Goal: Task Accomplishment & Management: Use online tool/utility

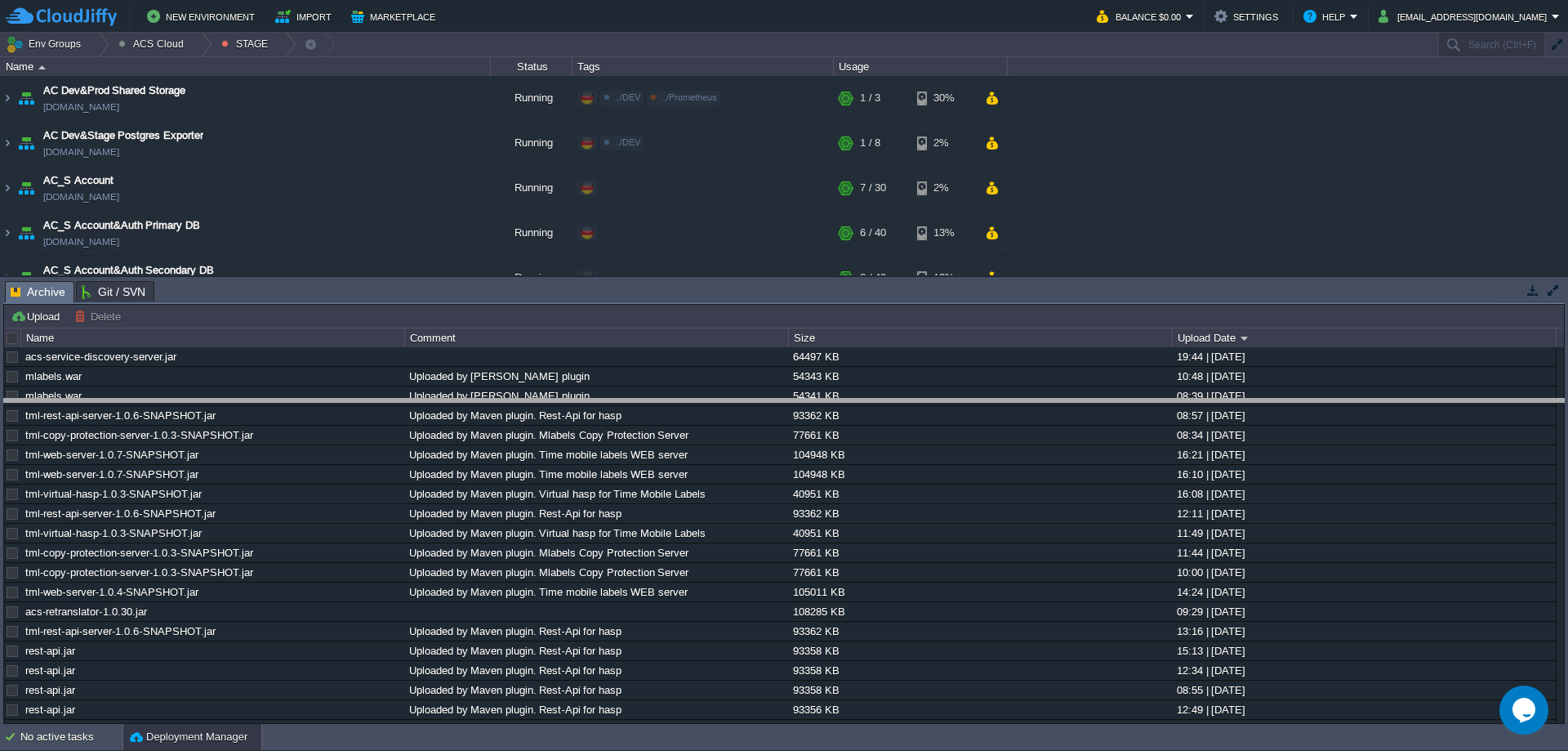
drag, startPoint x: 658, startPoint y: 284, endPoint x: 658, endPoint y: 298, distance: 14.0
click at [662, 401] on body "New Environment Import Marketplace Bonus $0.00 Upgrade Account Balance $0.00 Se…" at bounding box center [784, 376] width 1568 height 751
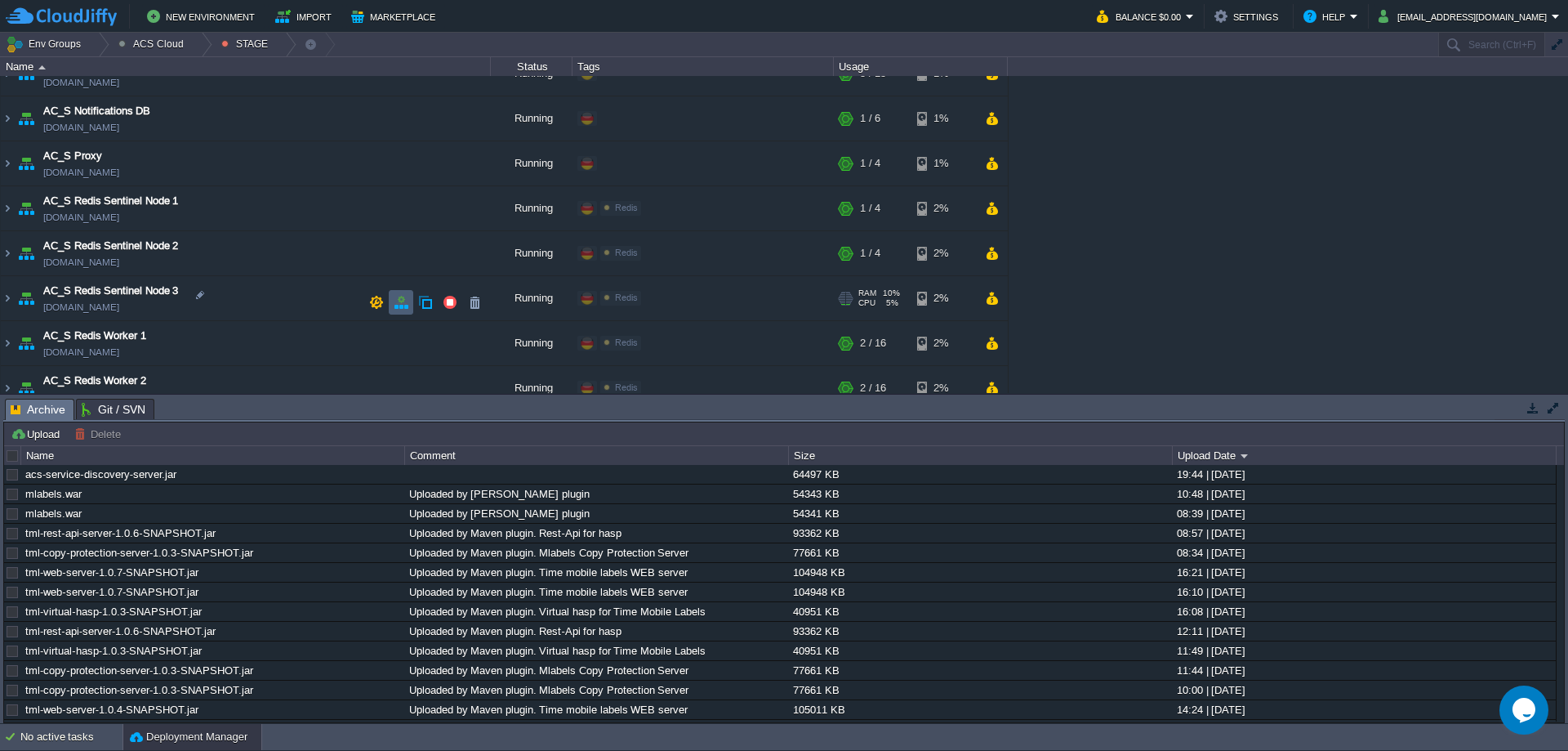
scroll to position [980, 0]
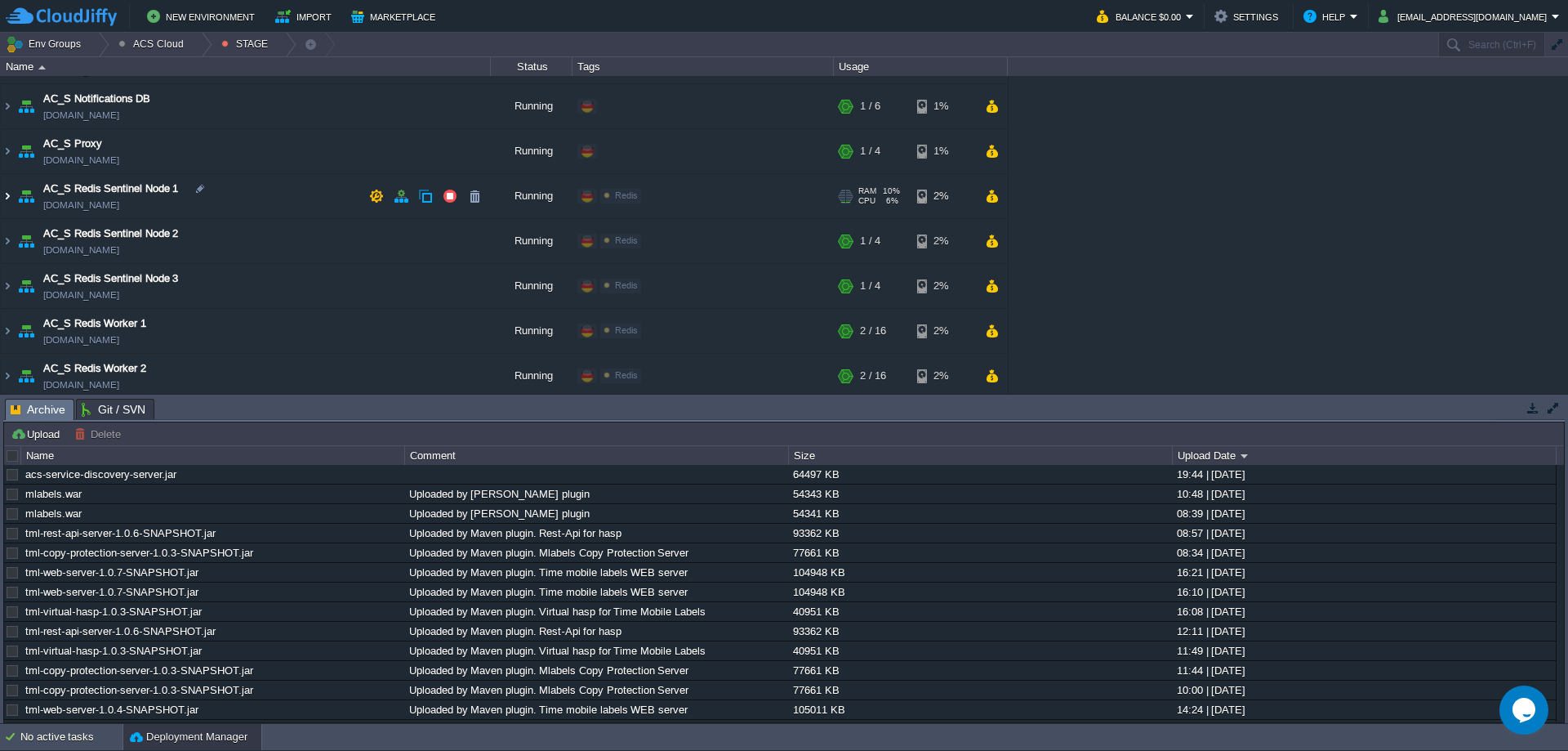
click at [6, 196] on img at bounding box center [7, 196] width 13 height 44
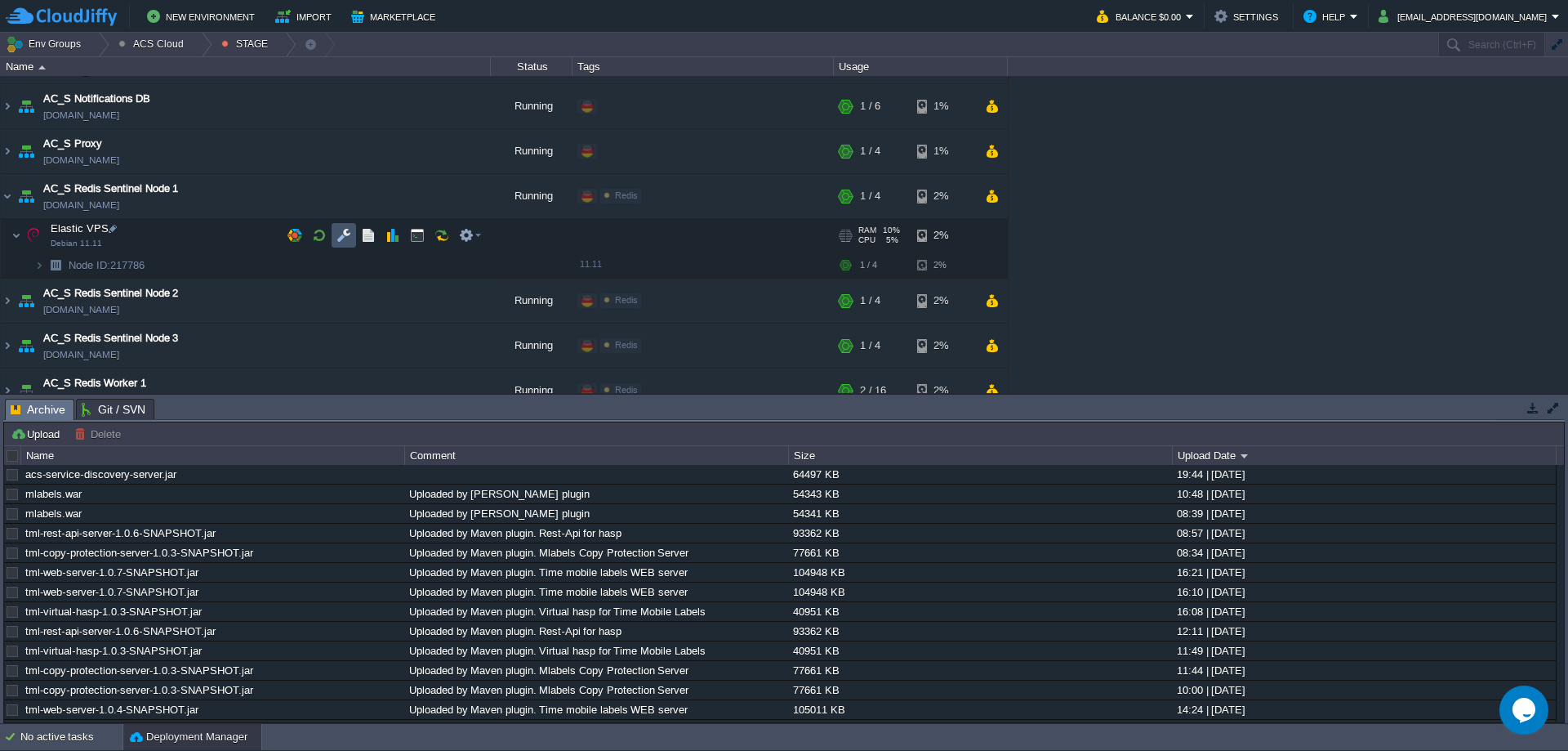
click at [346, 232] on button "button" at bounding box center [343, 235] width 15 height 15
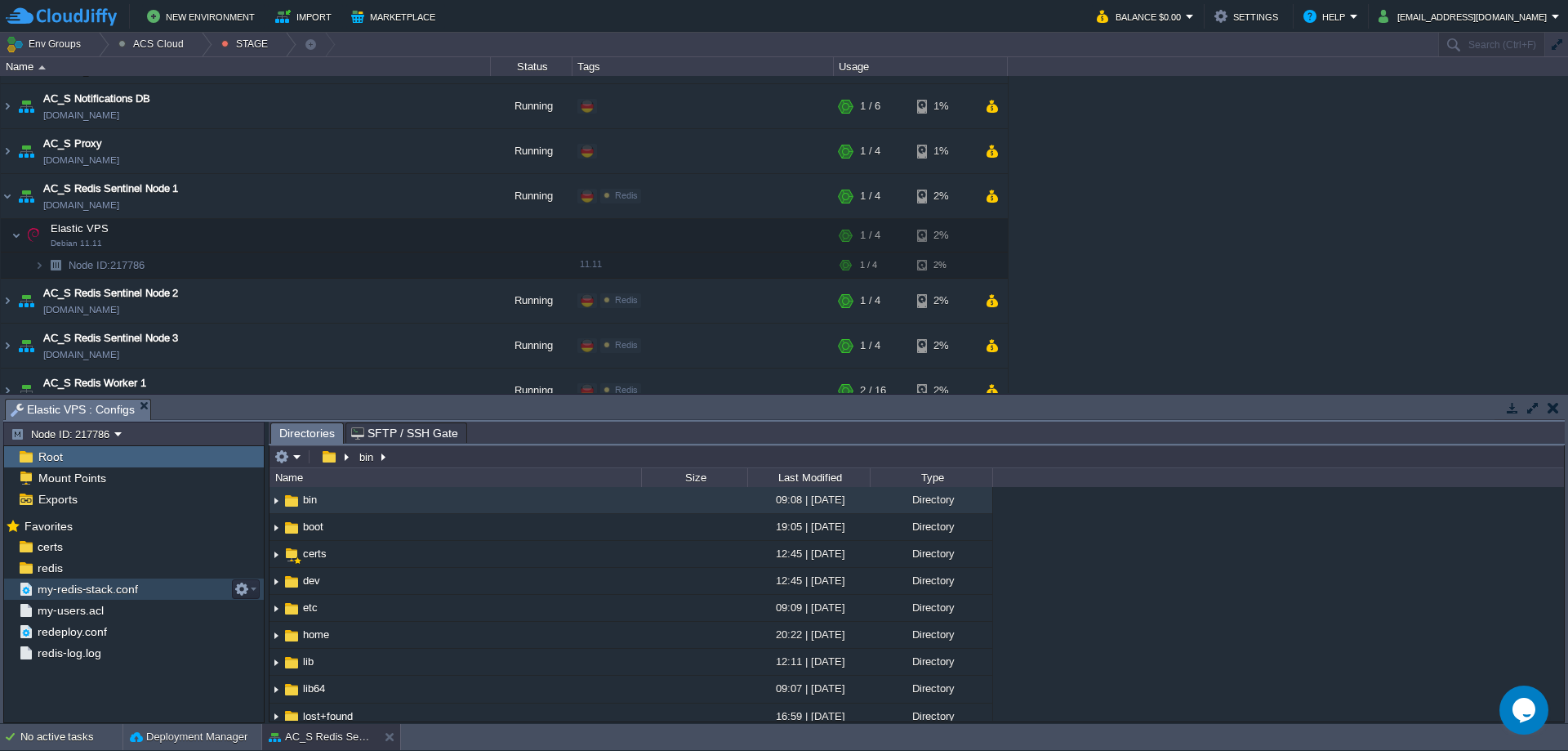
click at [91, 591] on span "my-redis-stack.conf" at bounding box center [87, 589] width 107 height 15
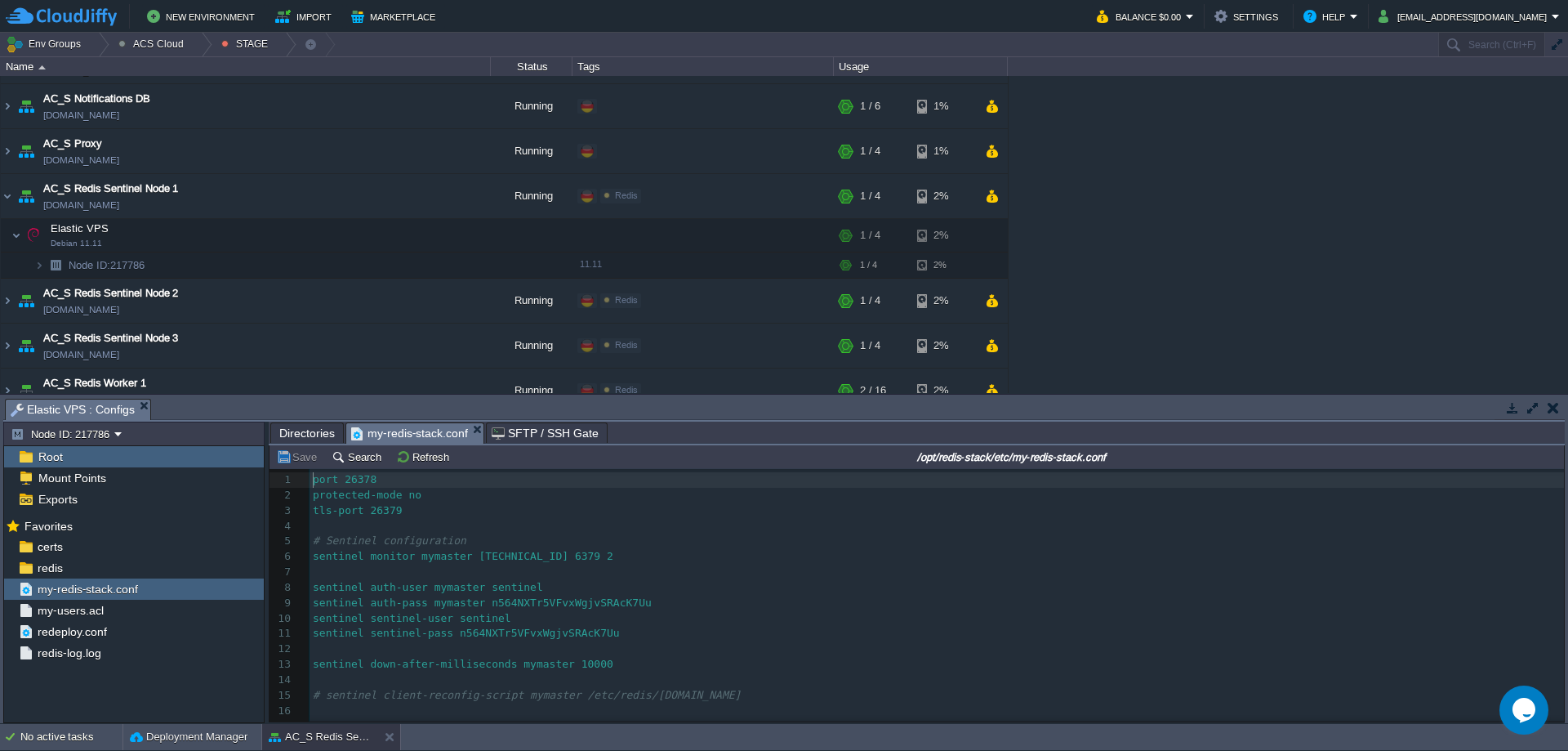
scroll to position [6, 0]
click at [1198, 466] on input "/opt/redis-stack/etc/my-redis-stack.conf" at bounding box center [1011, 457] width 1099 height 20
click at [319, 437] on span "Directories" at bounding box center [307, 433] width 56 height 20
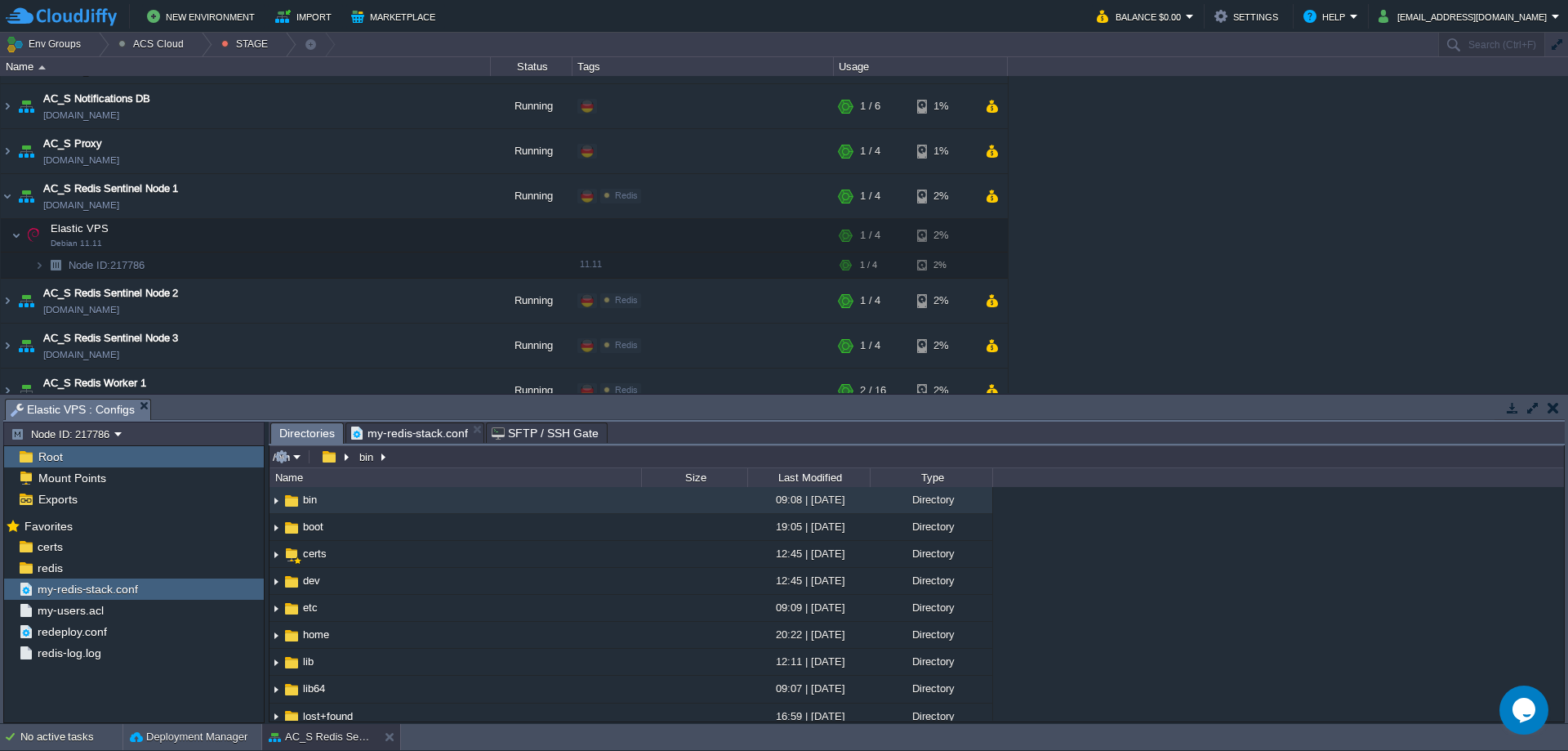
click at [802, 461] on input "/bin" at bounding box center [917, 456] width 1294 height 23
paste input "opt/redis-stack/etc/my-redis-stack.conf"
type input "/opt/redis-stack/etc/"
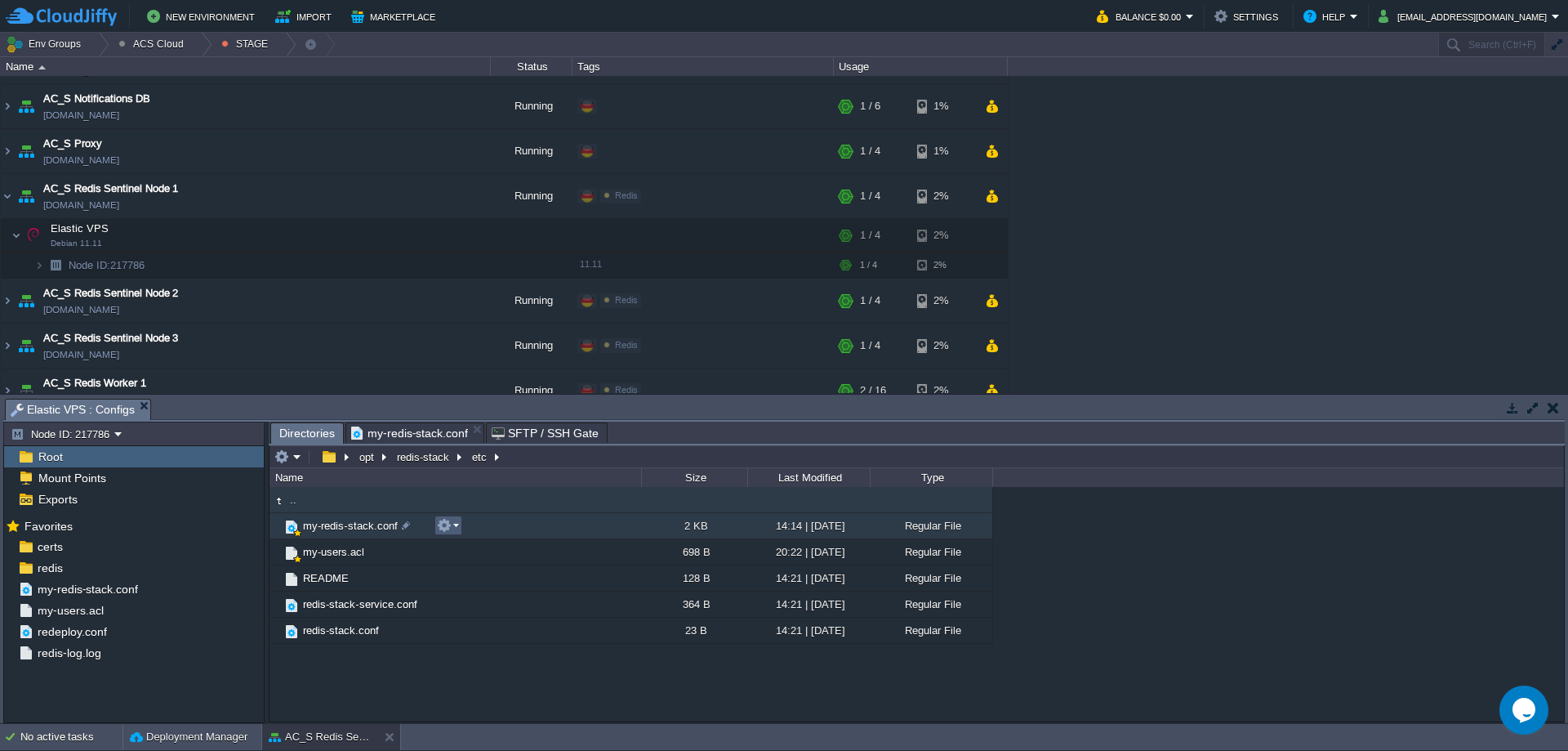
click at [458, 532] on em at bounding box center [448, 525] width 22 height 15
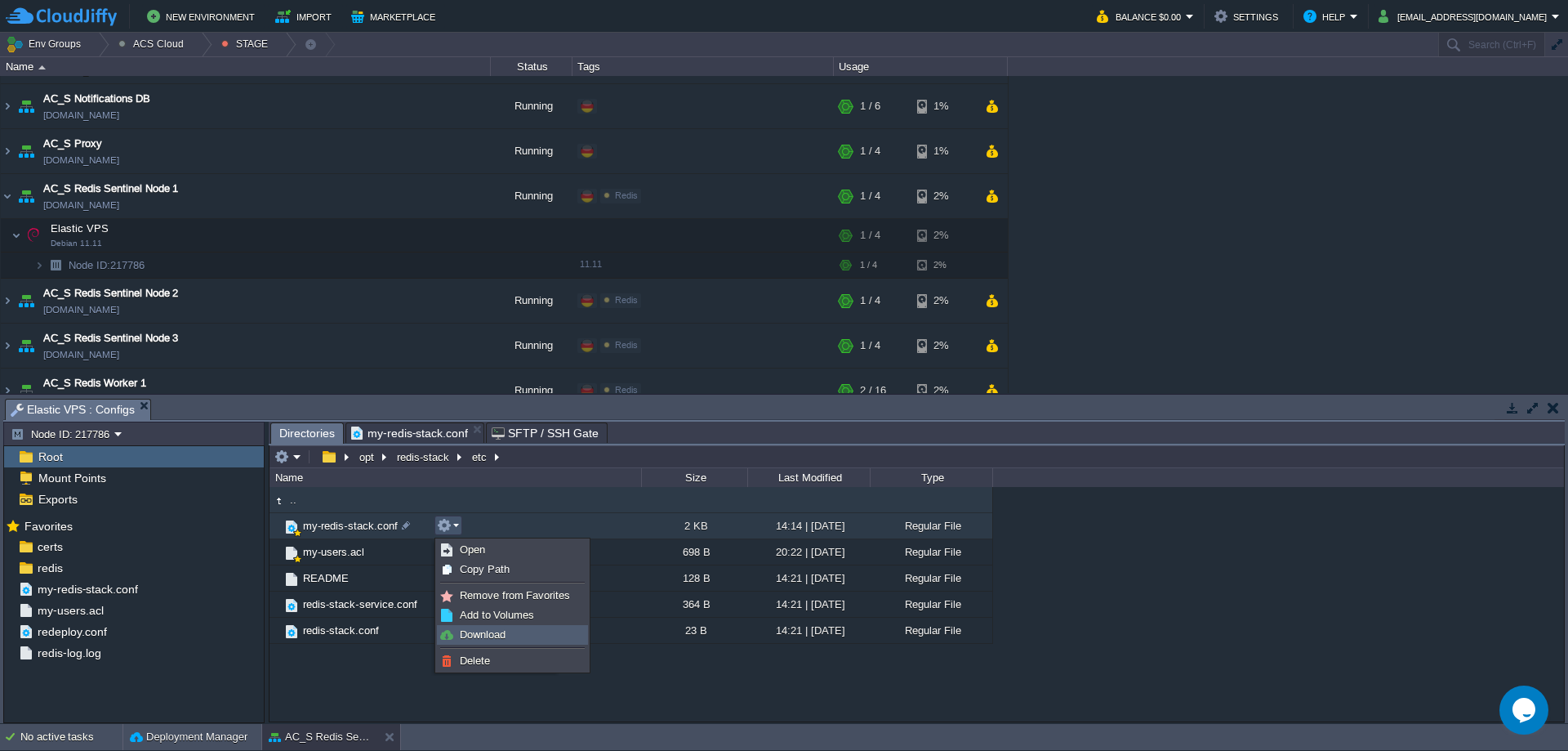
click at [499, 635] on span "Download" at bounding box center [483, 634] width 46 height 12
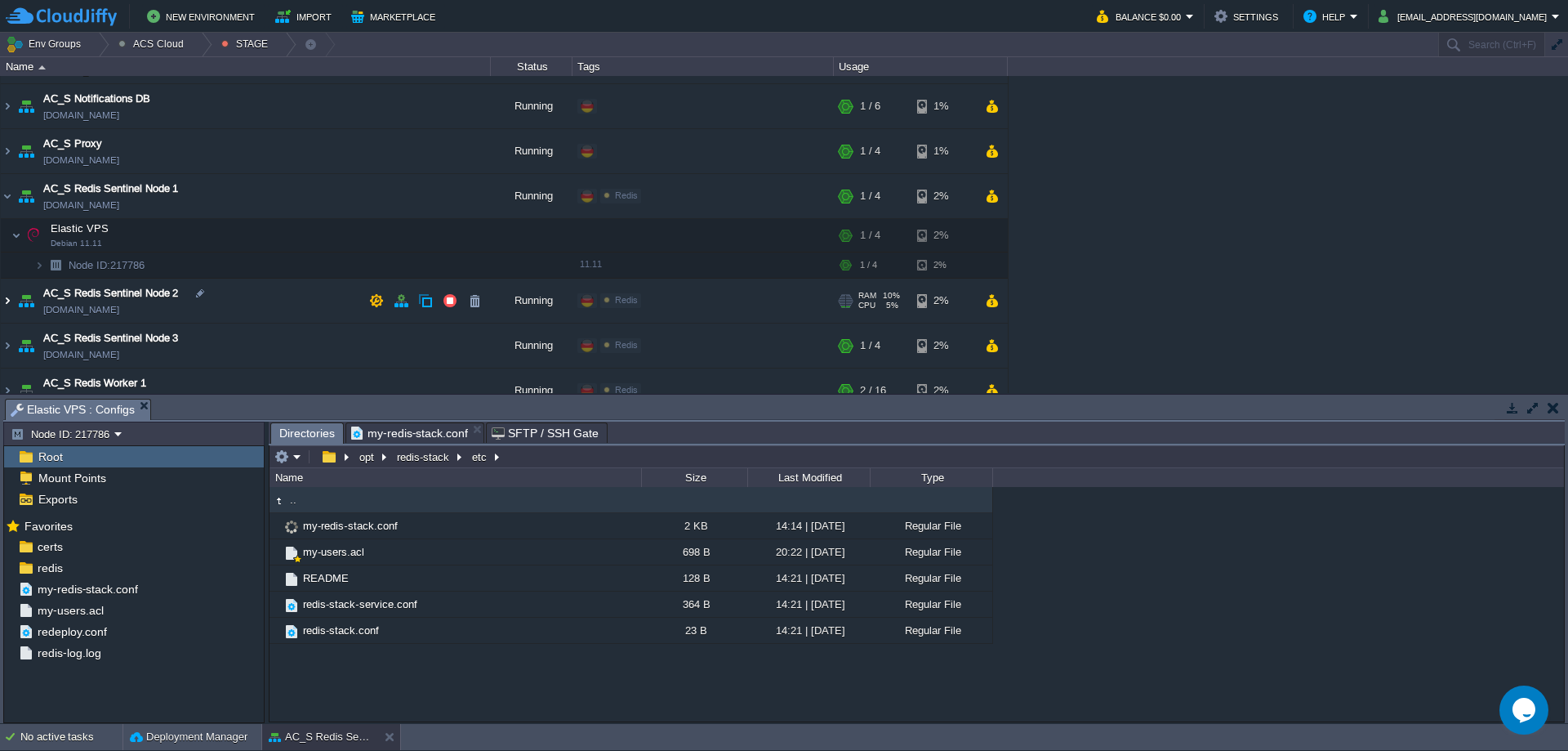
click at [11, 300] on img at bounding box center [7, 301] width 13 height 44
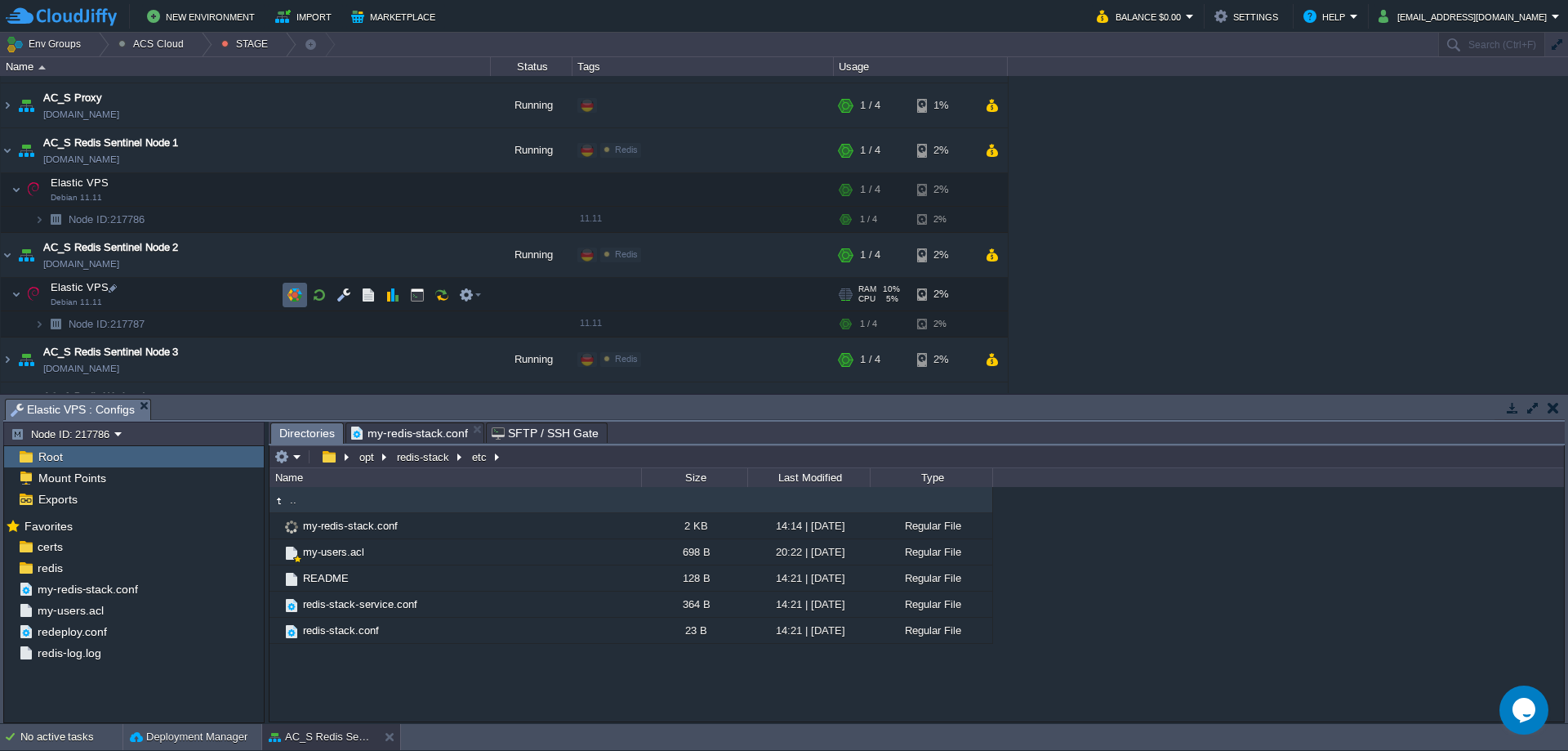
scroll to position [1062, 0]
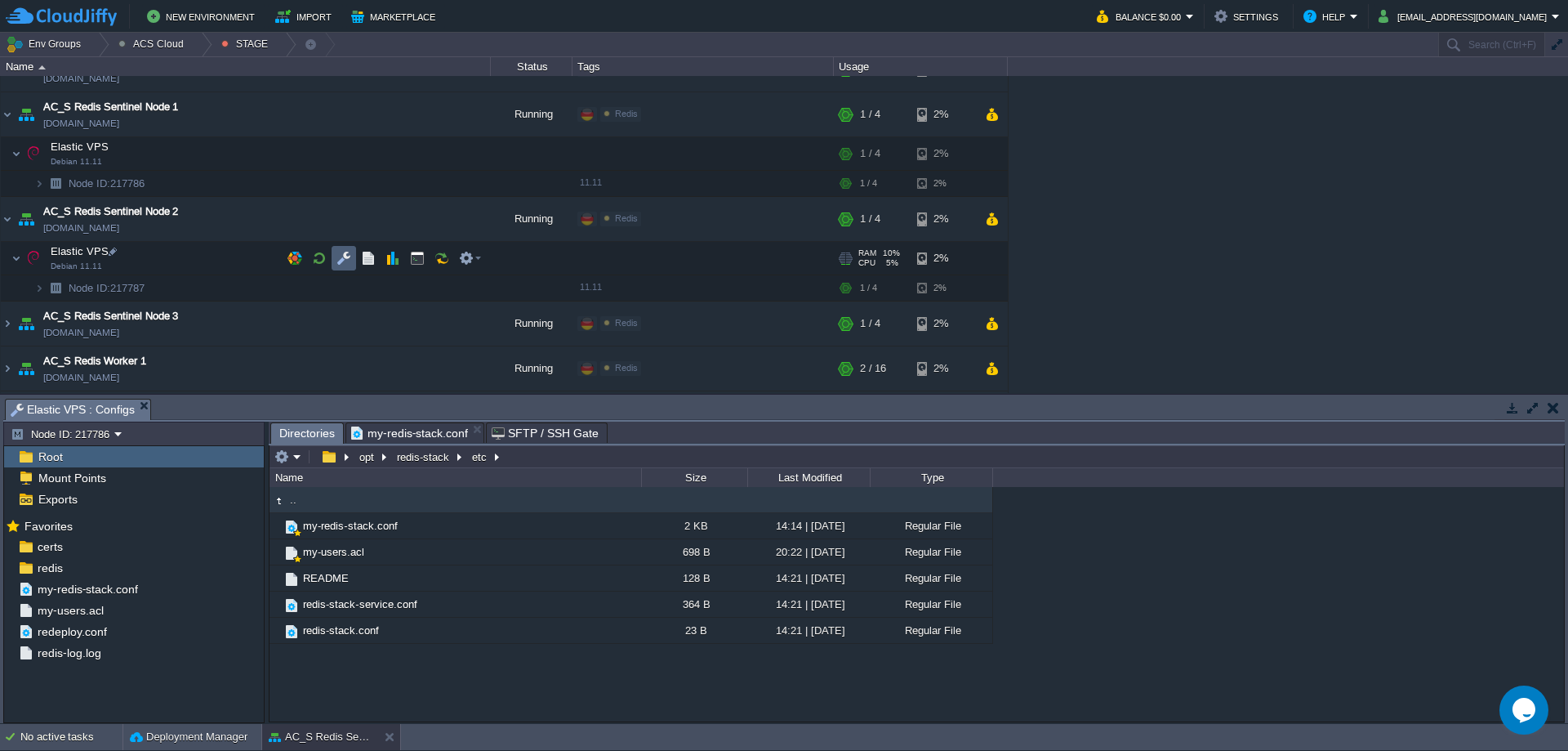
drag, startPoint x: 347, startPoint y: 261, endPoint x: 369, endPoint y: 368, distance: 109.2
click at [347, 261] on button "button" at bounding box center [343, 258] width 15 height 15
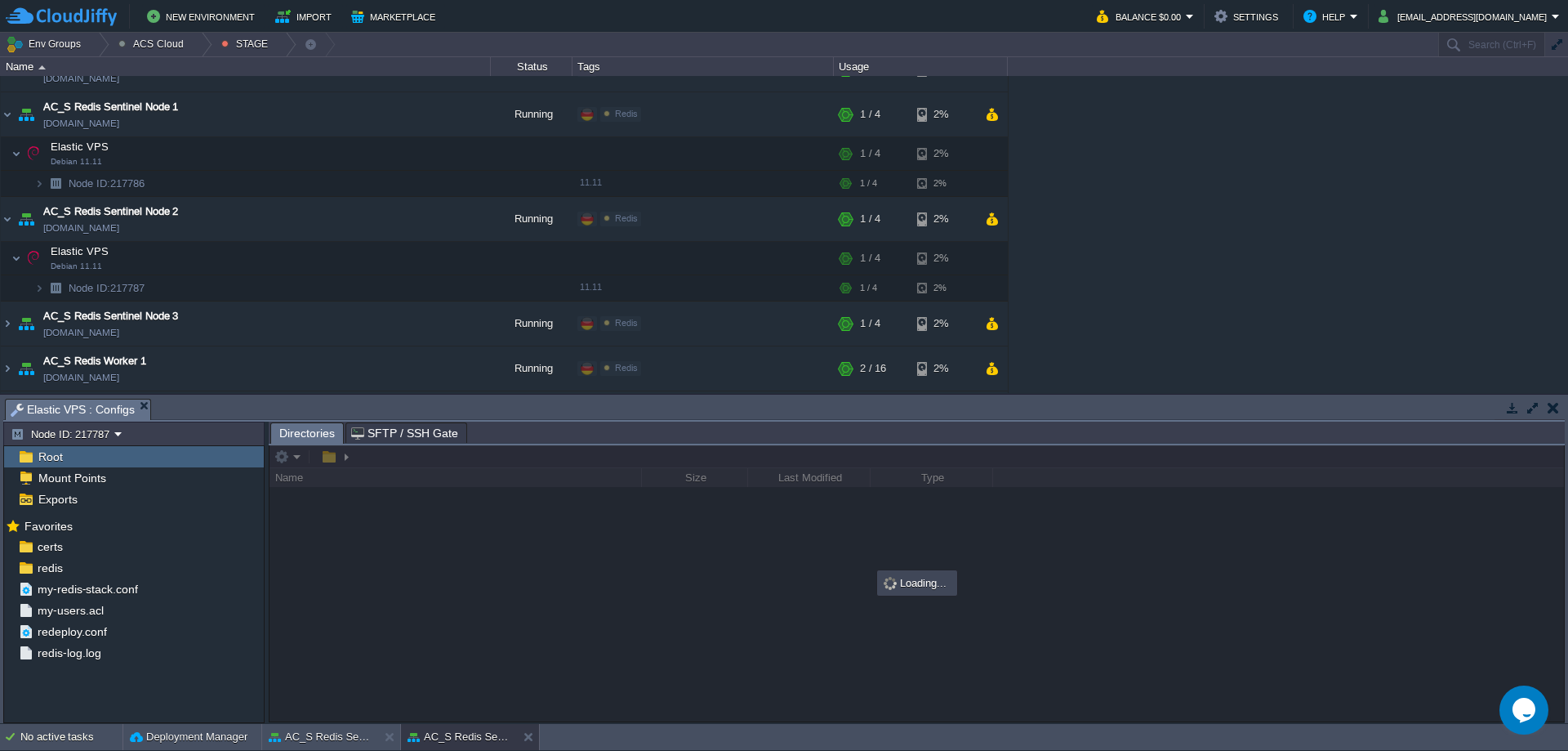
click at [450, 459] on div at bounding box center [917, 583] width 1294 height 276
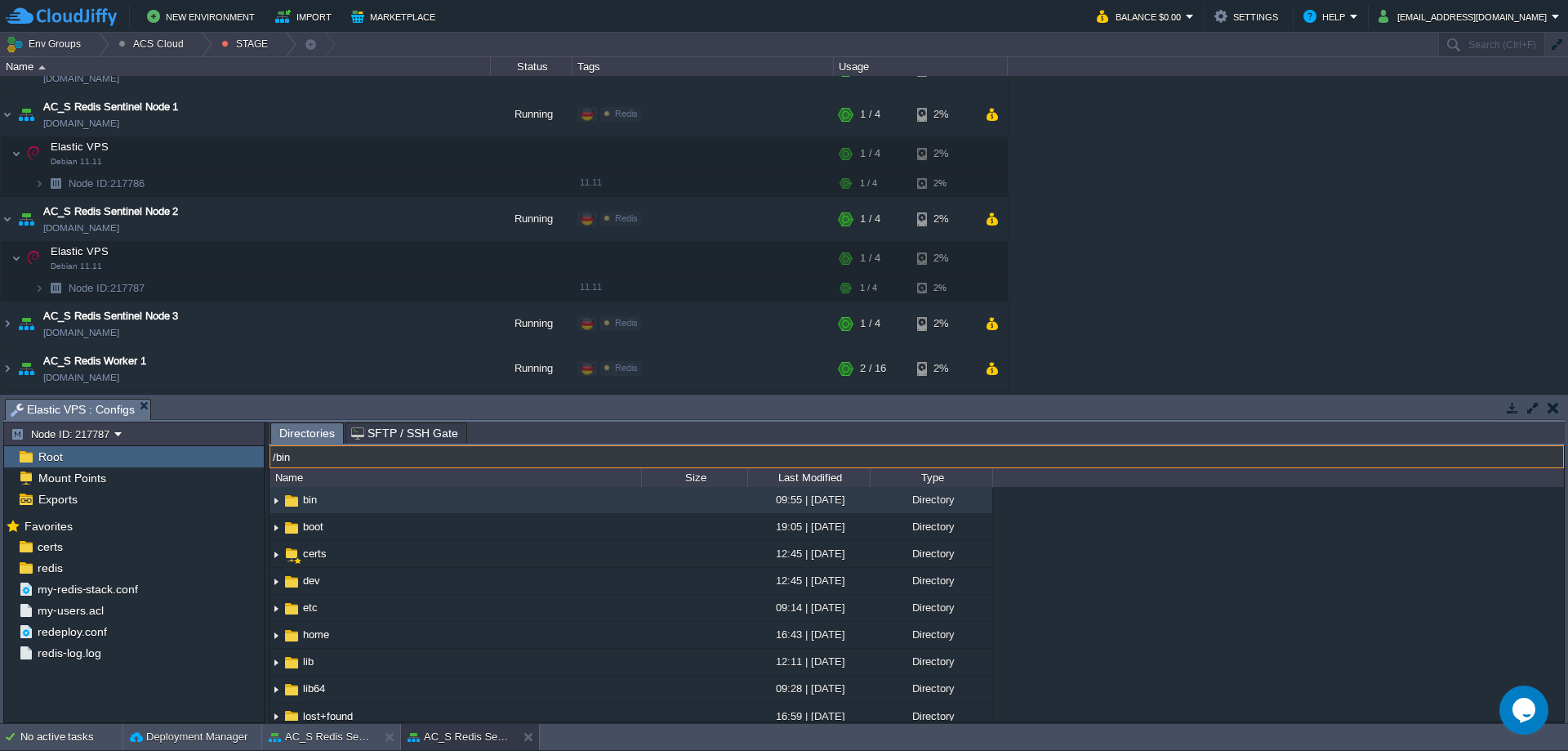
click at [424, 462] on input "/bin" at bounding box center [917, 456] width 1294 height 23
paste input "opt/redis-stack/etc/my-redis-stack.conf"
type input "/opt/redis-stack/etc/"
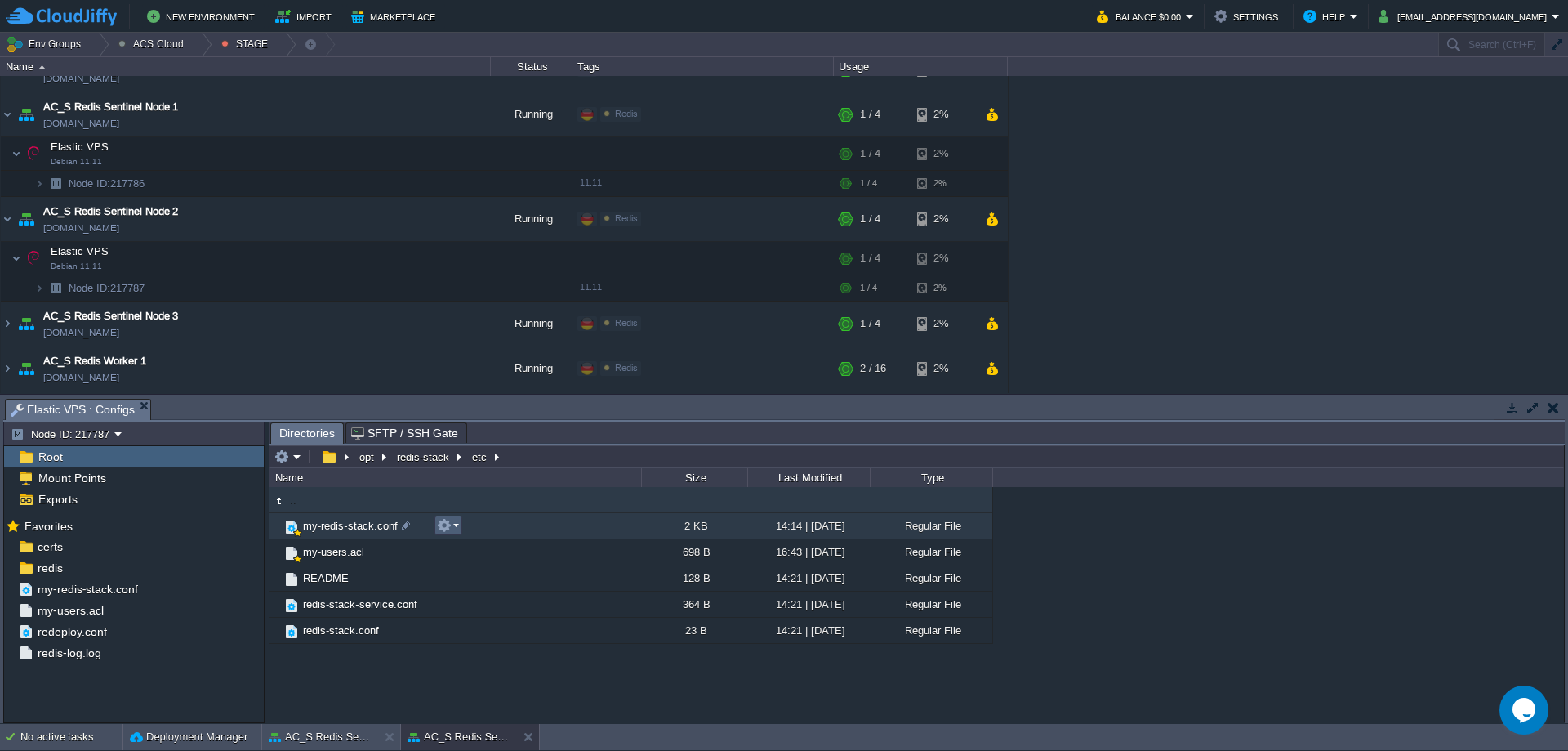
click at [457, 525] on em at bounding box center [448, 525] width 22 height 15
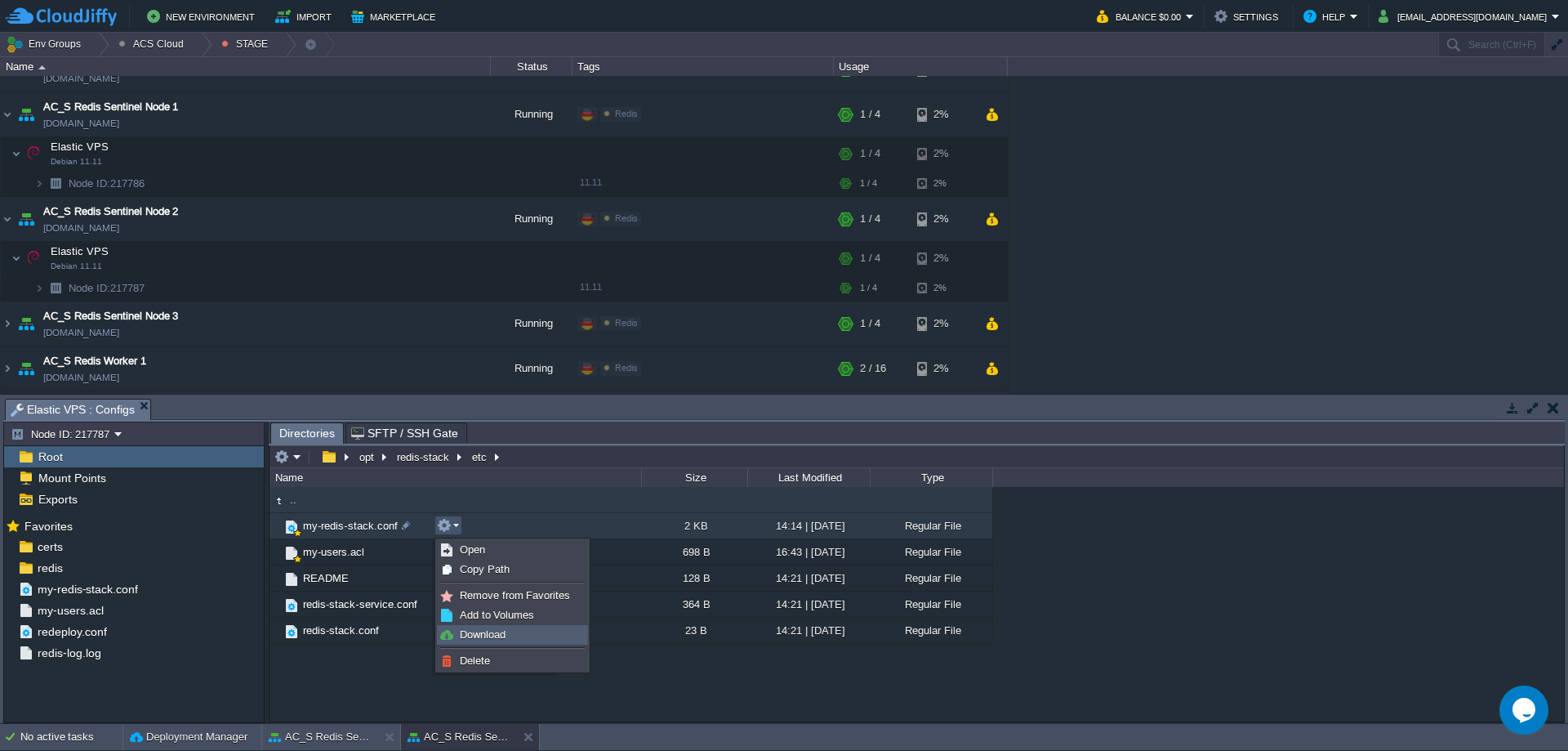
click at [497, 633] on span "Download" at bounding box center [483, 634] width 46 height 12
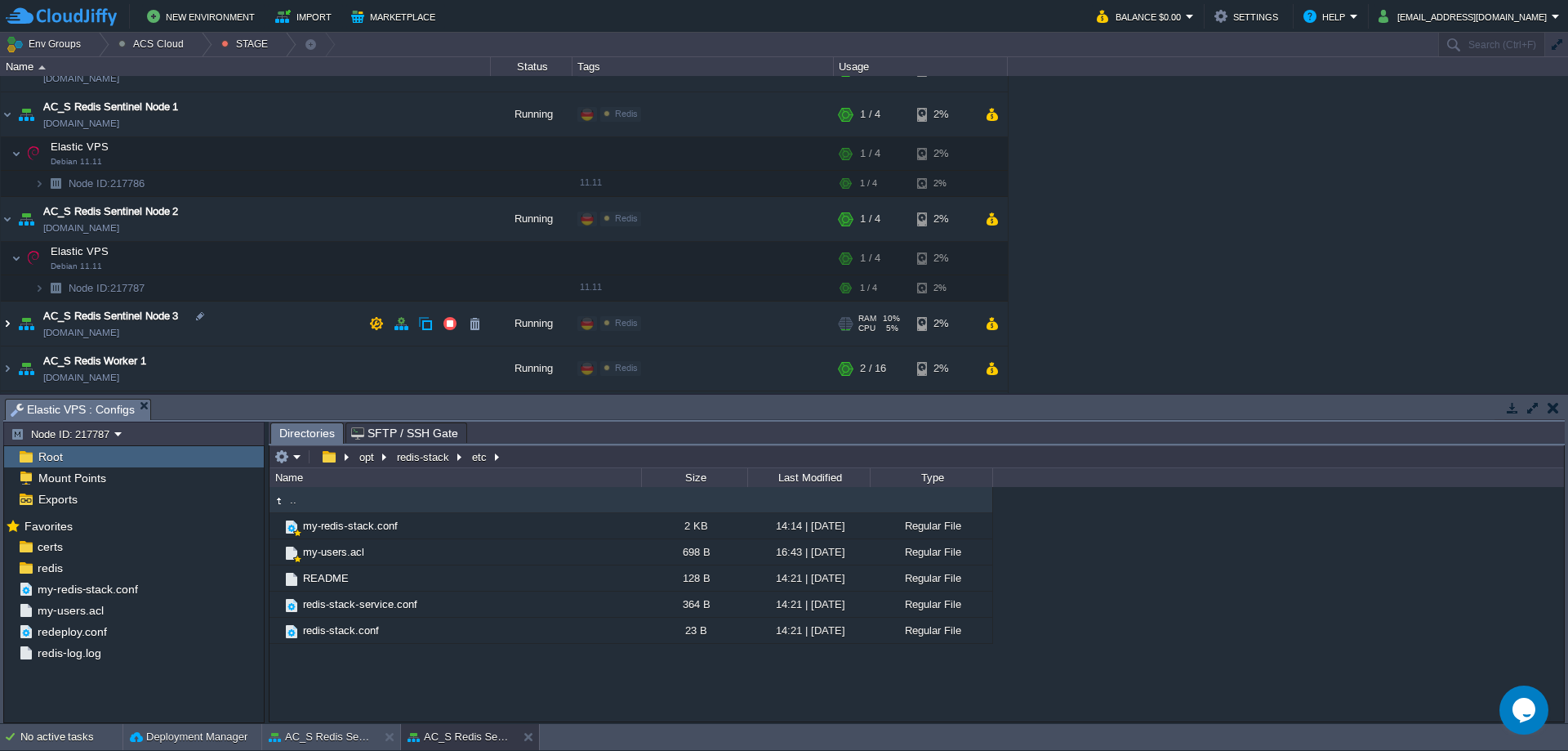
click at [13, 325] on img at bounding box center [7, 324] width 13 height 44
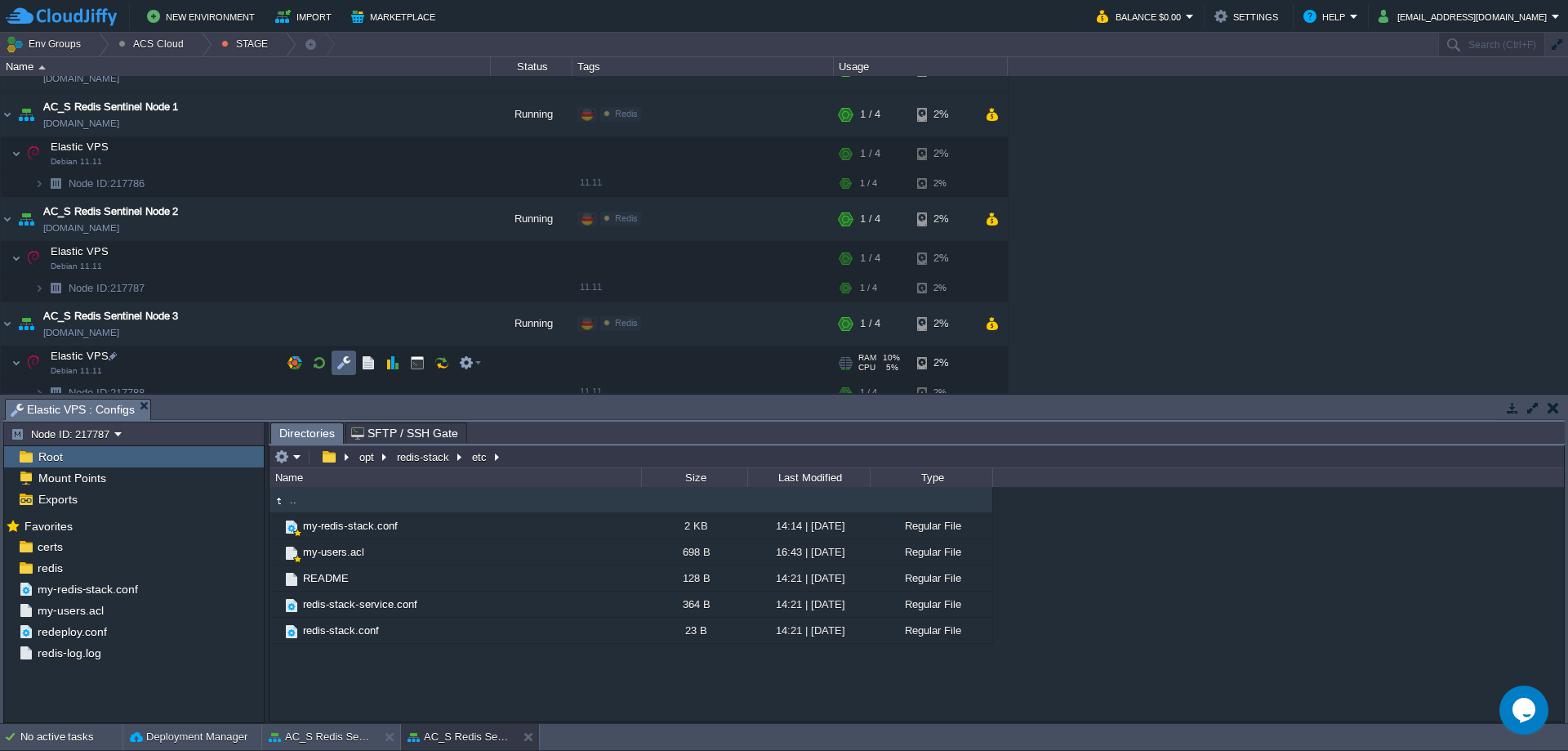
drag, startPoint x: 349, startPoint y: 366, endPoint x: 365, endPoint y: 366, distance: 16.0
click at [349, 366] on button "button" at bounding box center [343, 363] width 15 height 15
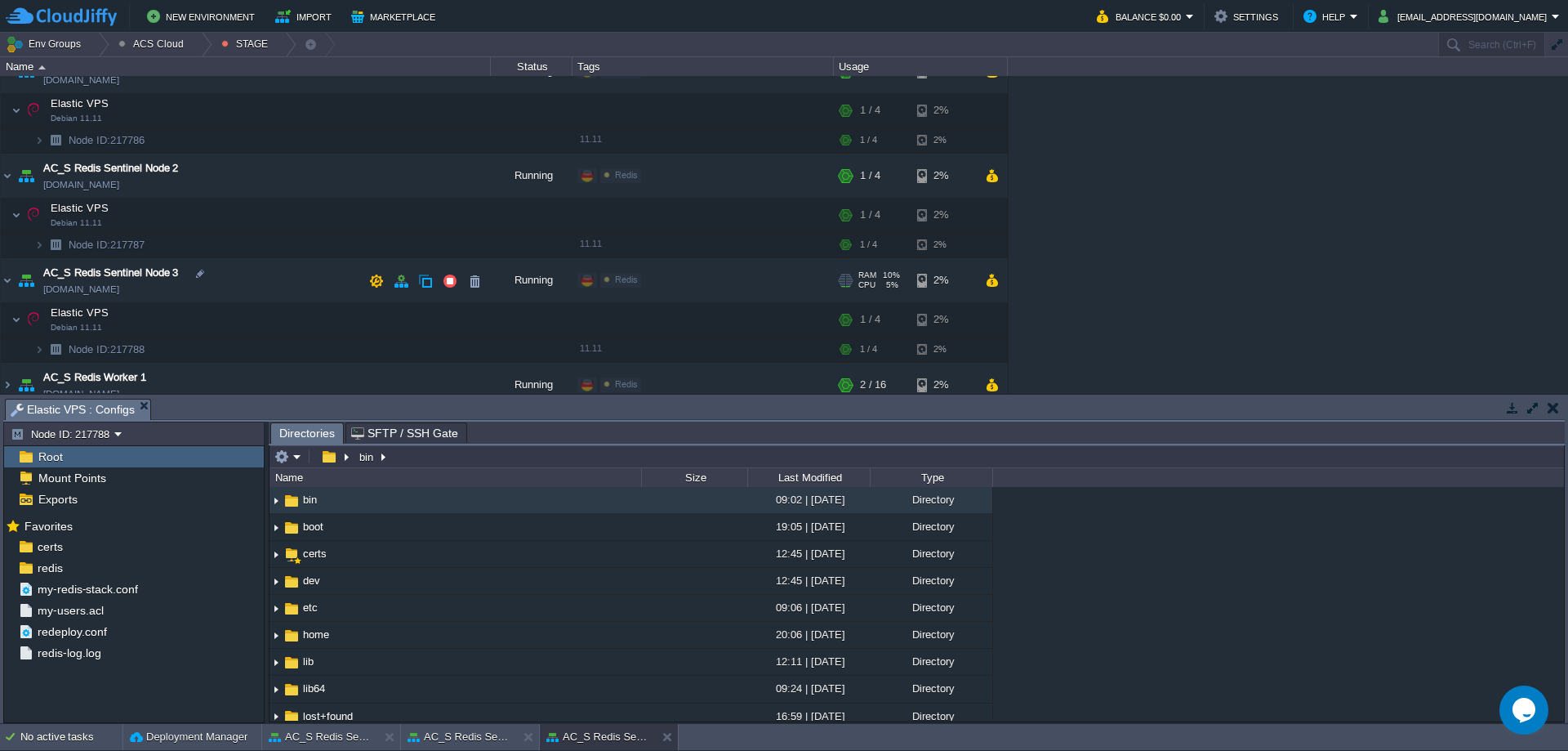
scroll to position [1143, 0]
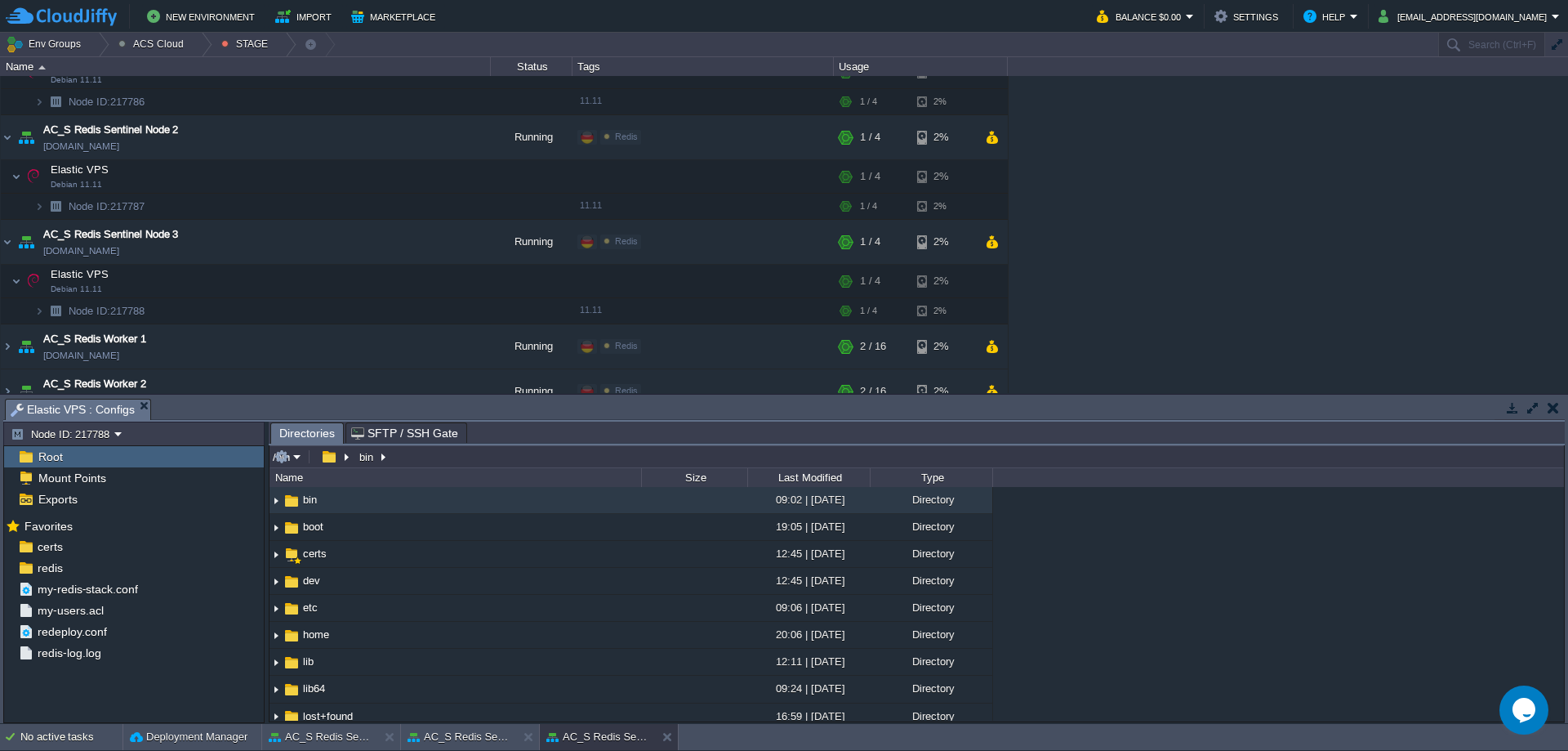
click at [522, 455] on input "/bin" at bounding box center [917, 456] width 1294 height 23
paste input "opt/redis-stack/etc/my-redis-stack.conf"
type input "/opt/redis-stack/etc/my-redis-stack.conf"
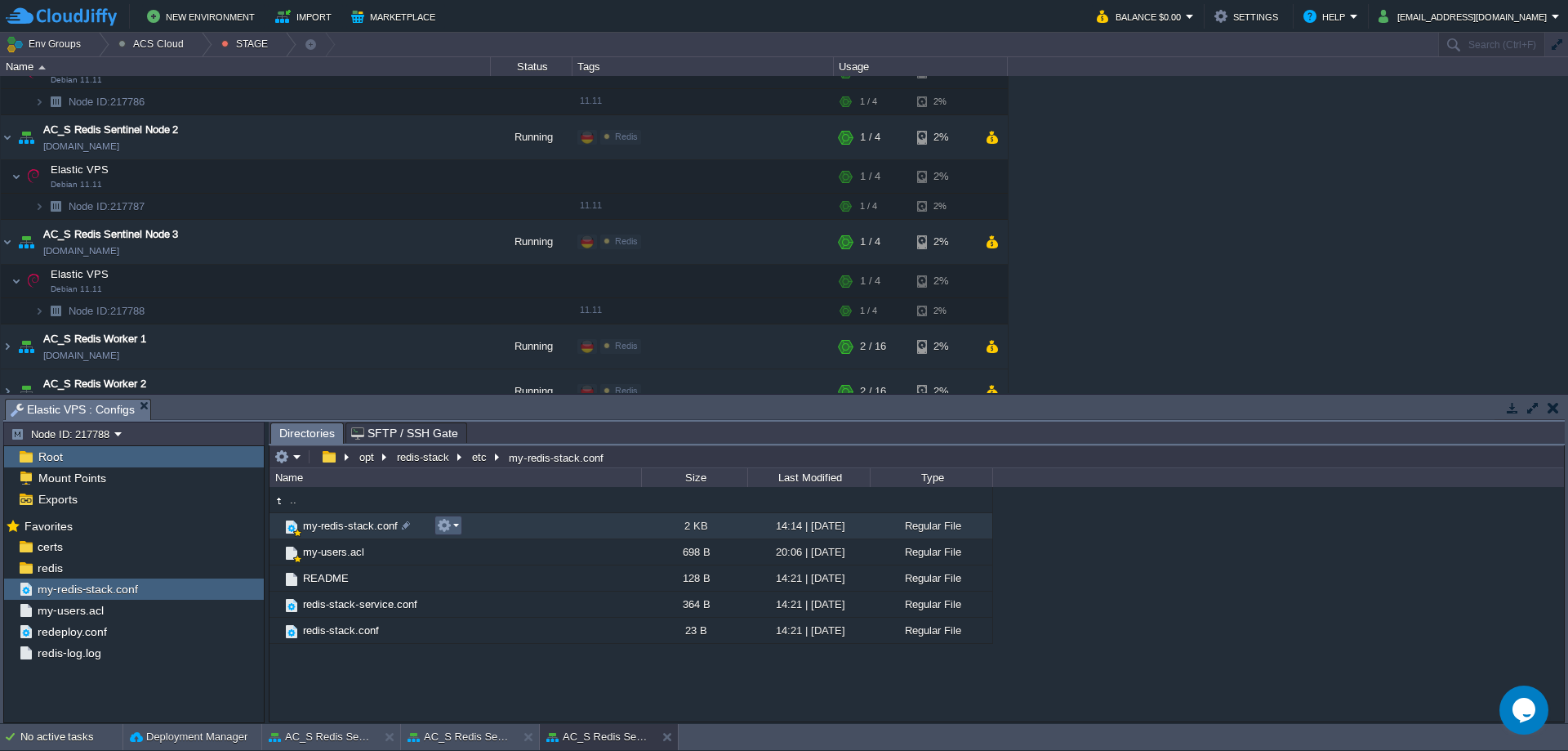
click at [456, 529] on em at bounding box center [448, 525] width 22 height 15
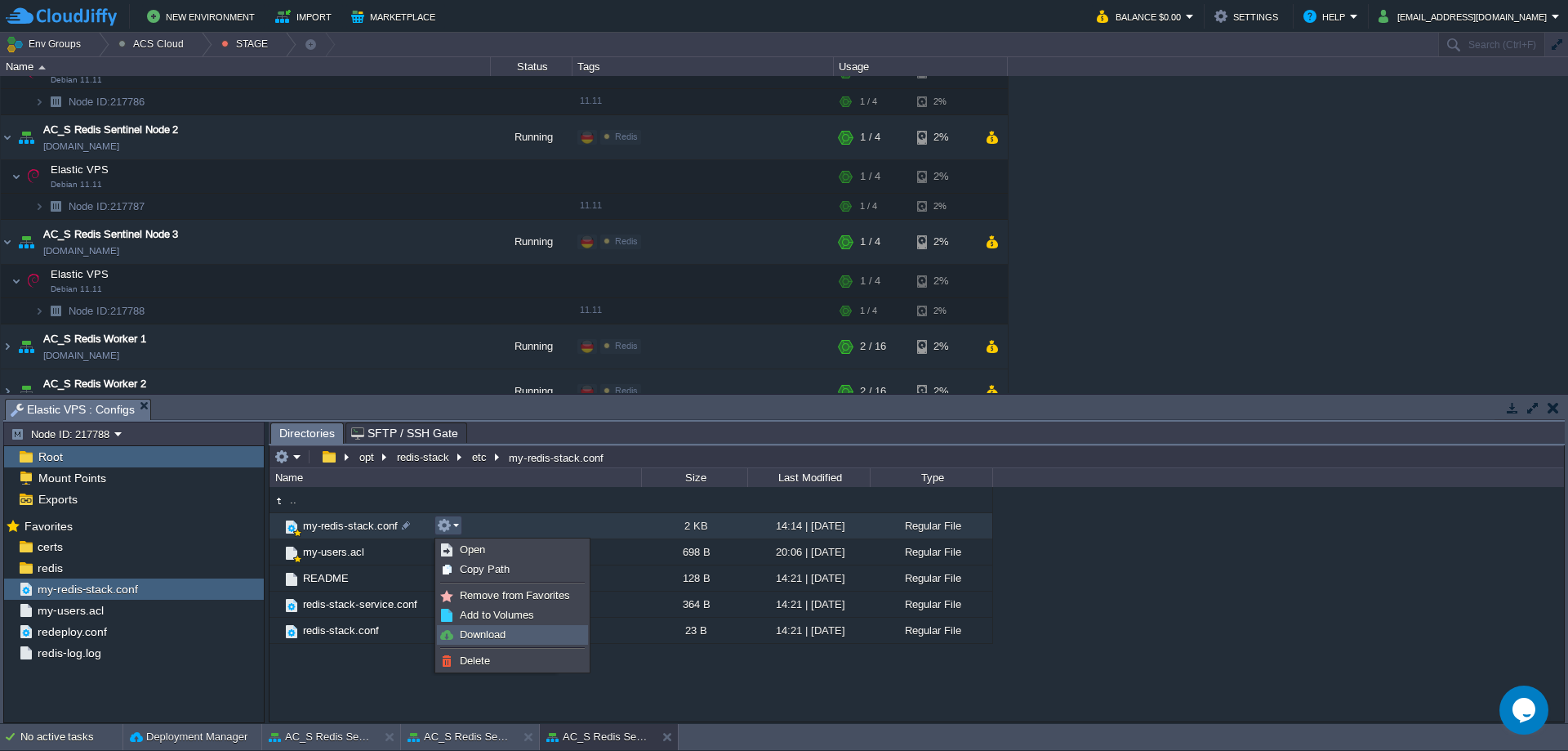
click at [501, 635] on span "Download" at bounding box center [483, 634] width 46 height 12
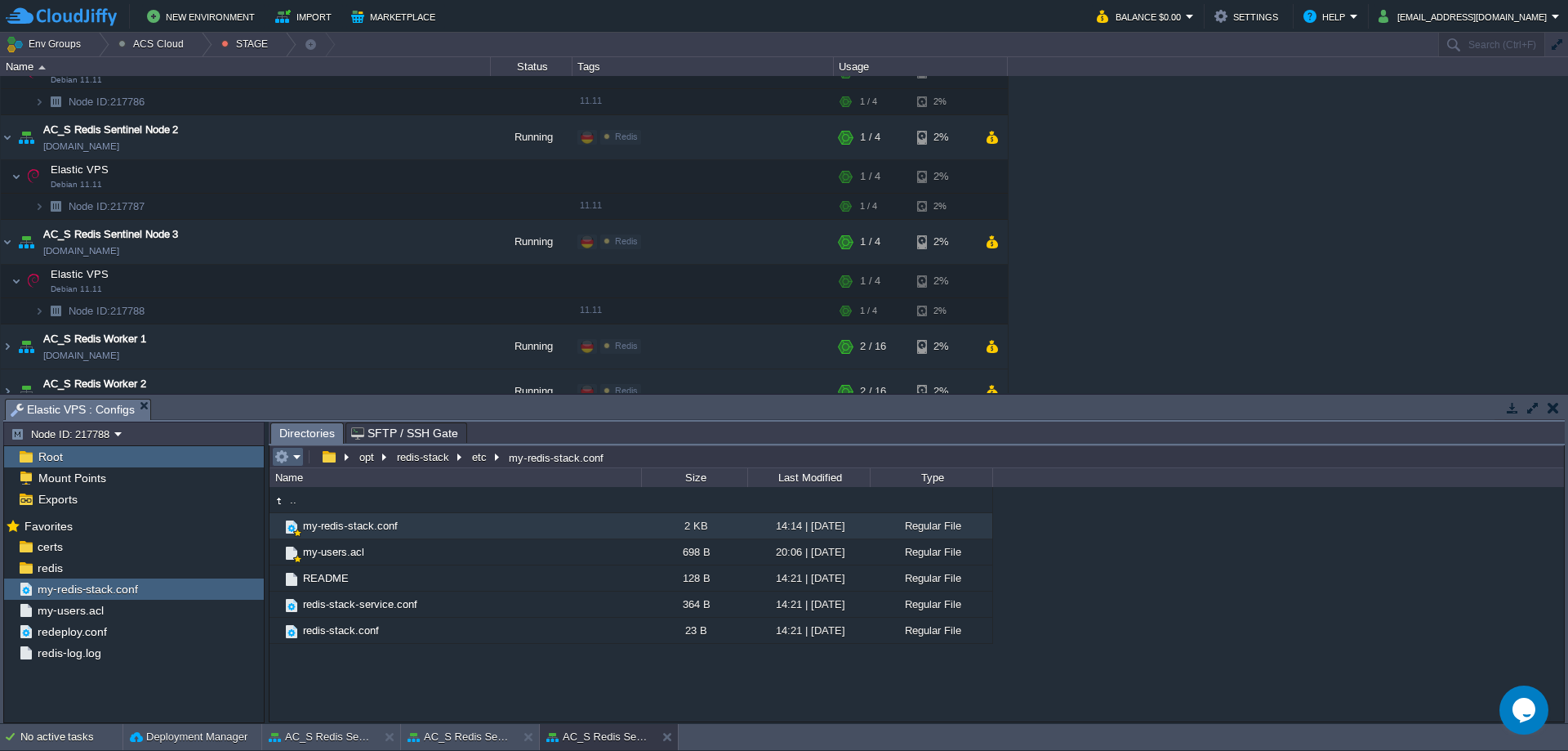
click at [303, 461] on td at bounding box center [288, 457] width 32 height 20
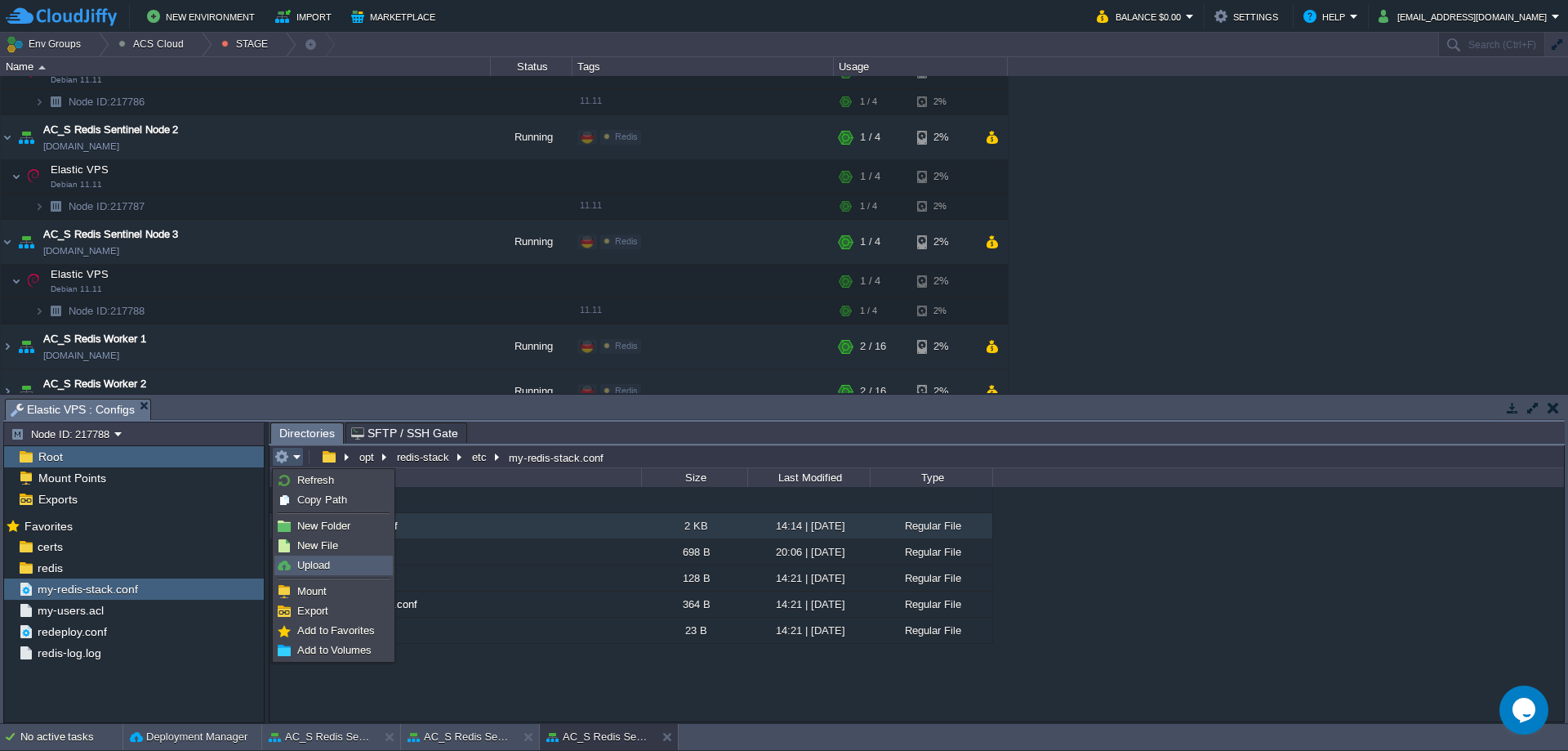
click at [343, 572] on link "Upload" at bounding box center [333, 565] width 116 height 18
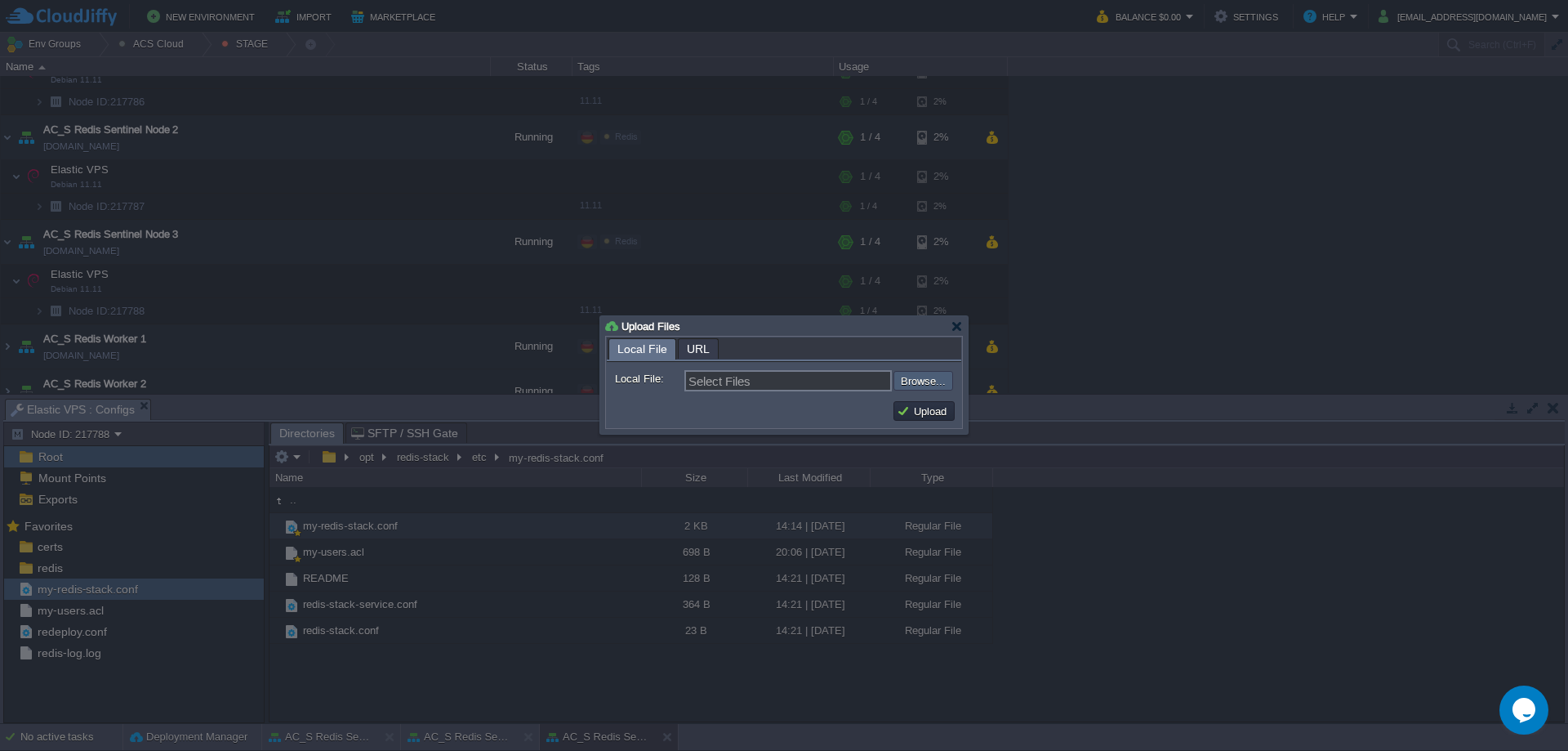
click at [905, 388] on input "file" at bounding box center [849, 380] width 206 height 20
type input "C:\fakepath\my-redis-stack.conf-sentinel3"
type input "my-redis-stack.conf-sentinel3"
click at [914, 404] on td "Upload" at bounding box center [924, 411] width 62 height 20
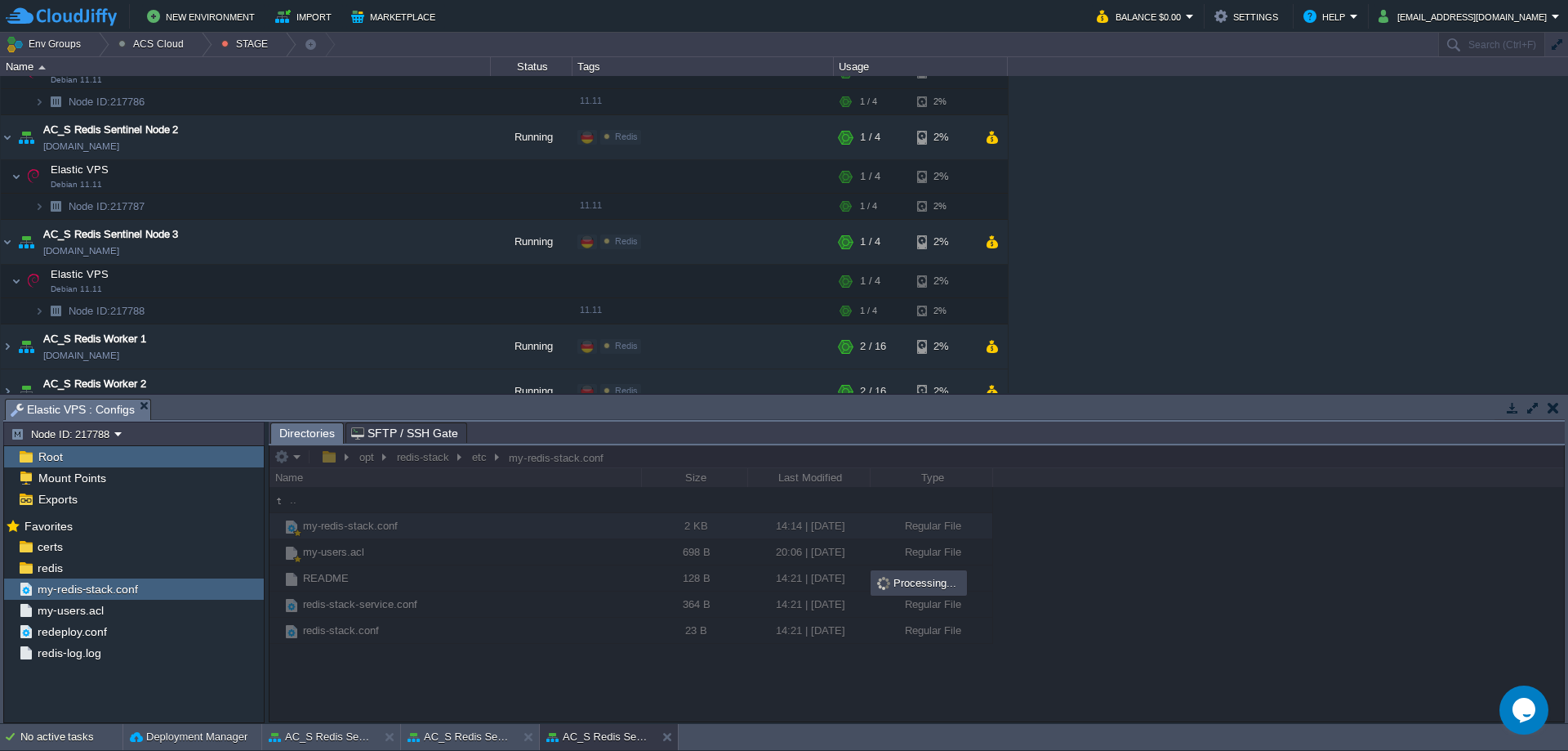
scroll to position [0, 0]
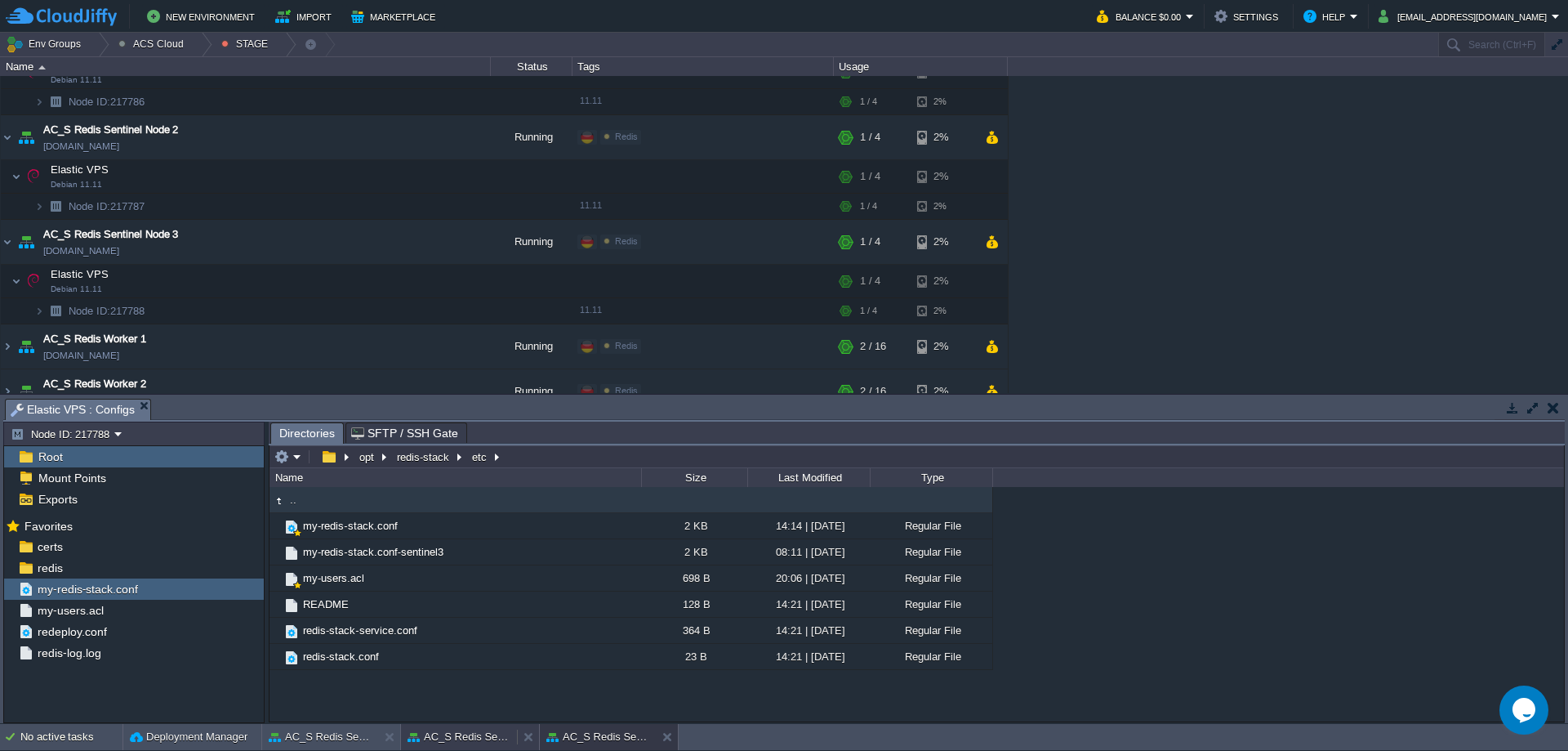
click at [462, 737] on button "AC_S Redis Sentinel Node 2" at bounding box center [458, 736] width 103 height 16
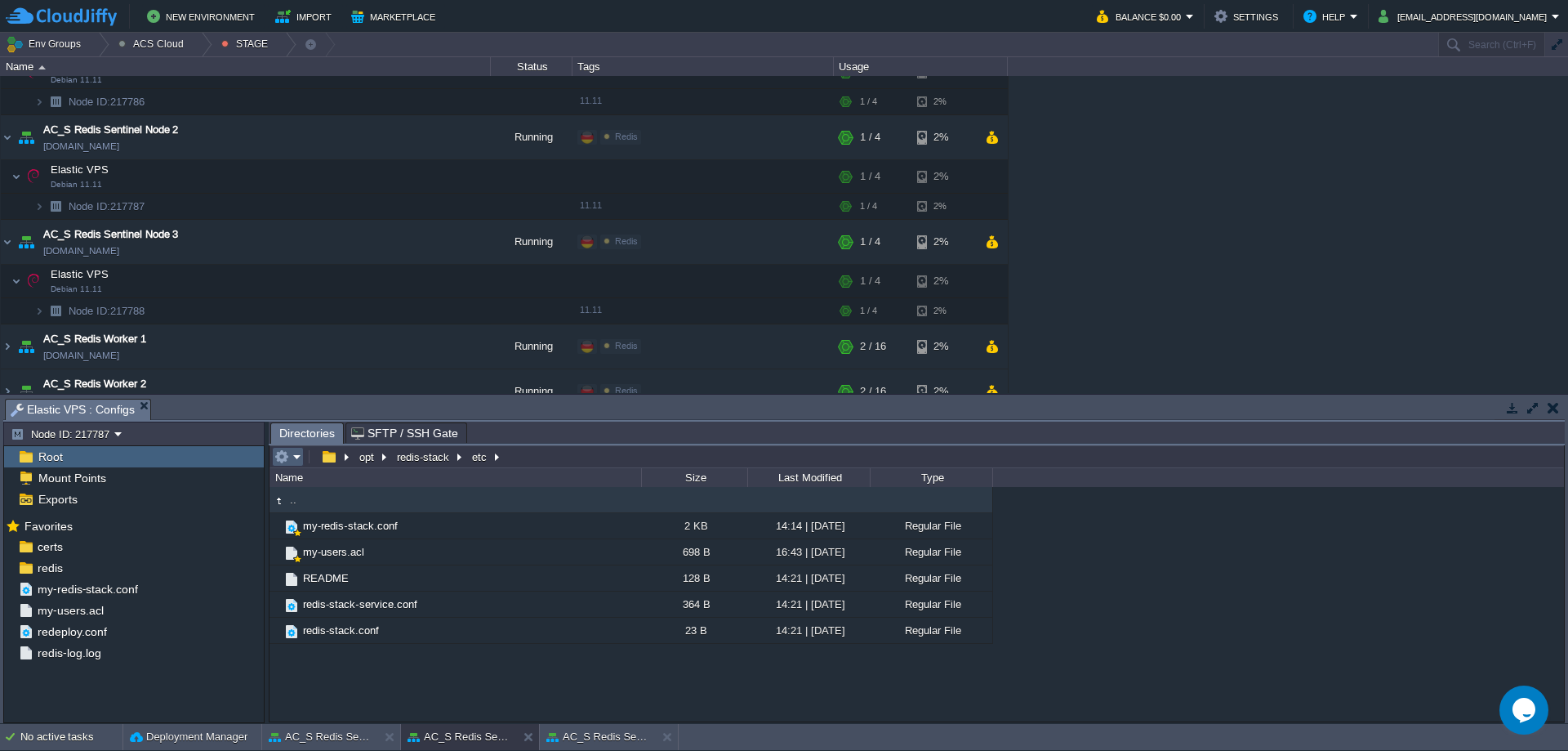
click at [298, 459] on em at bounding box center [288, 456] width 27 height 15
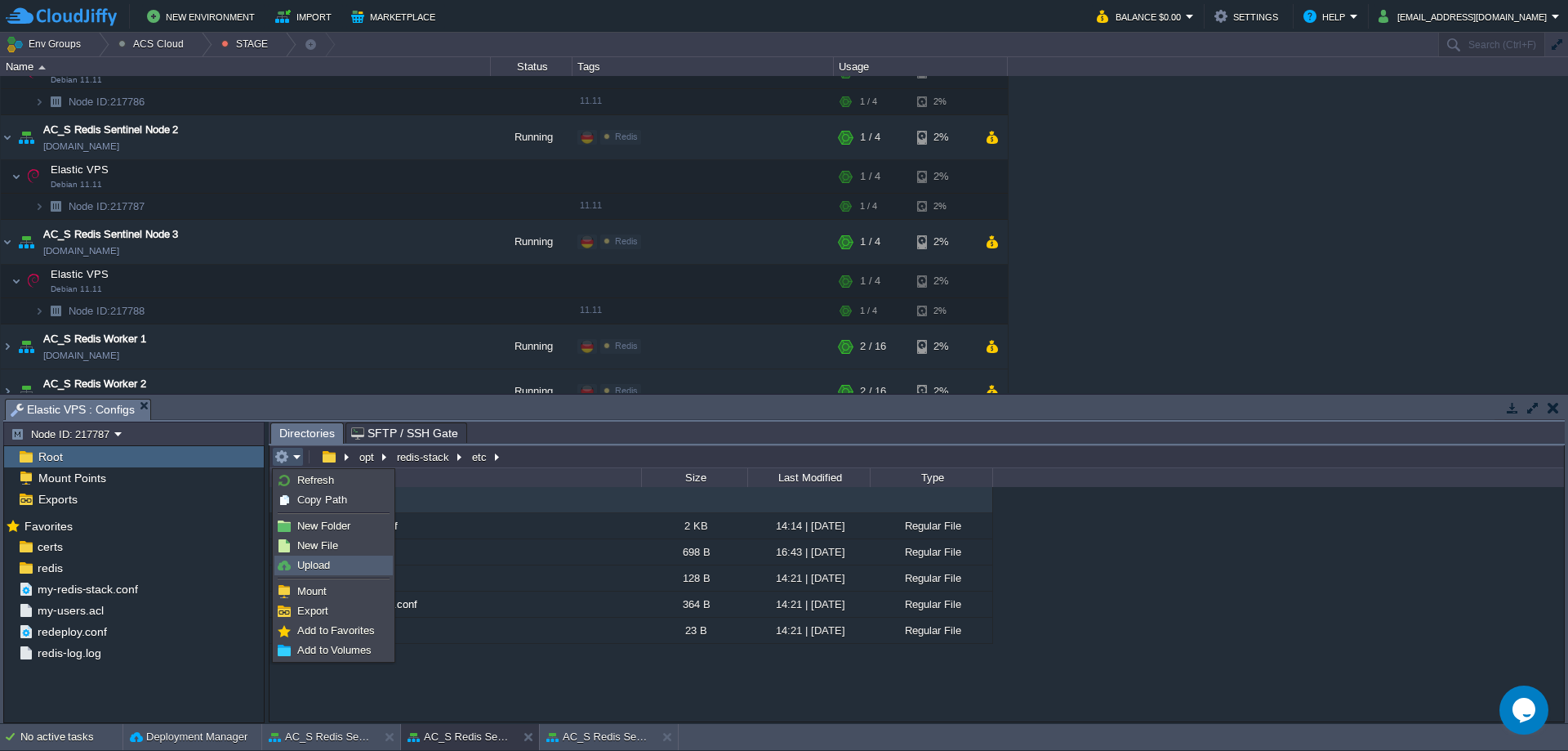
click at [338, 570] on link "Upload" at bounding box center [333, 565] width 116 height 18
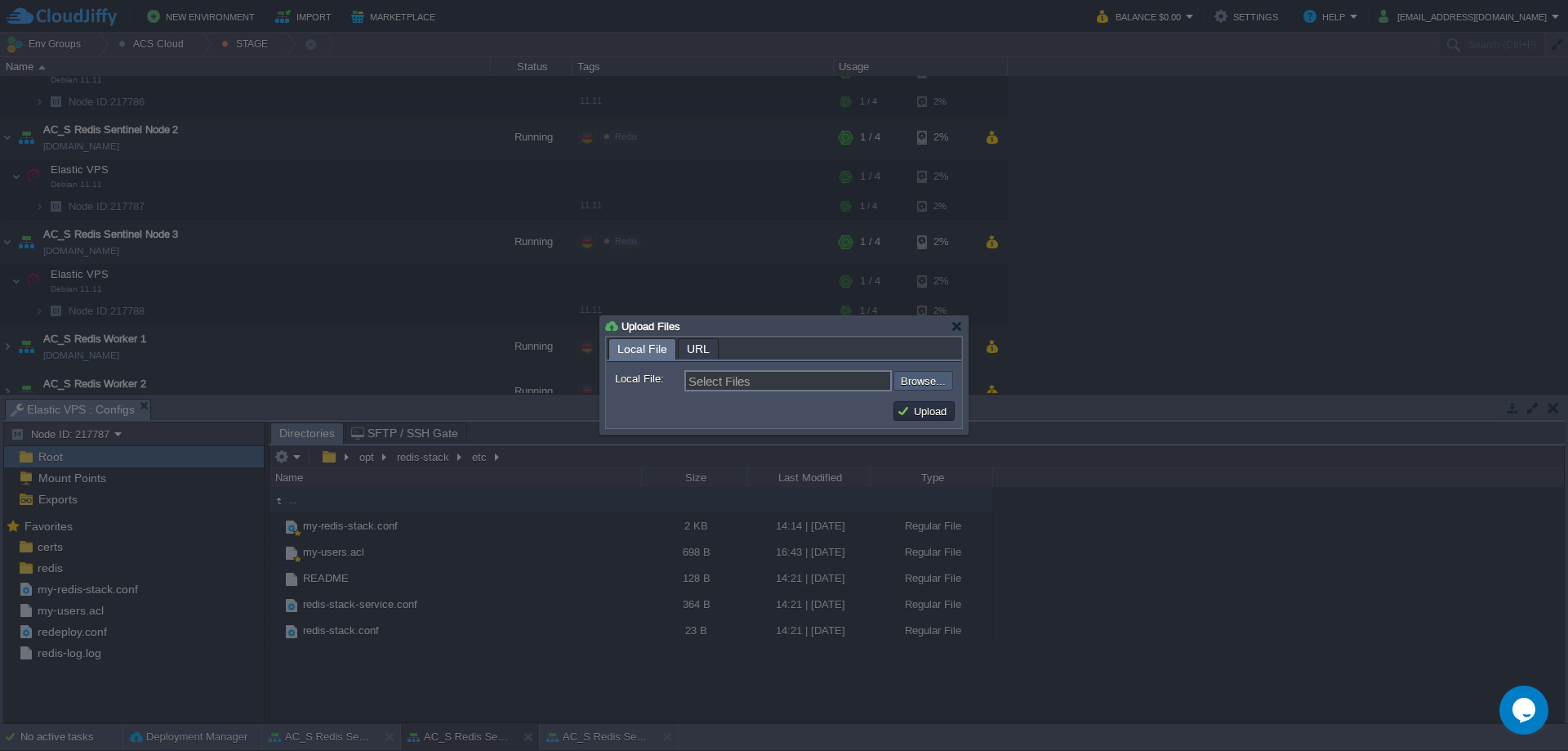
click at [945, 378] on input "file" at bounding box center [849, 380] width 206 height 20
type input "C:\fakepath\my-redis-stack.conf-sentinel2"
type input "my-redis-stack.conf-sentinel2"
click at [906, 410] on button "Upload" at bounding box center [923, 410] width 55 height 15
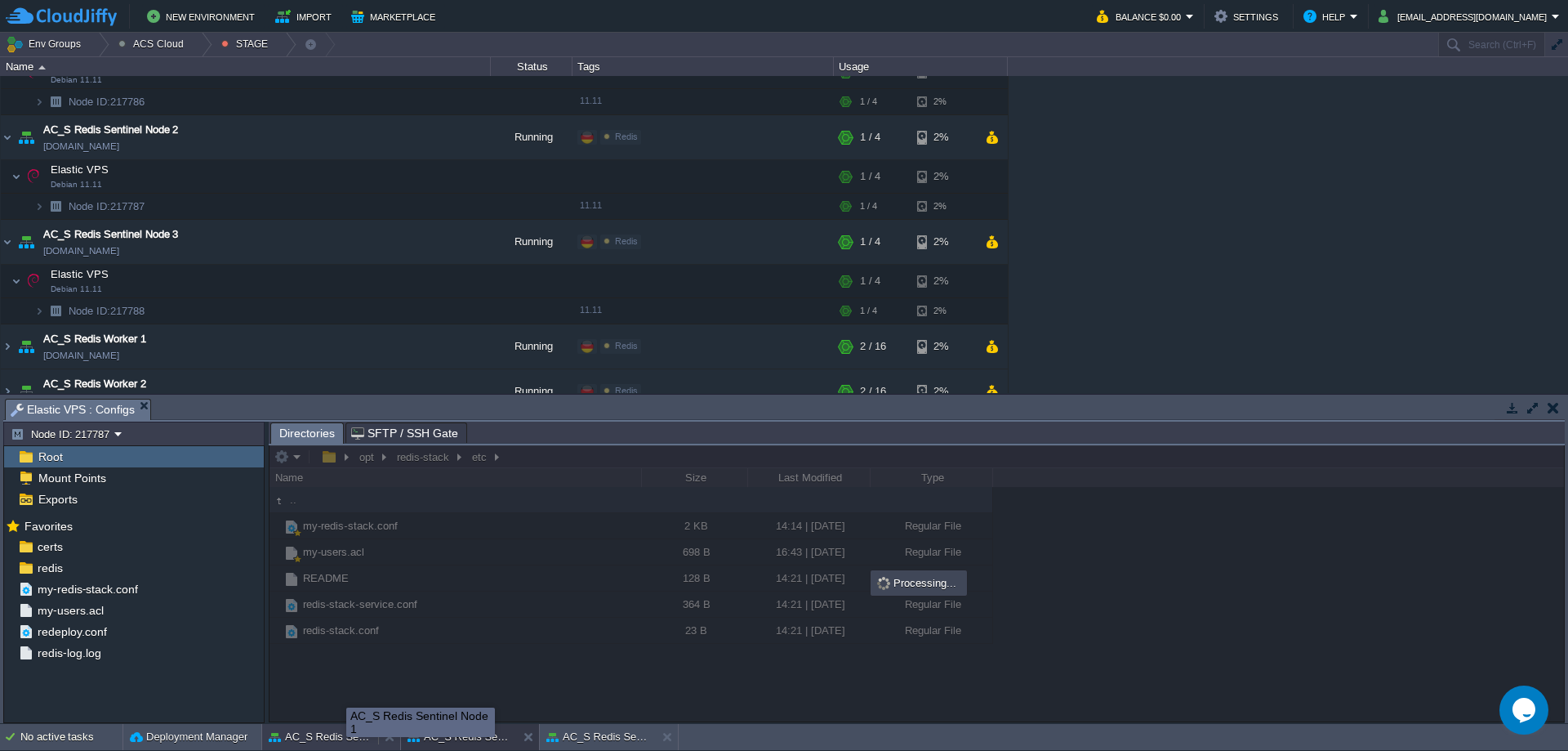
click at [346, 736] on button "AC_S Redis Sentinel Node 1" at bounding box center [320, 736] width 103 height 16
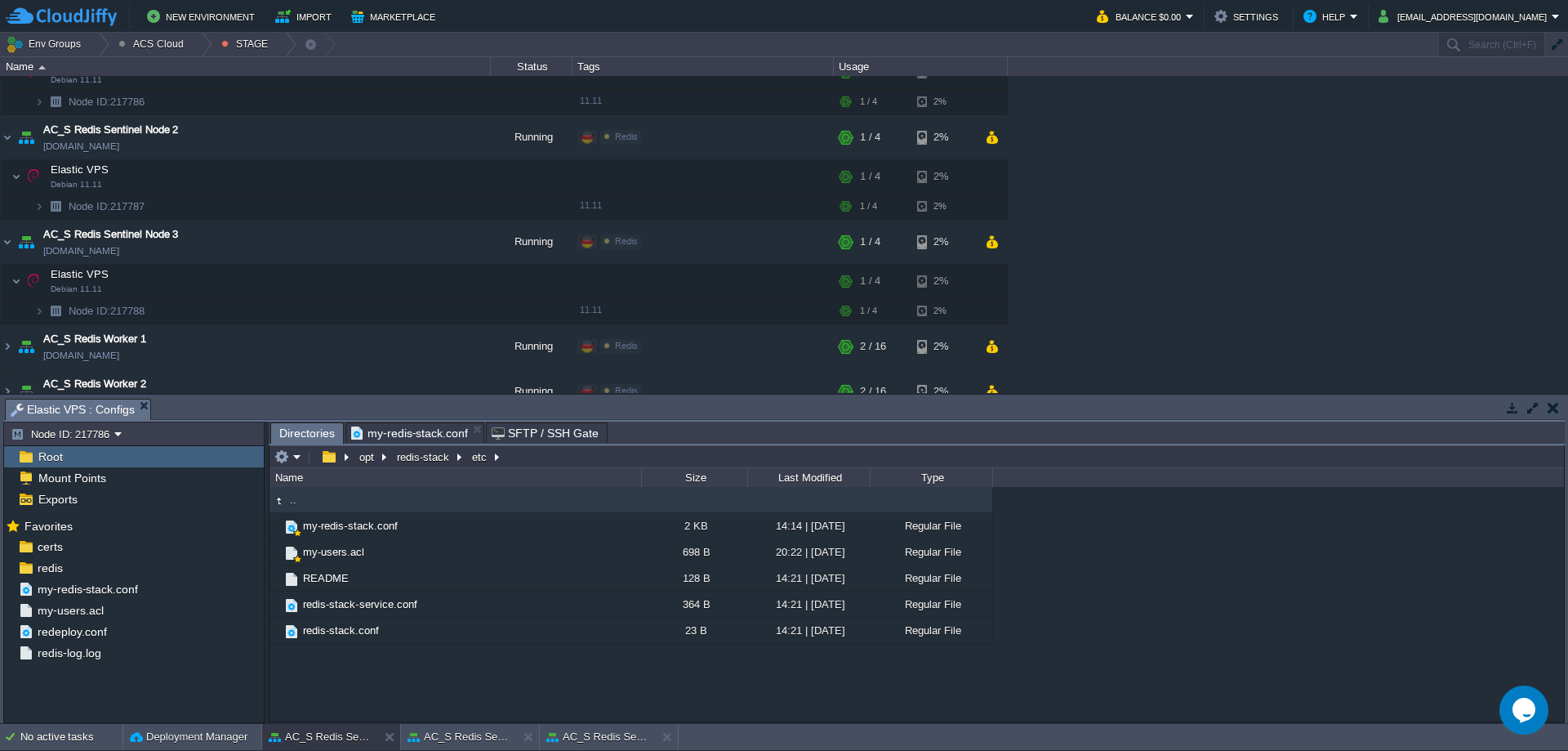
click at [302, 466] on td at bounding box center [288, 457] width 32 height 20
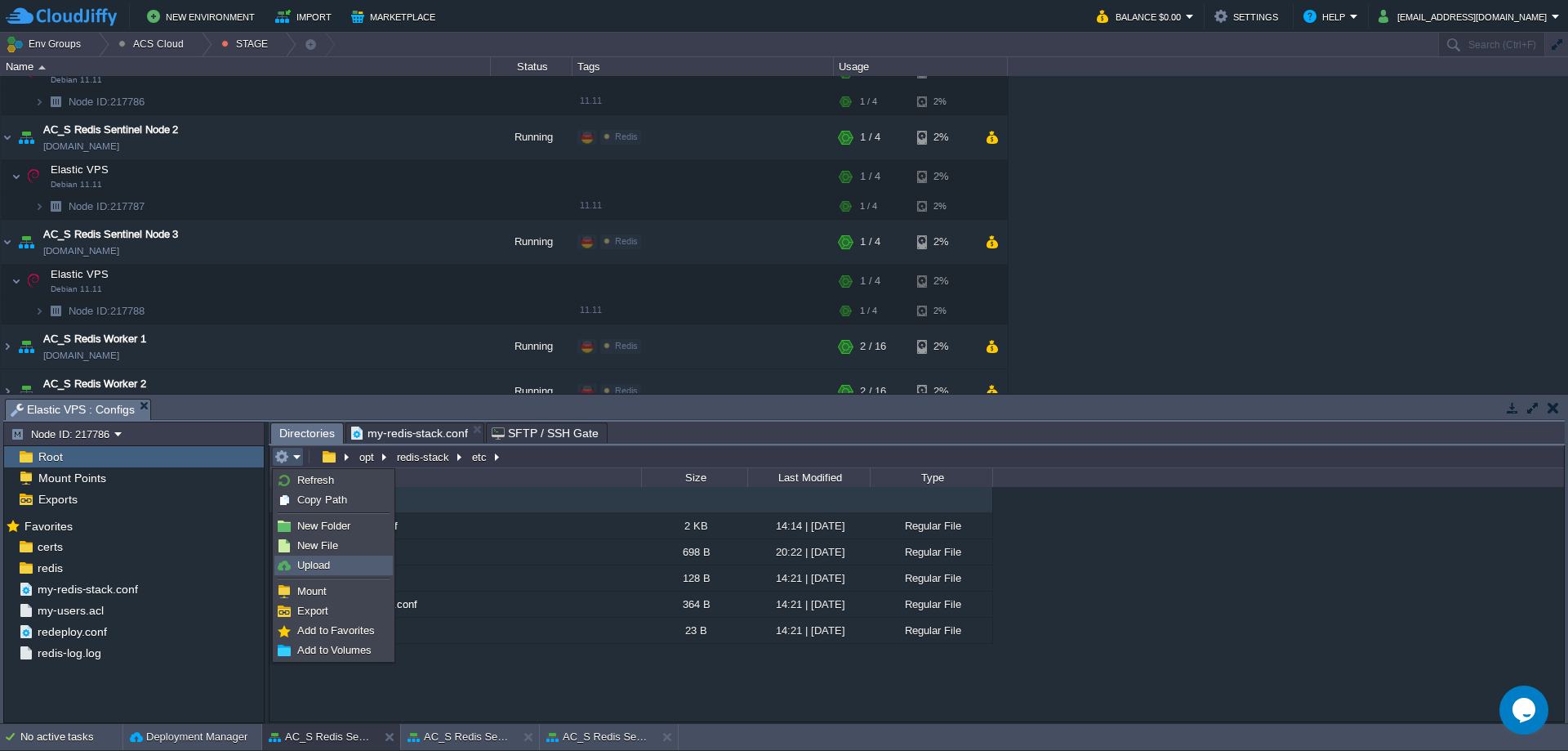
click at [327, 564] on span "Upload" at bounding box center [314, 565] width 33 height 12
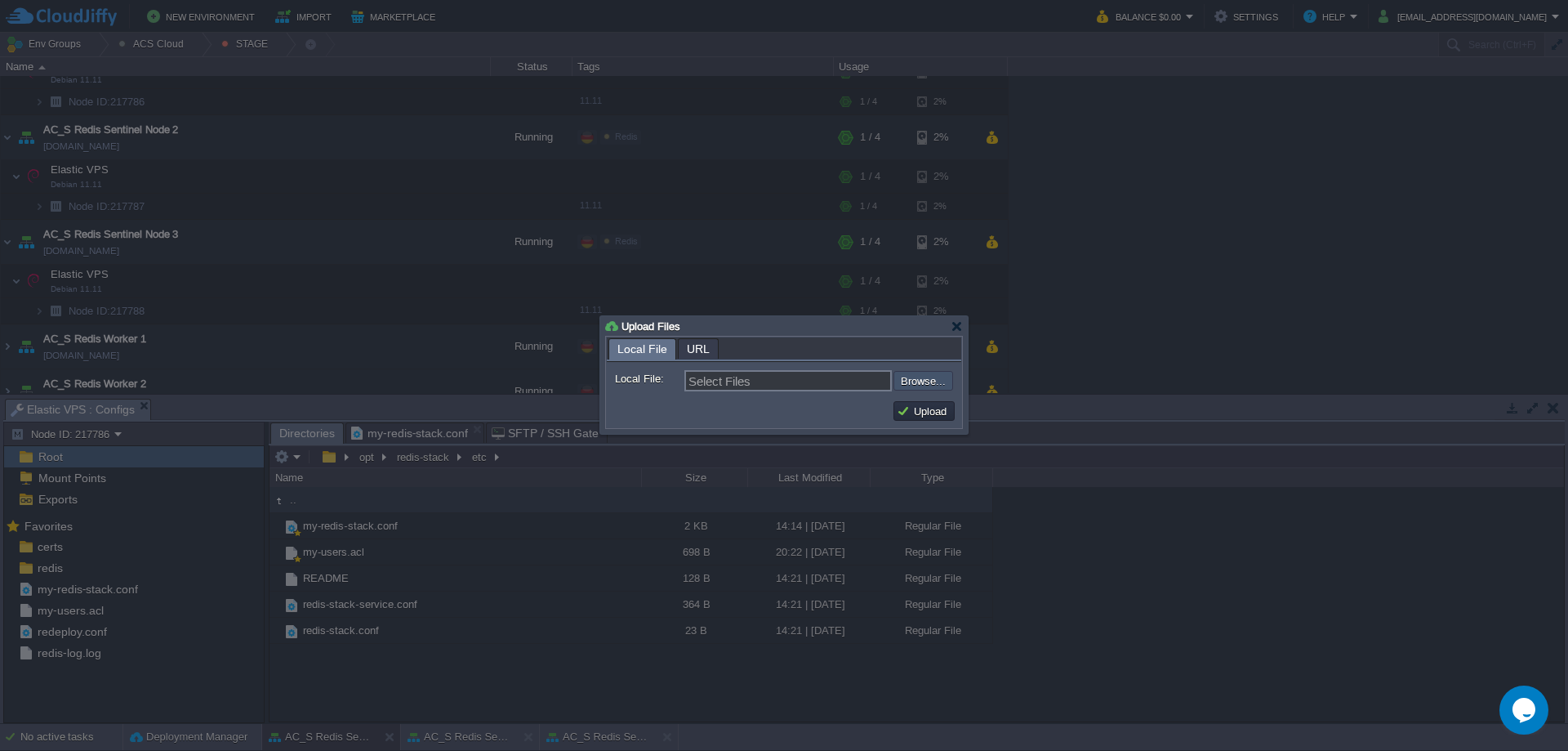
click at [942, 382] on input "file" at bounding box center [849, 380] width 206 height 20
type input "C:\fakepath\my-redis-stack.conf-sentinel1"
type input "my-redis-stack.conf-sentinel1"
click at [937, 420] on td "Upload" at bounding box center [924, 411] width 62 height 20
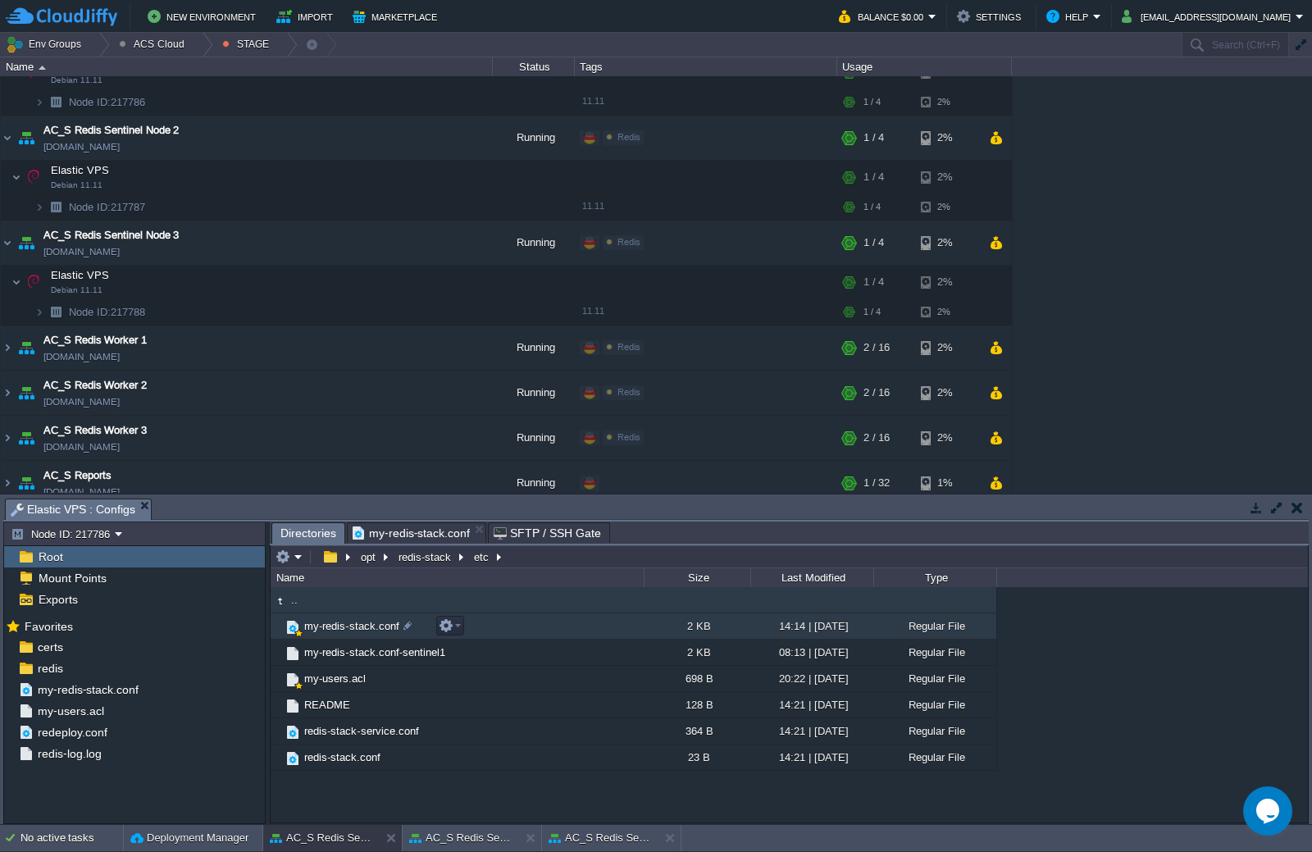
click at [349, 631] on span "my-redis-stack.conf" at bounding box center [352, 626] width 100 height 14
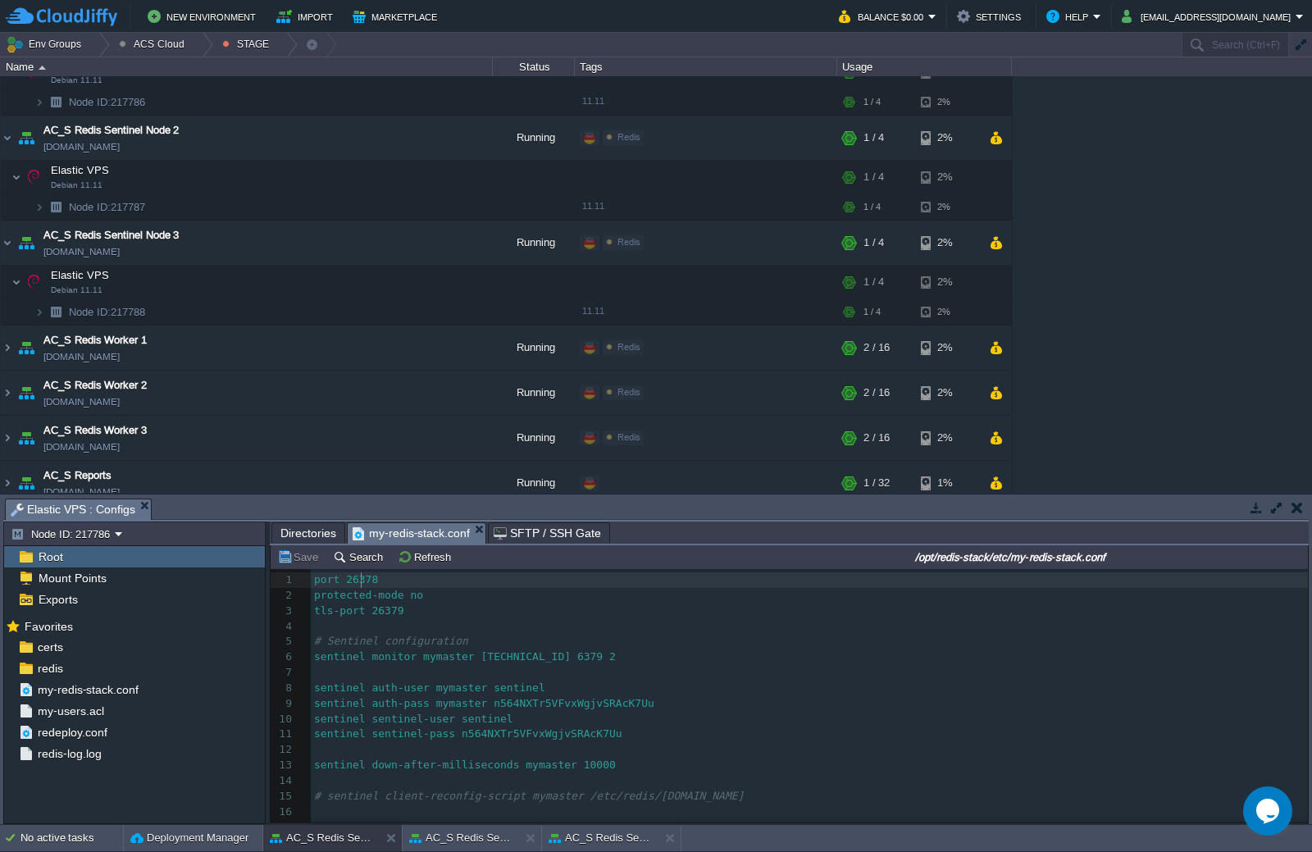
click at [362, 578] on div "1 port 26378 2 protected-mode no 3 tls-port 26379 4 ​ 5 # Sentinel configuratio…" at bounding box center [809, 773] width 997 height 402
type textarea "0"
click at [394, 600] on span "protected-mode no" at bounding box center [368, 595] width 109 height 12
drag, startPoint x: 469, startPoint y: 656, endPoint x: 530, endPoint y: 657, distance: 60.7
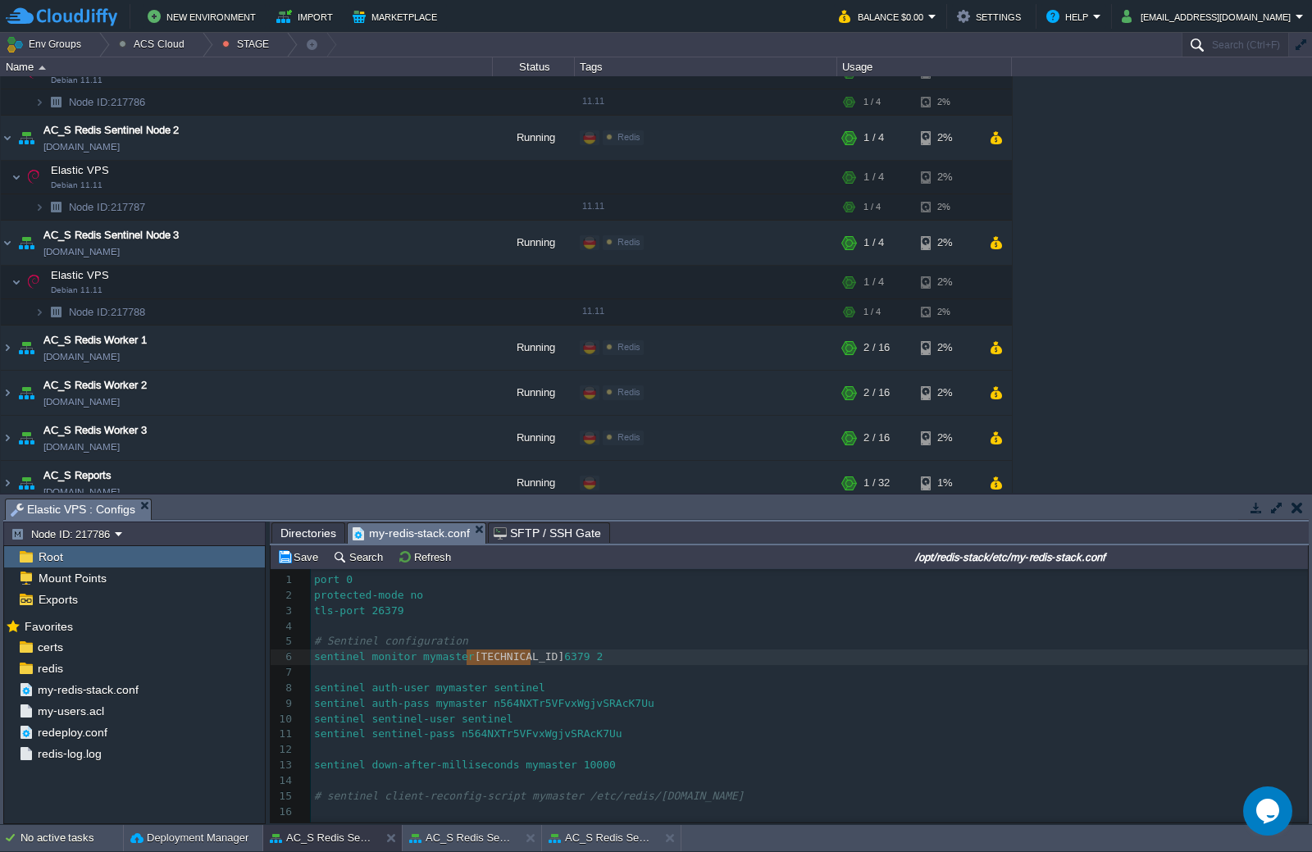
type textarea "[TECHNICAL_ID]"
click at [1255, 43] on div at bounding box center [1119, 45] width 385 height 24
paste input "[TECHNICAL_ID]"
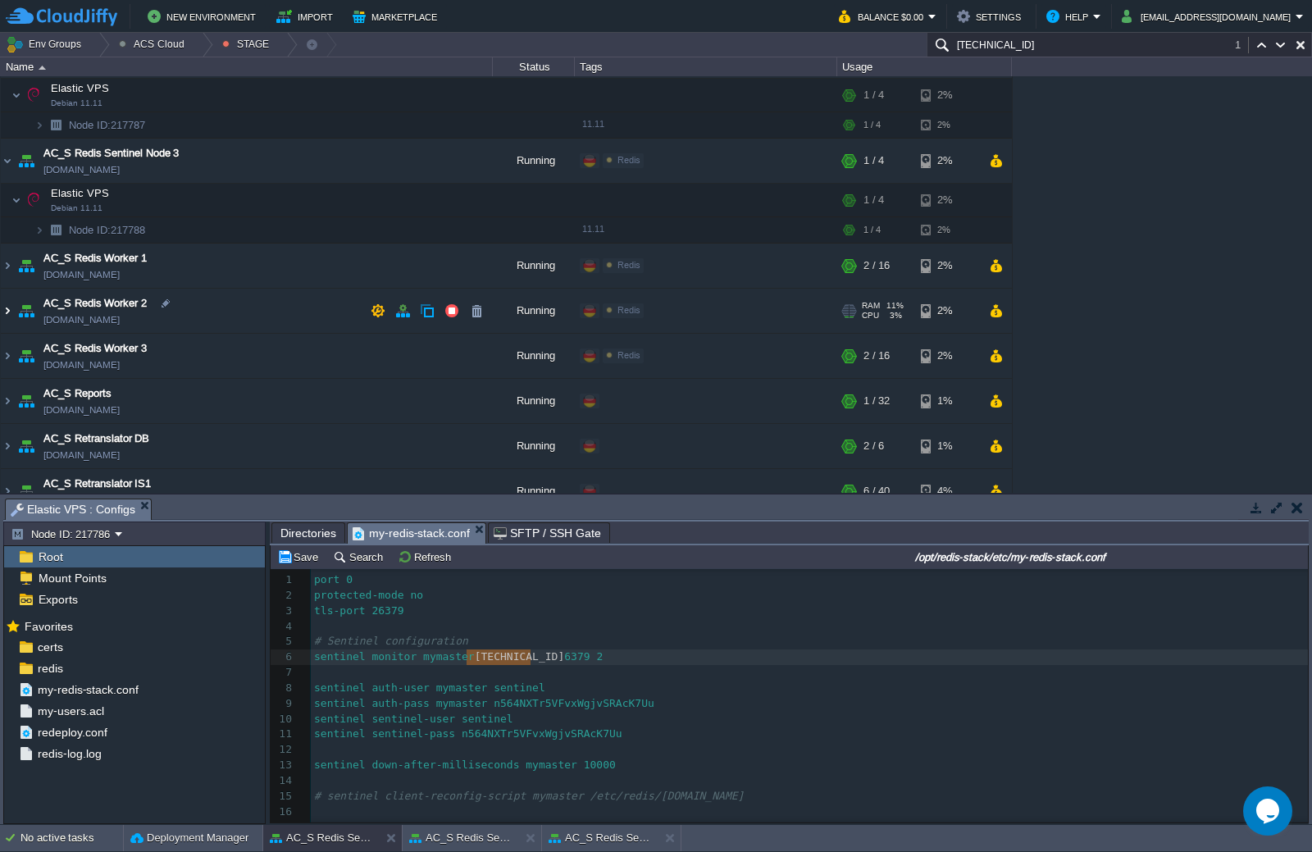
click at [12, 312] on img at bounding box center [7, 311] width 13 height 44
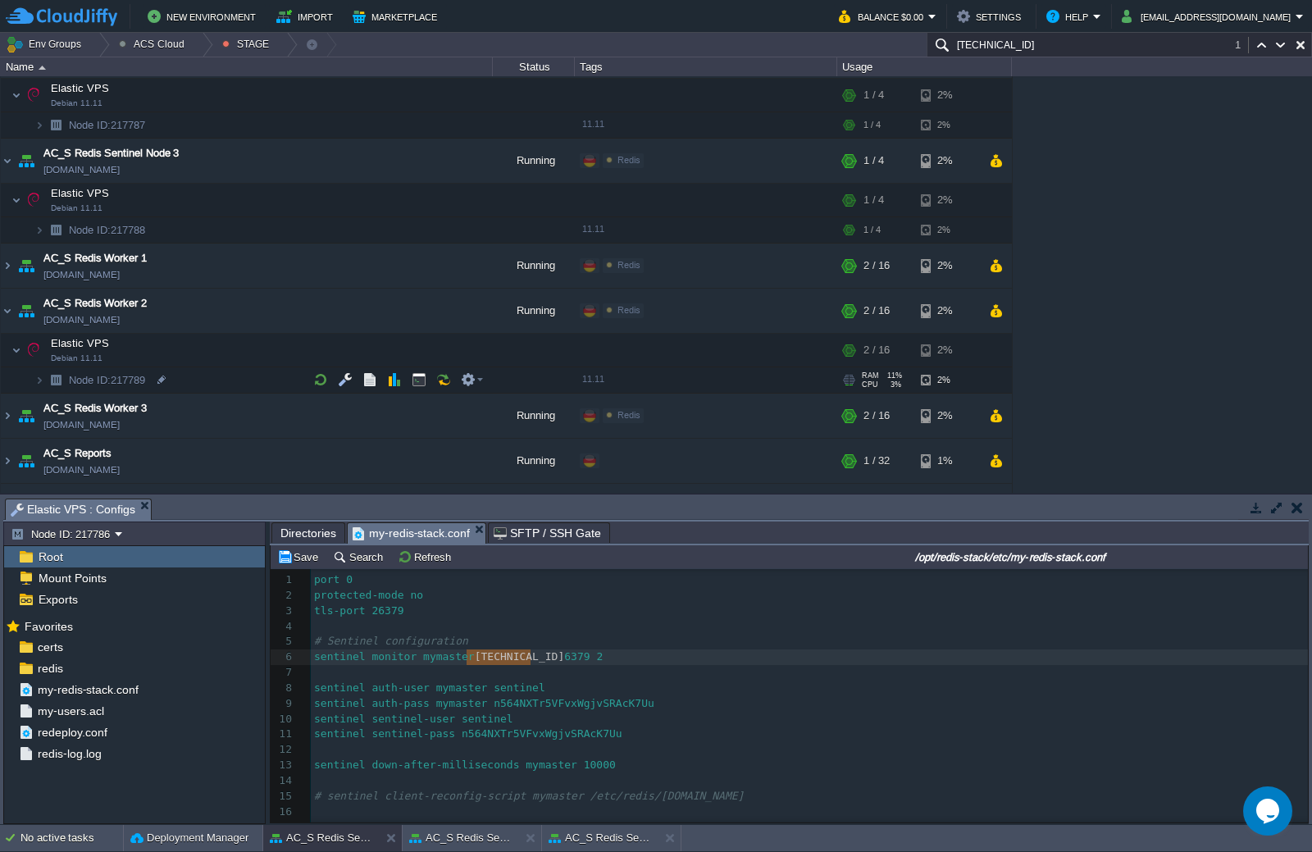
click at [44, 381] on img at bounding box center [55, 379] width 23 height 25
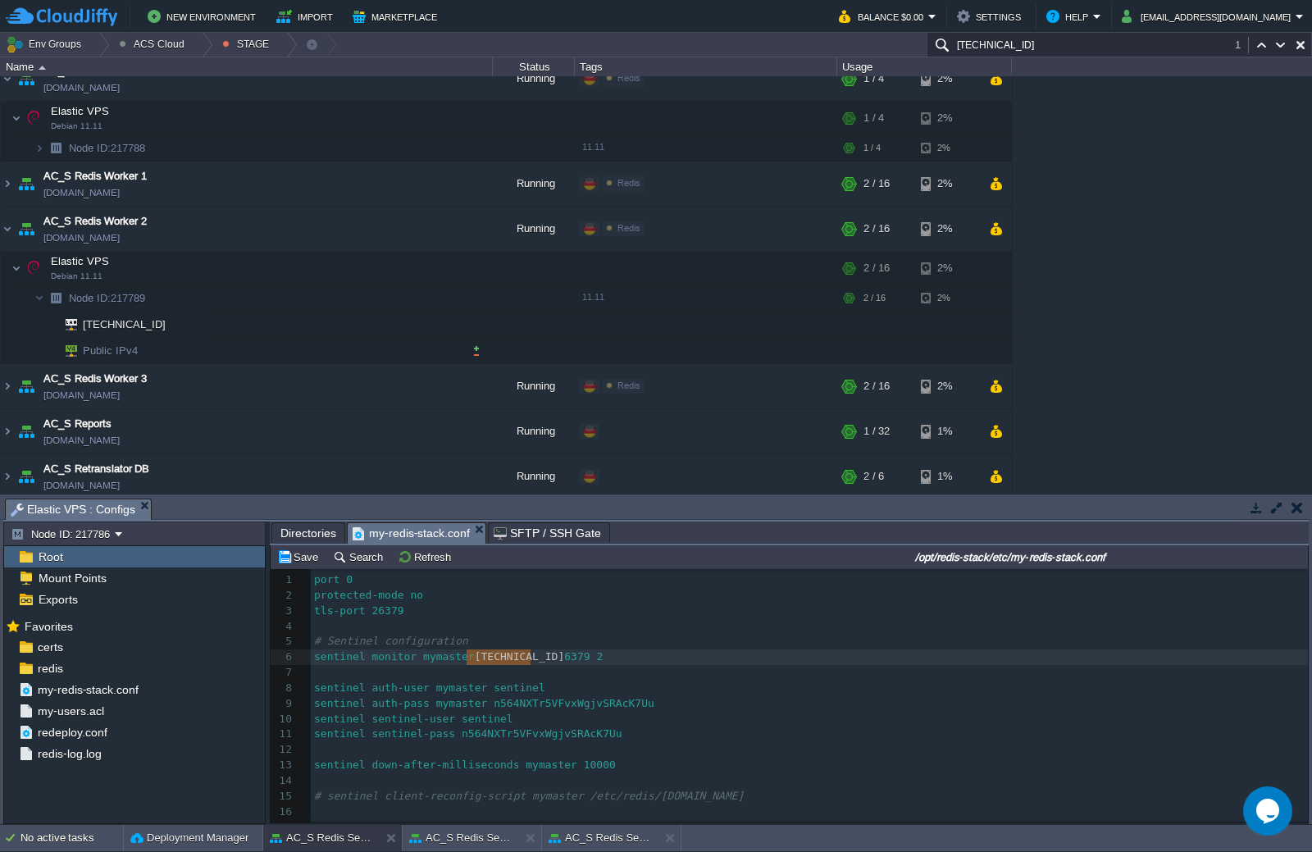
scroll to position [1312, 0]
click at [10, 392] on img at bounding box center [7, 386] width 13 height 44
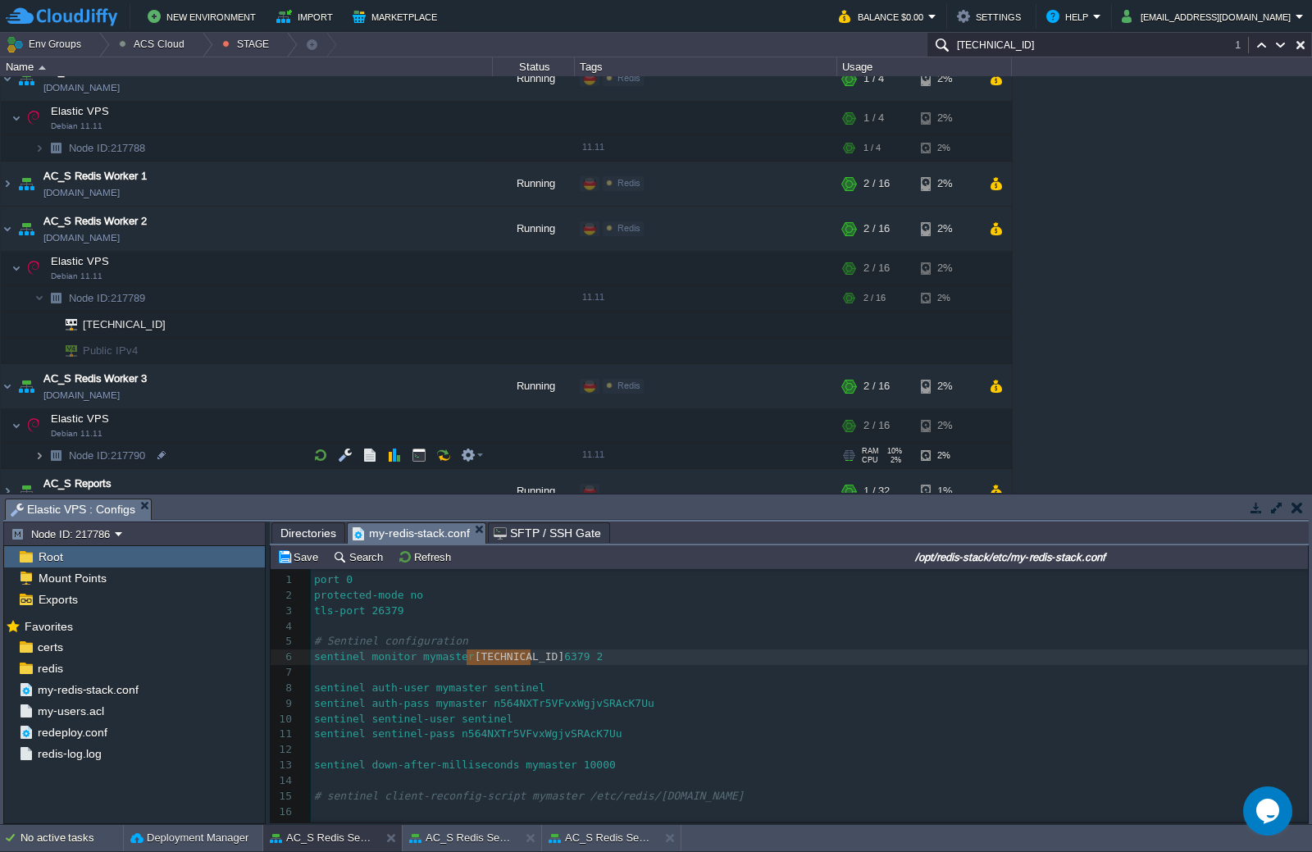
click at [43, 457] on img at bounding box center [39, 455] width 10 height 25
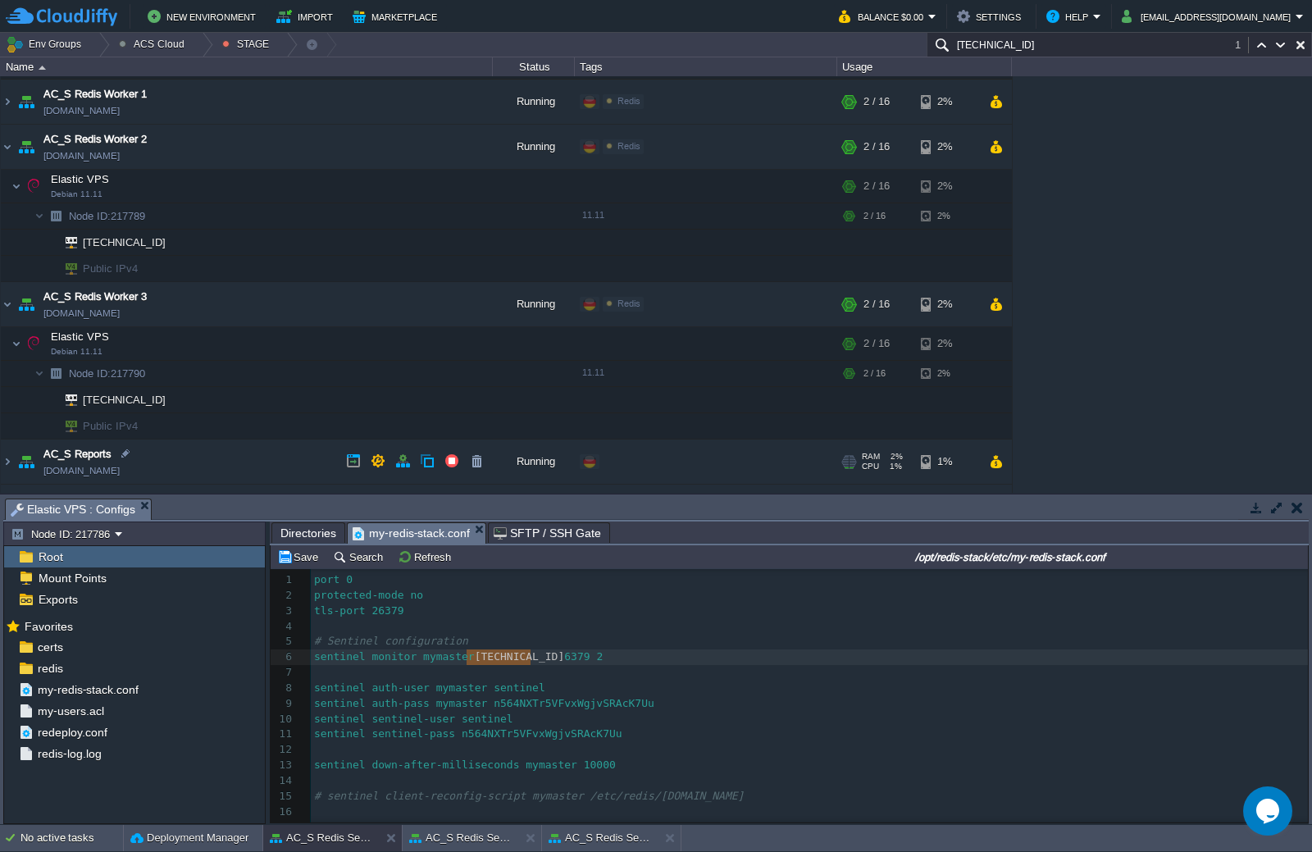
scroll to position [1394, 0]
click at [6, 99] on img at bounding box center [7, 102] width 13 height 44
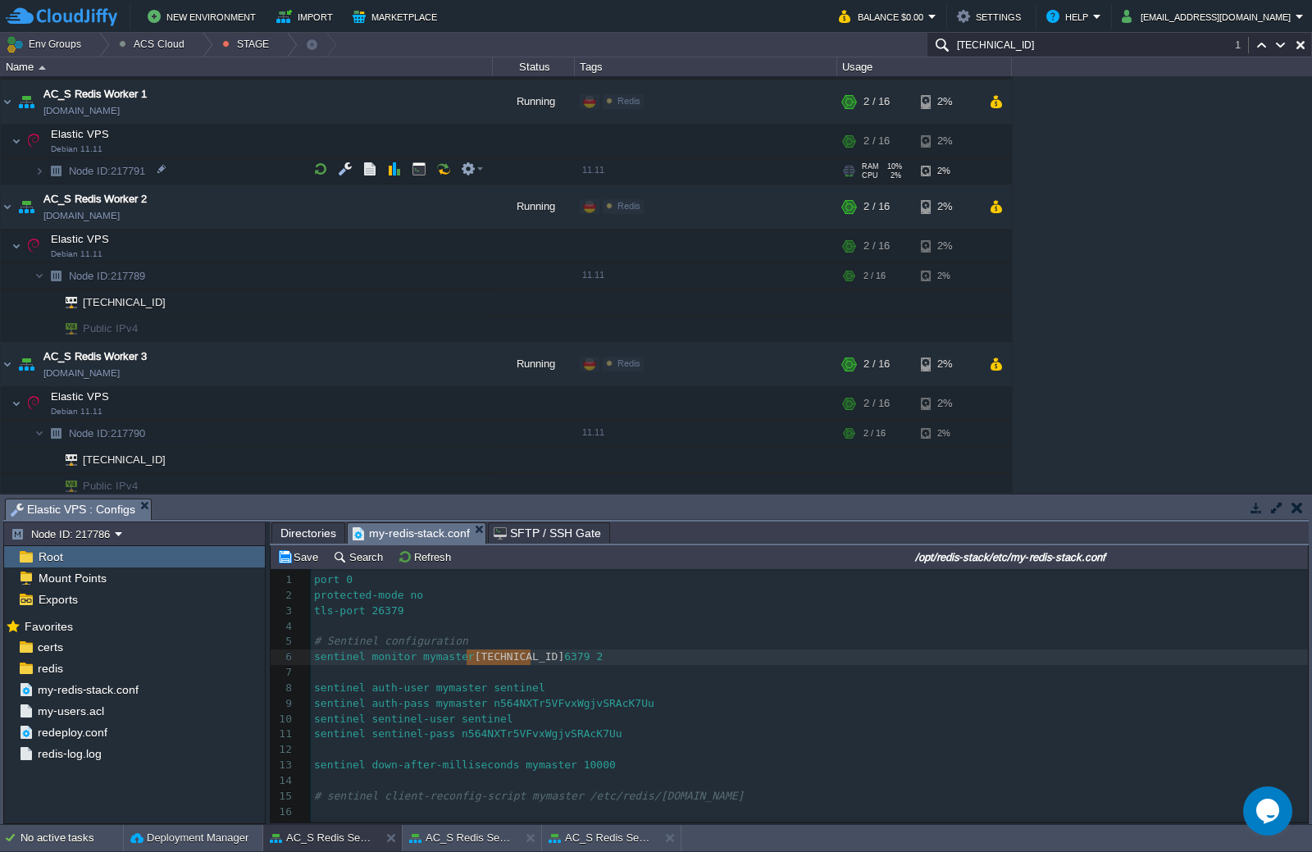
click at [32, 169] on img at bounding box center [22, 165] width 23 height 15
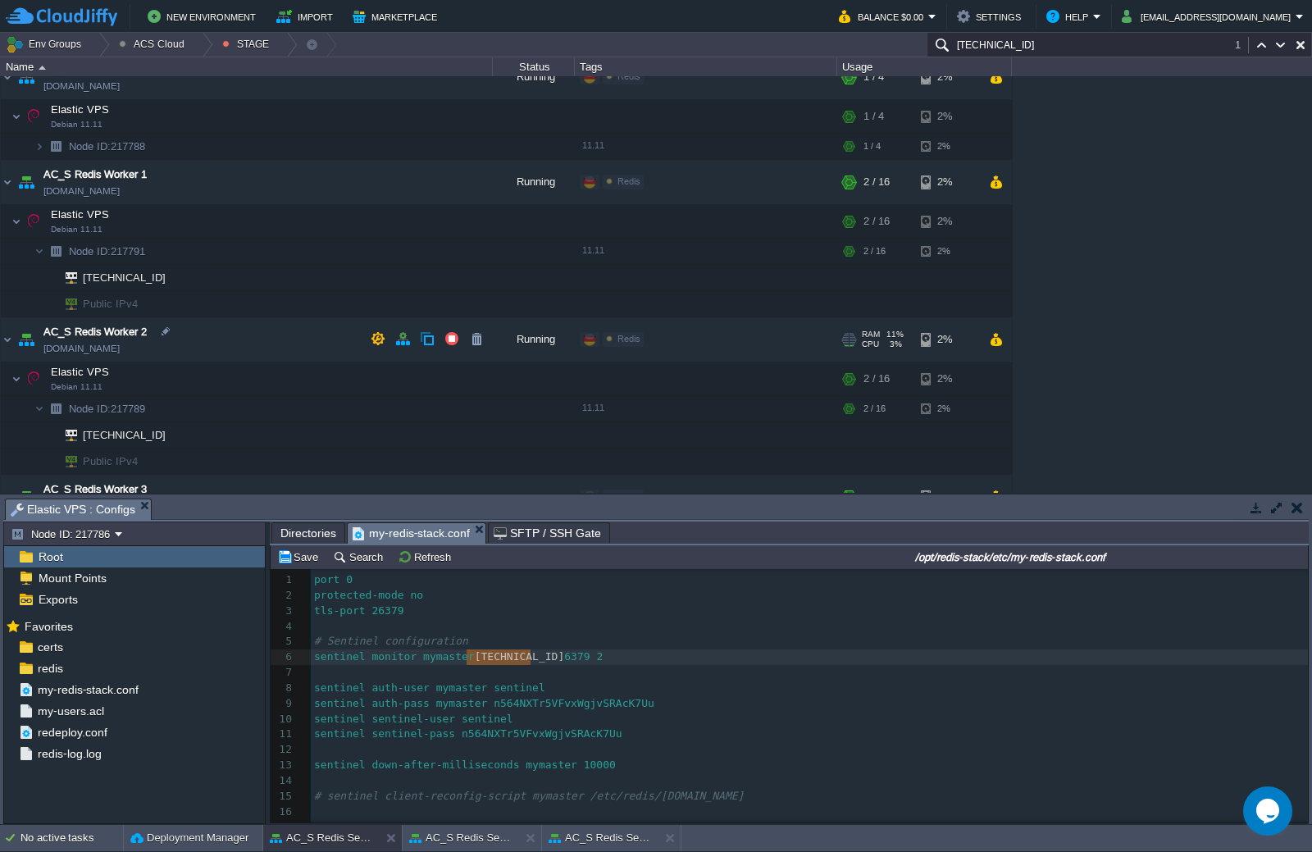
scroll to position [1312, 0]
click at [1065, 46] on input "[TECHNICAL_ID]" at bounding box center [1119, 45] width 385 height 24
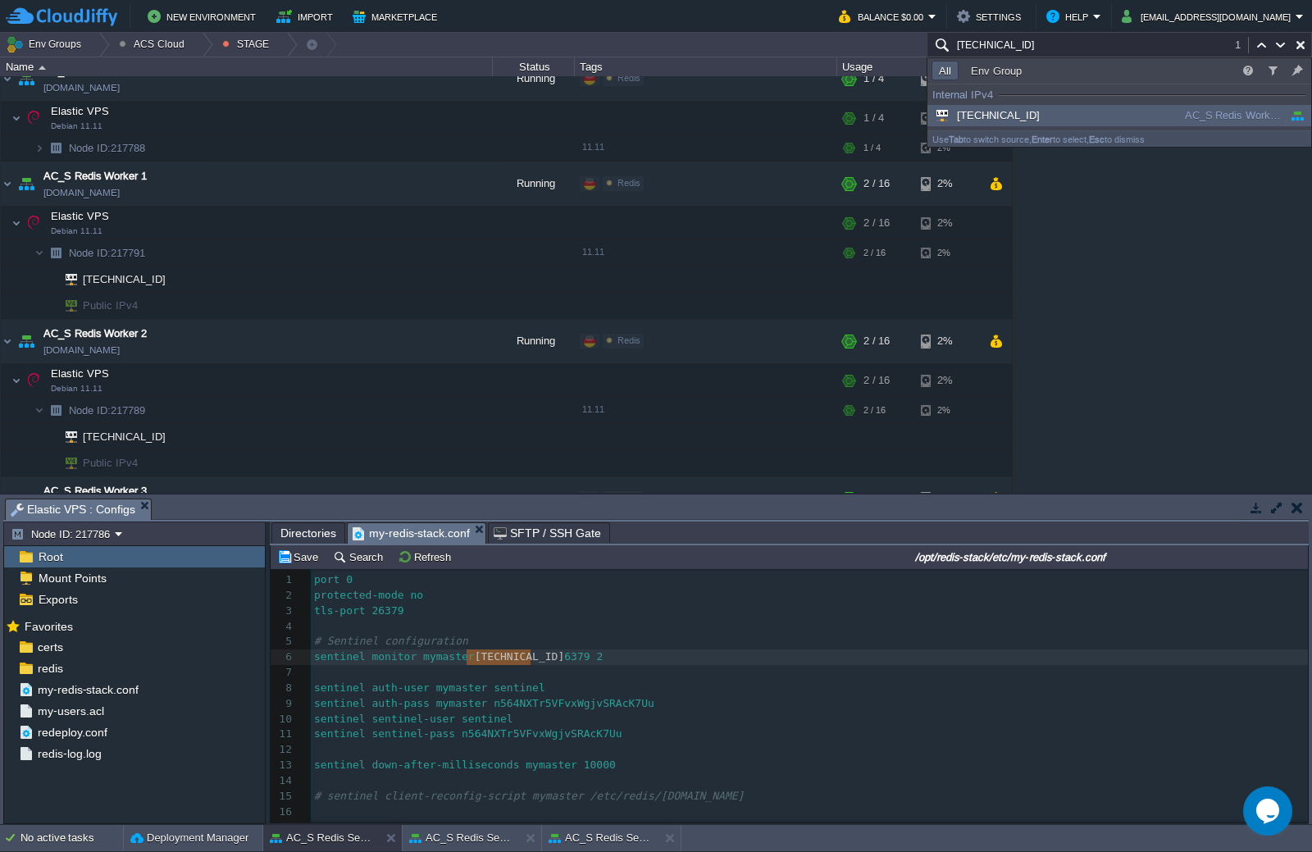
paste input "6.78"
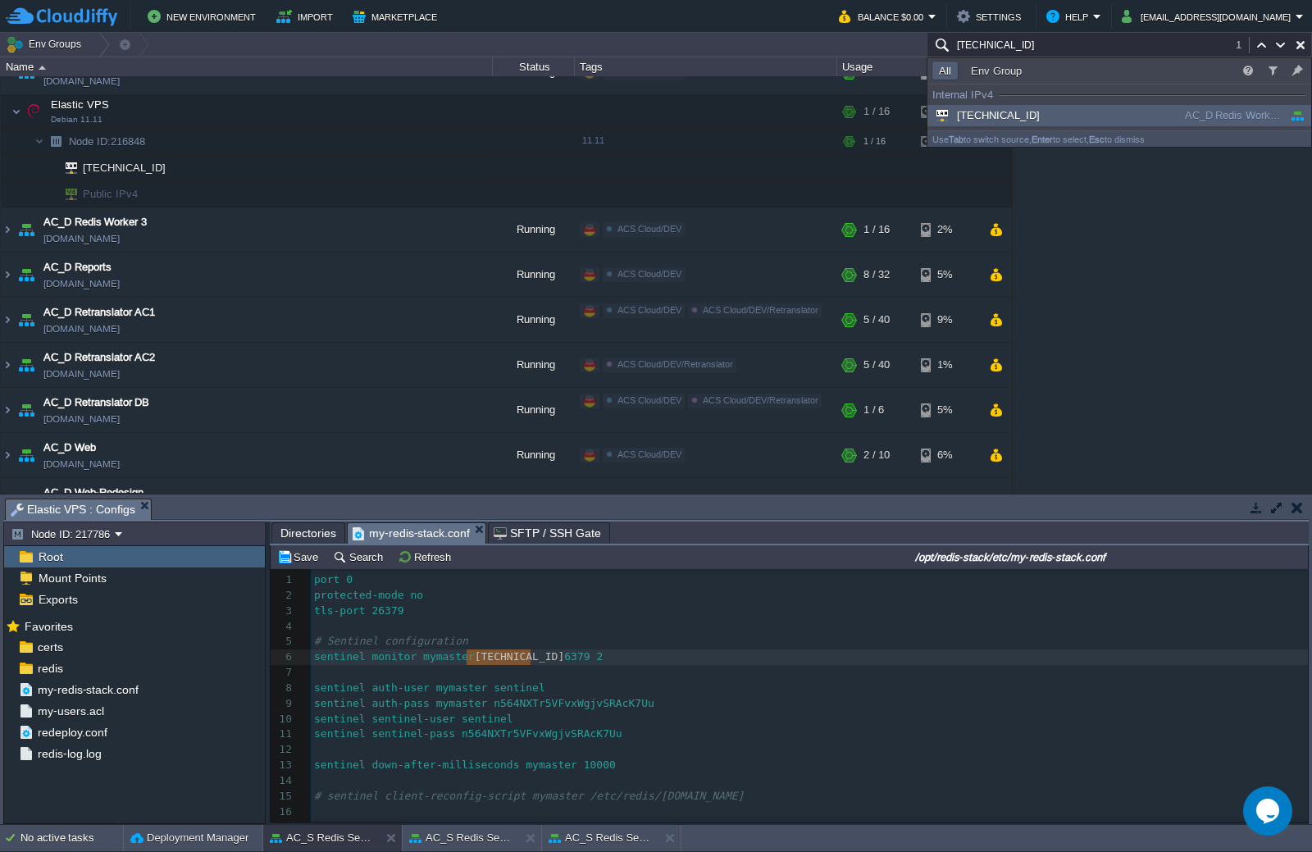
type input "[TECHNICAL_ID]"
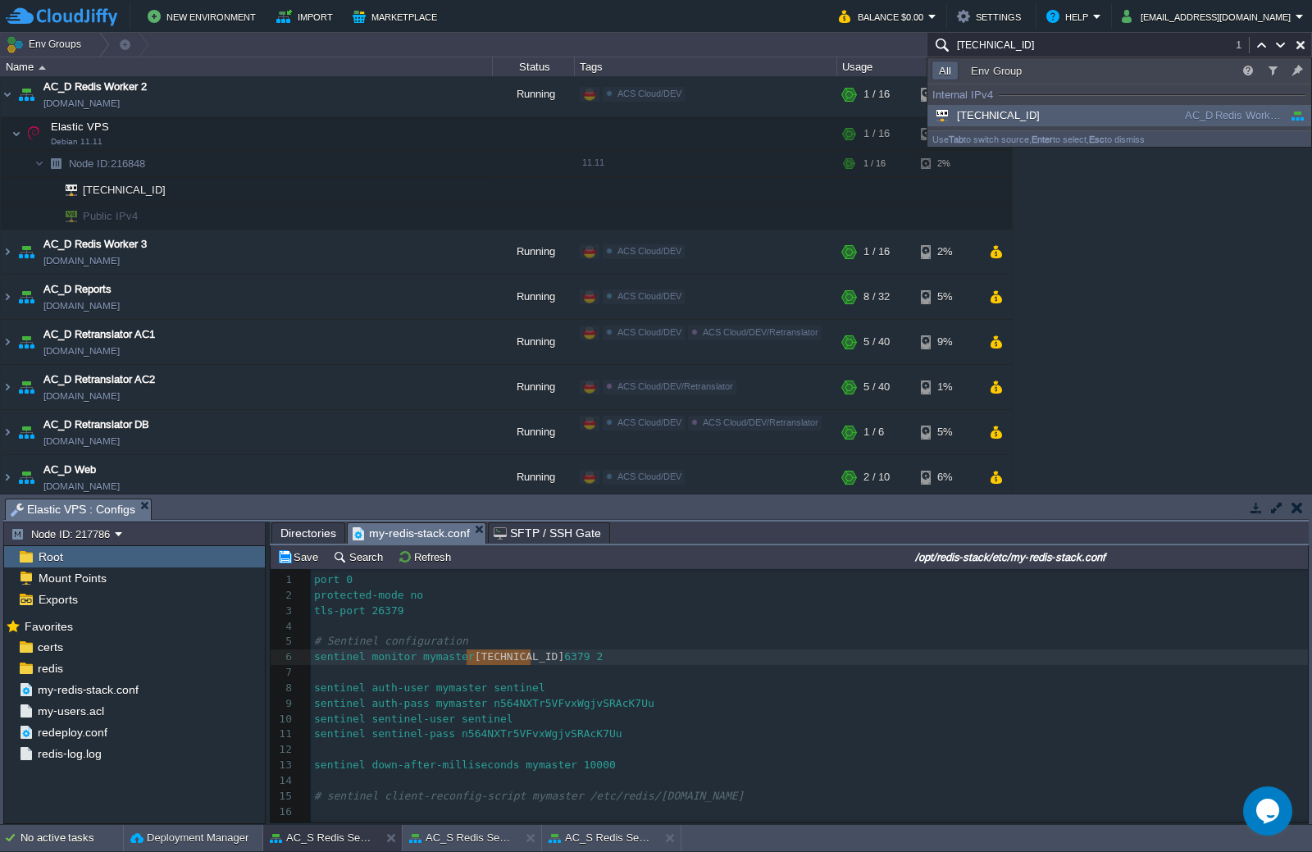
click at [555, 682] on pre "sentinel auth-user mymaster sentinel" at bounding box center [809, 689] width 997 height 16
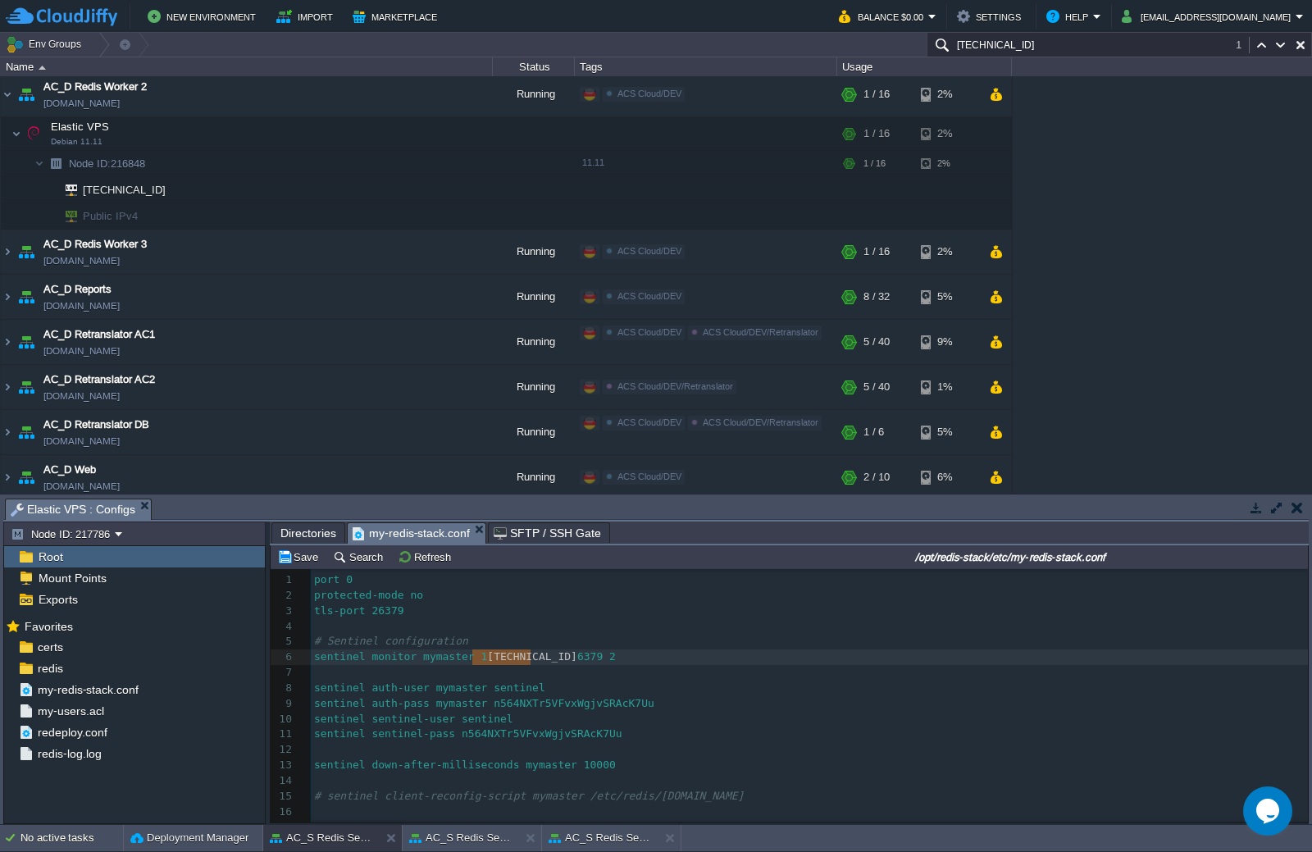
type textarea "[TECHNICAL_ID]"
drag, startPoint x: 533, startPoint y: 656, endPoint x: 469, endPoint y: 654, distance: 64.0
click at [1096, 35] on input "[TECHNICAL_ID]" at bounding box center [1119, 45] width 385 height 24
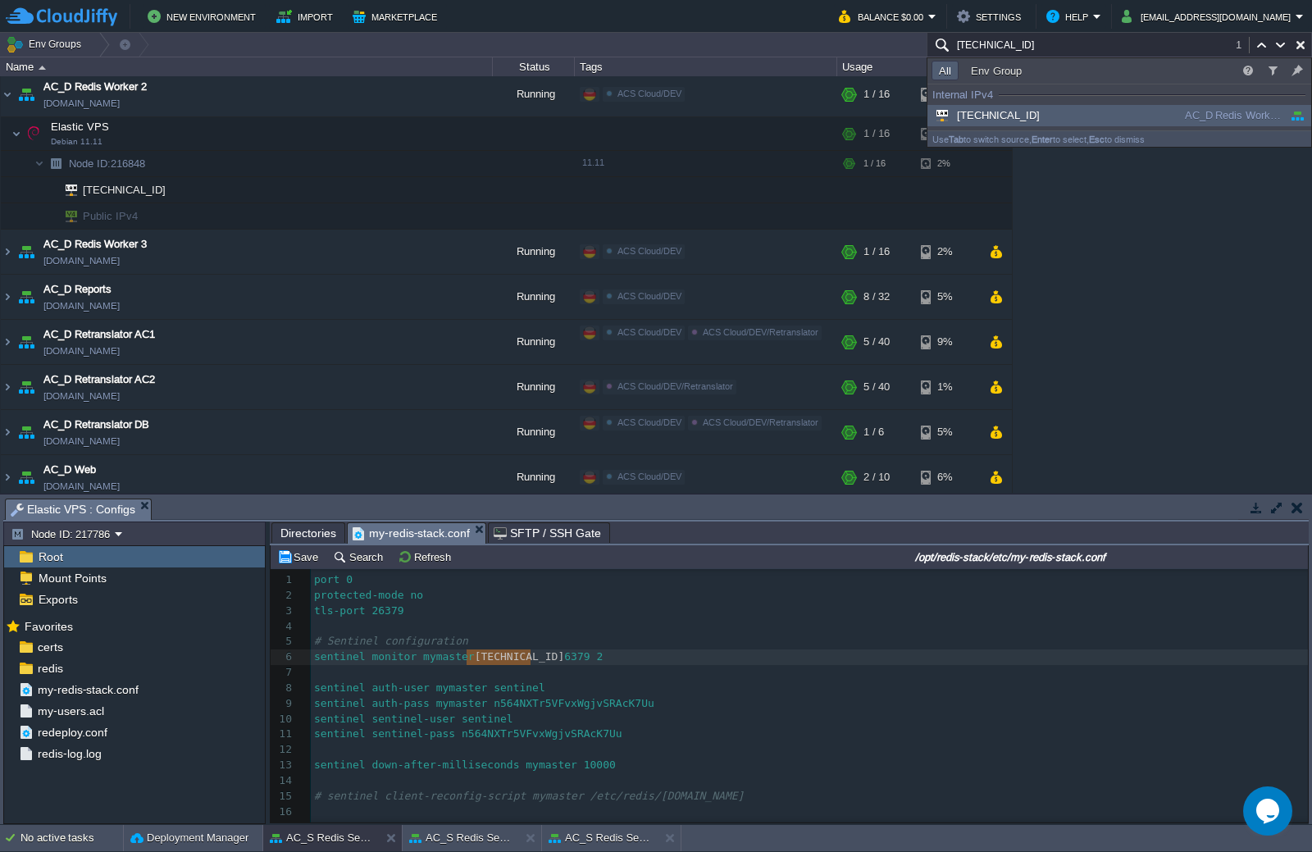
paste input "3.47"
type input "[TECHNICAL_ID]"
click at [1211, 119] on div "AC_S Redis Worker 2" at bounding box center [1231, 116] width 104 height 18
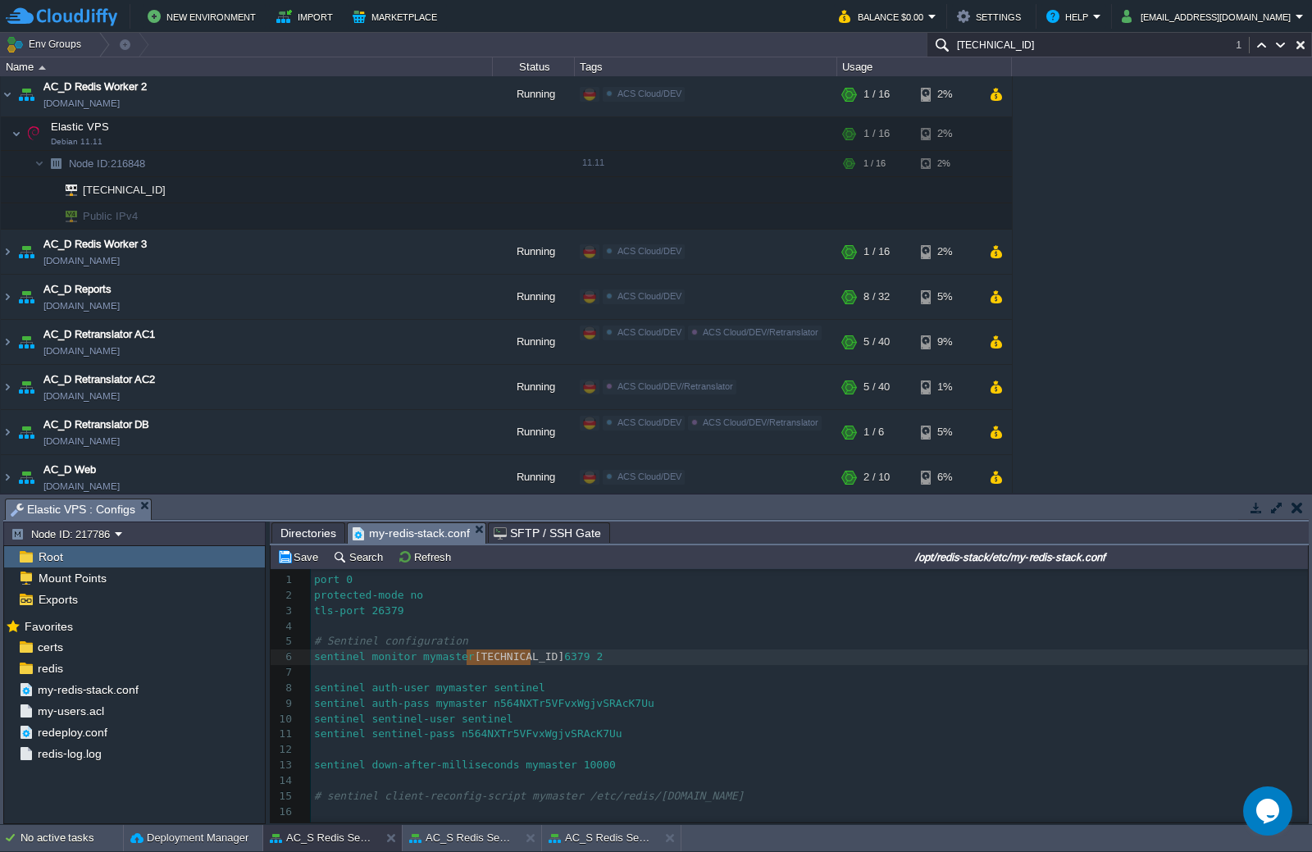
scroll to position [3218, 0]
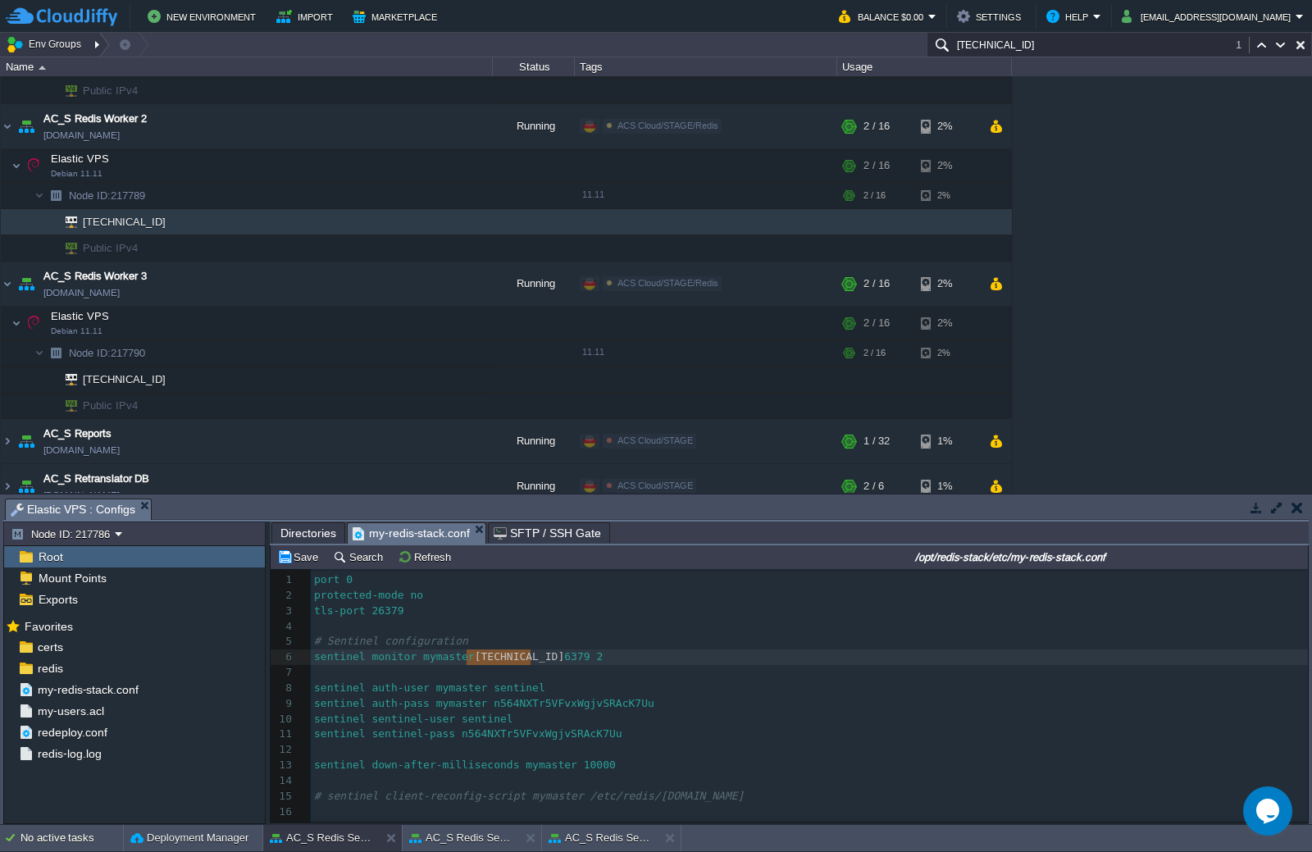
click at [97, 50] on div at bounding box center [99, 45] width 22 height 24
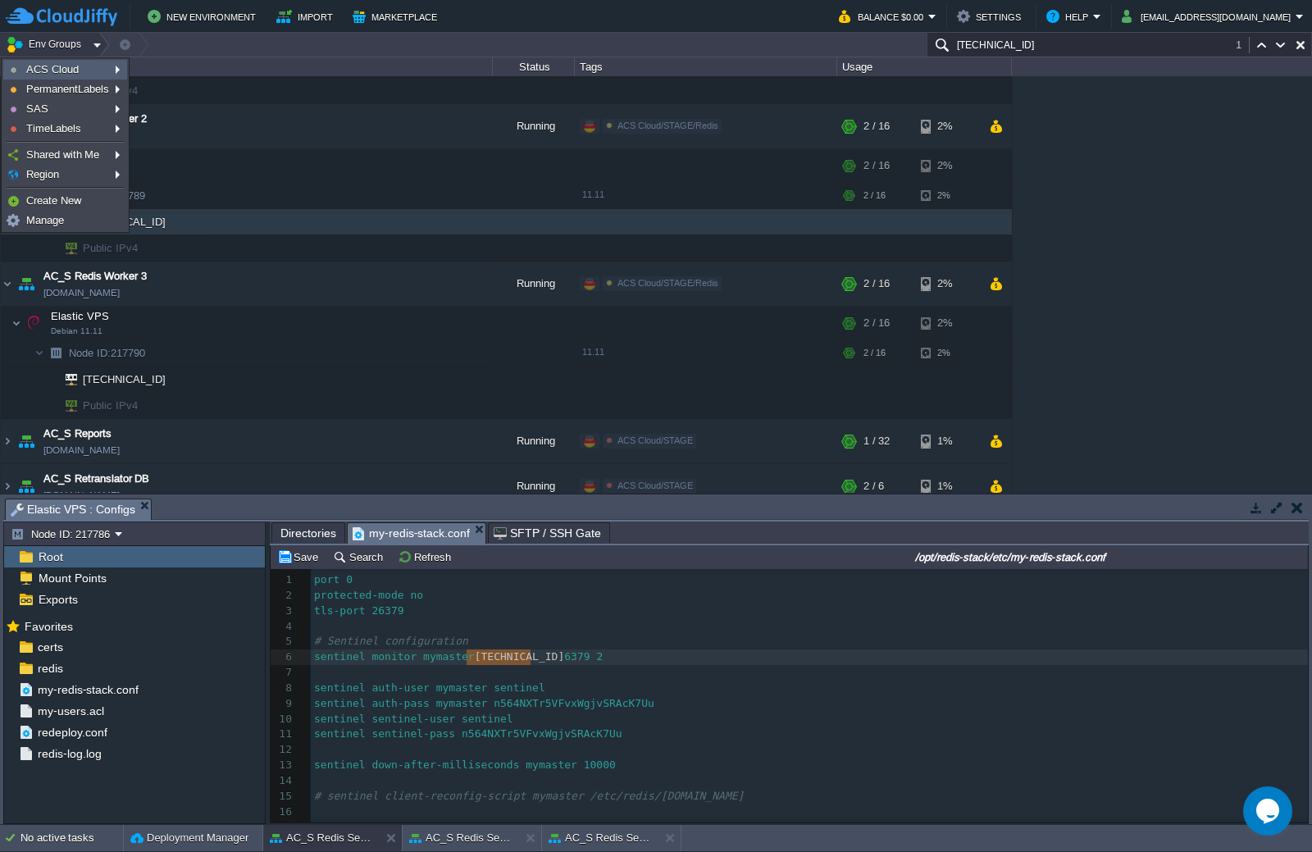
click at [87, 71] on link "ACS Cloud" at bounding box center [65, 70] width 122 height 18
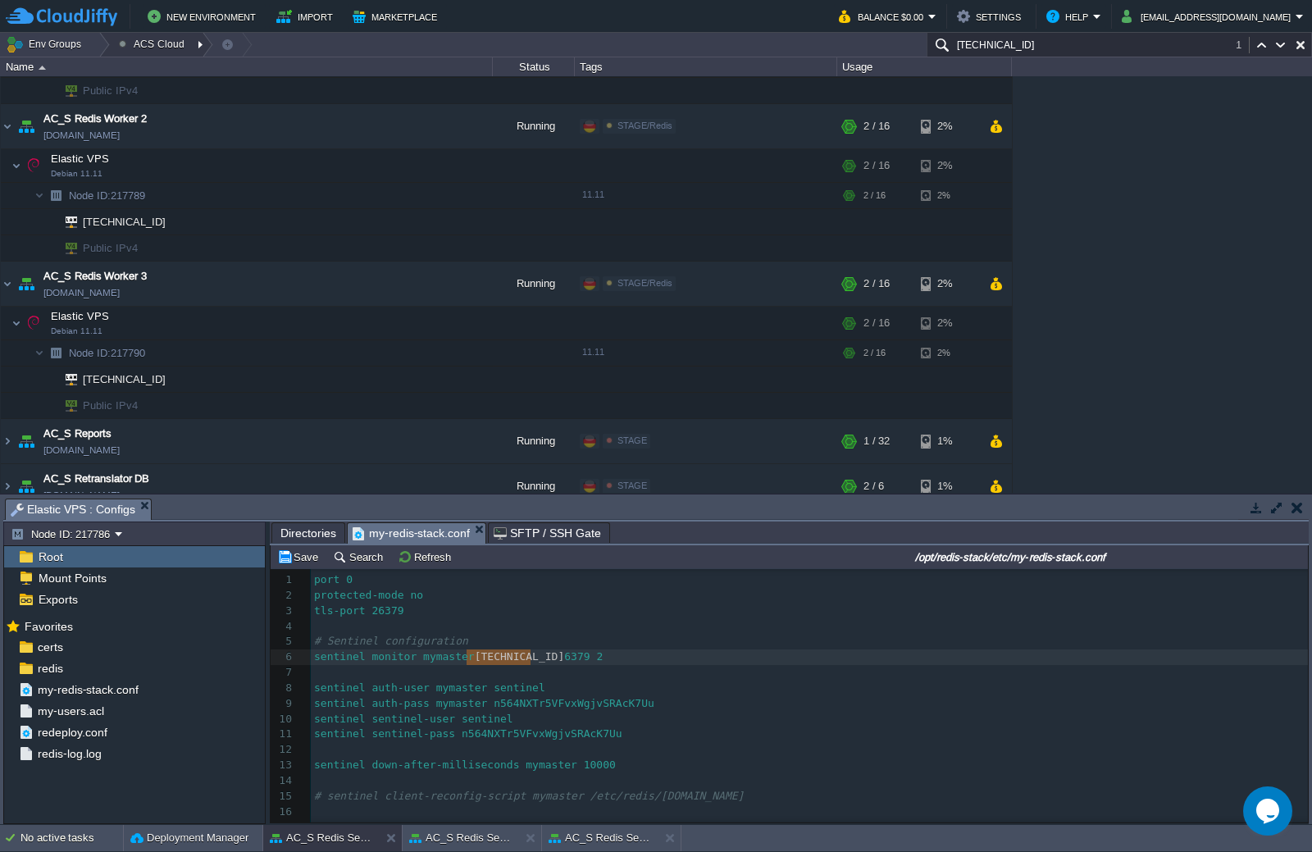
click at [197, 48] on div at bounding box center [202, 45] width 22 height 24
click at [157, 67] on link "DEV" at bounding box center [159, 70] width 97 height 18
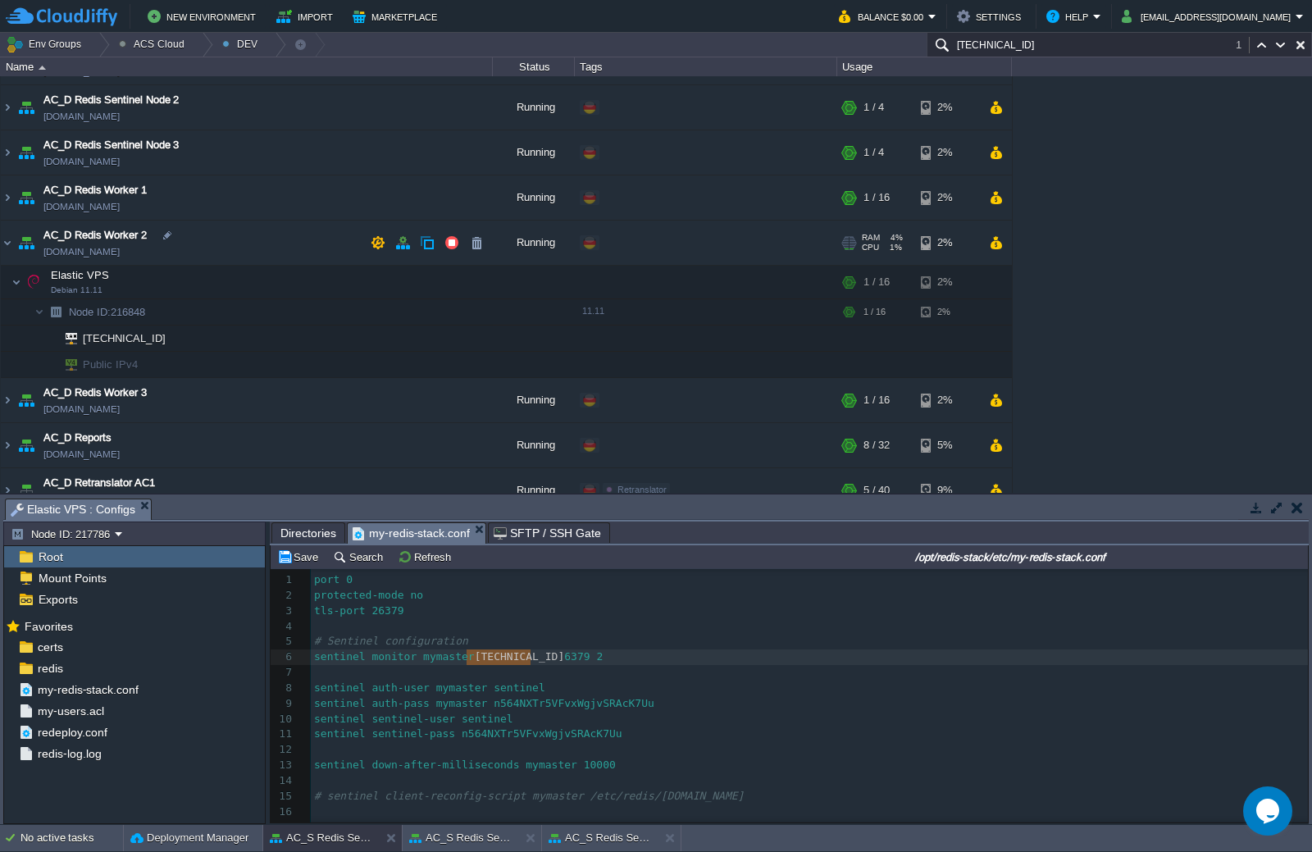
scroll to position [1082, 0]
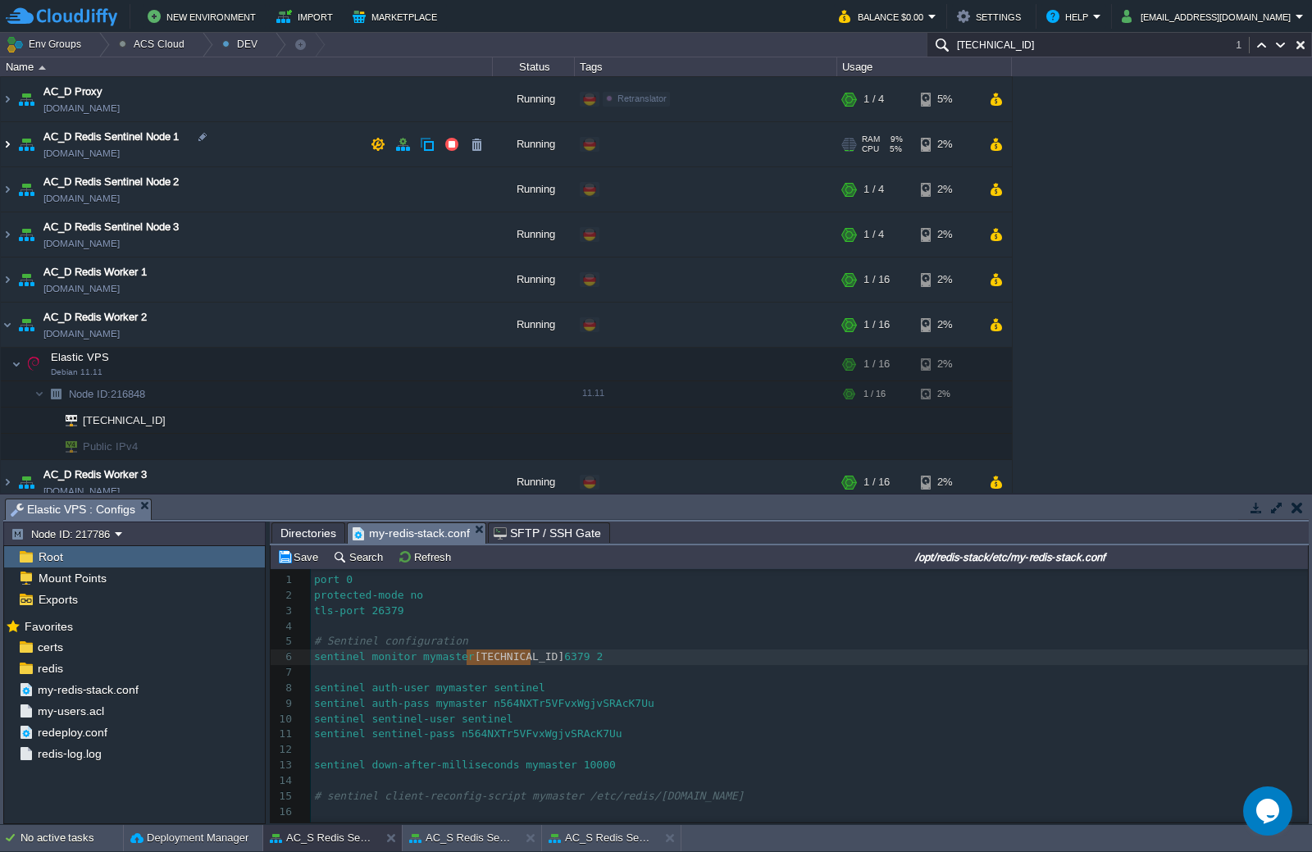
click at [12, 142] on img at bounding box center [7, 144] width 13 height 44
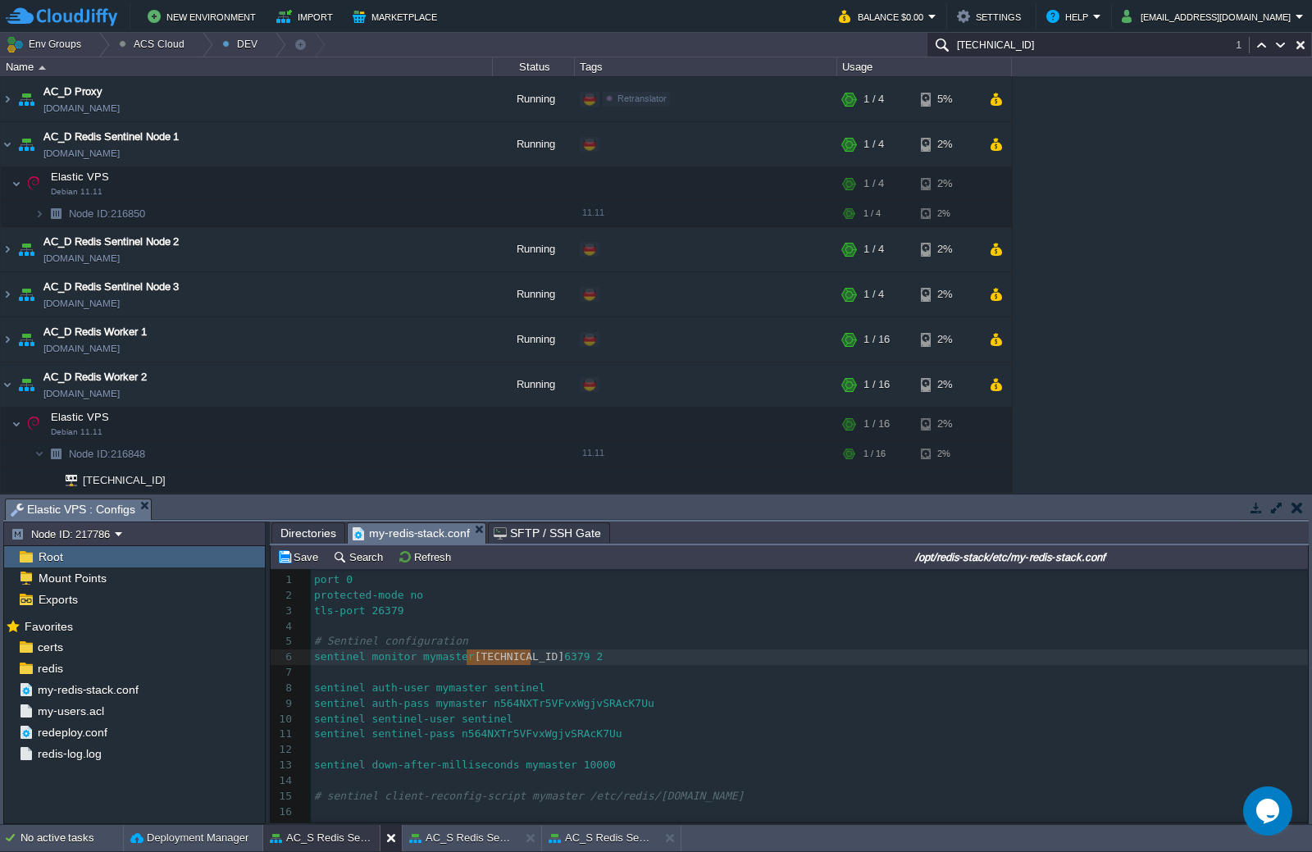
click at [393, 753] on button at bounding box center [394, 838] width 16 height 16
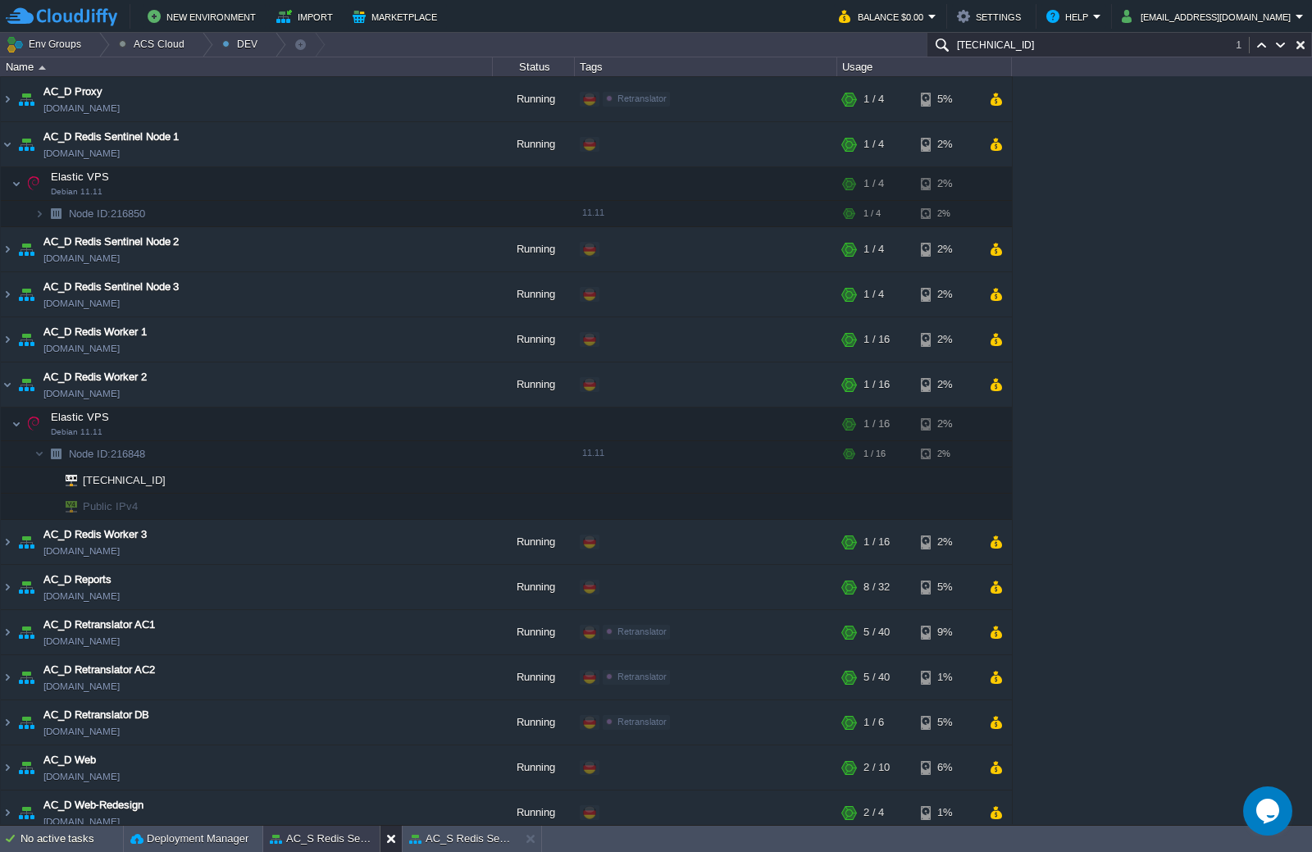
click at [393, 753] on button at bounding box center [394, 839] width 16 height 16
click at [337, 187] on td at bounding box center [345, 183] width 25 height 25
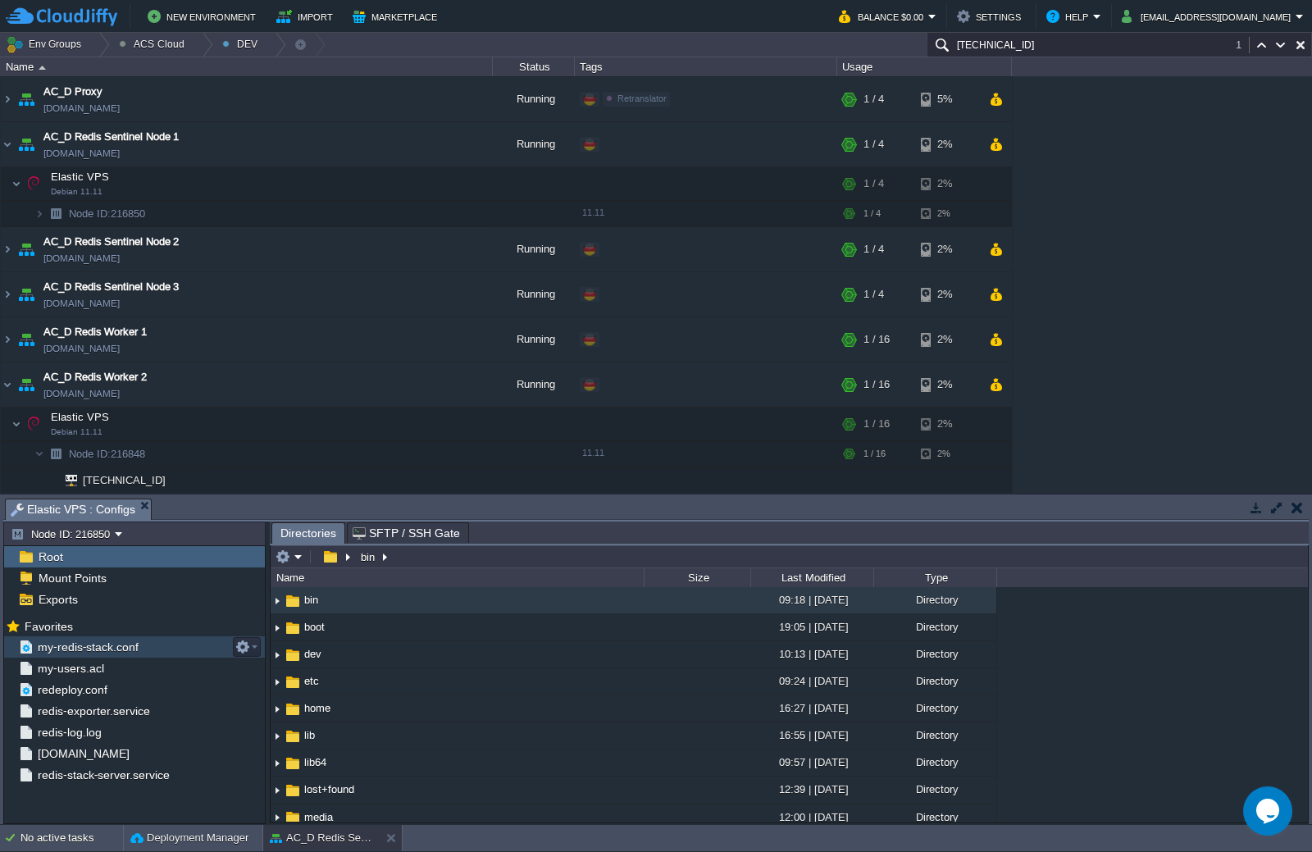
click at [114, 656] on div "my-redis-stack.conf" at bounding box center [134, 646] width 261 height 21
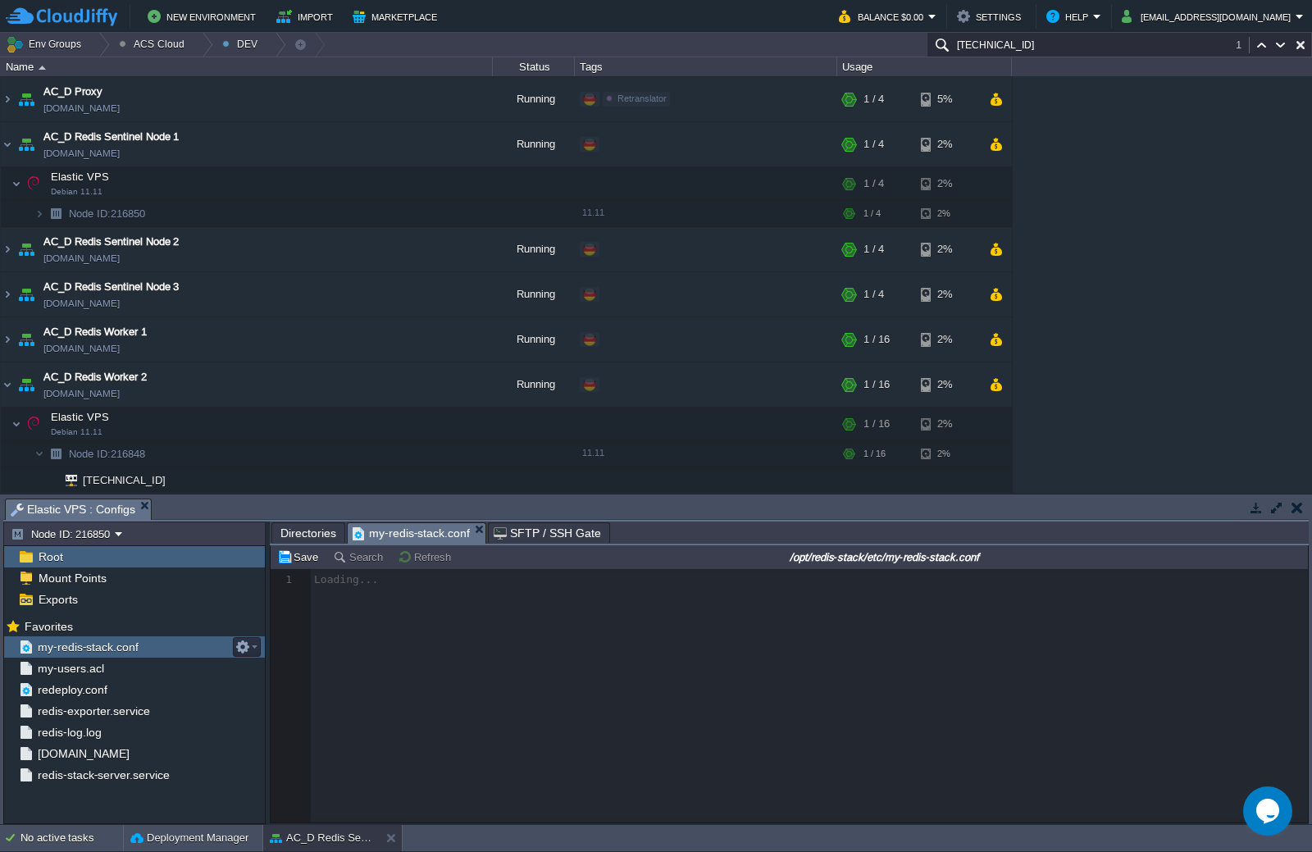
scroll to position [6, 0]
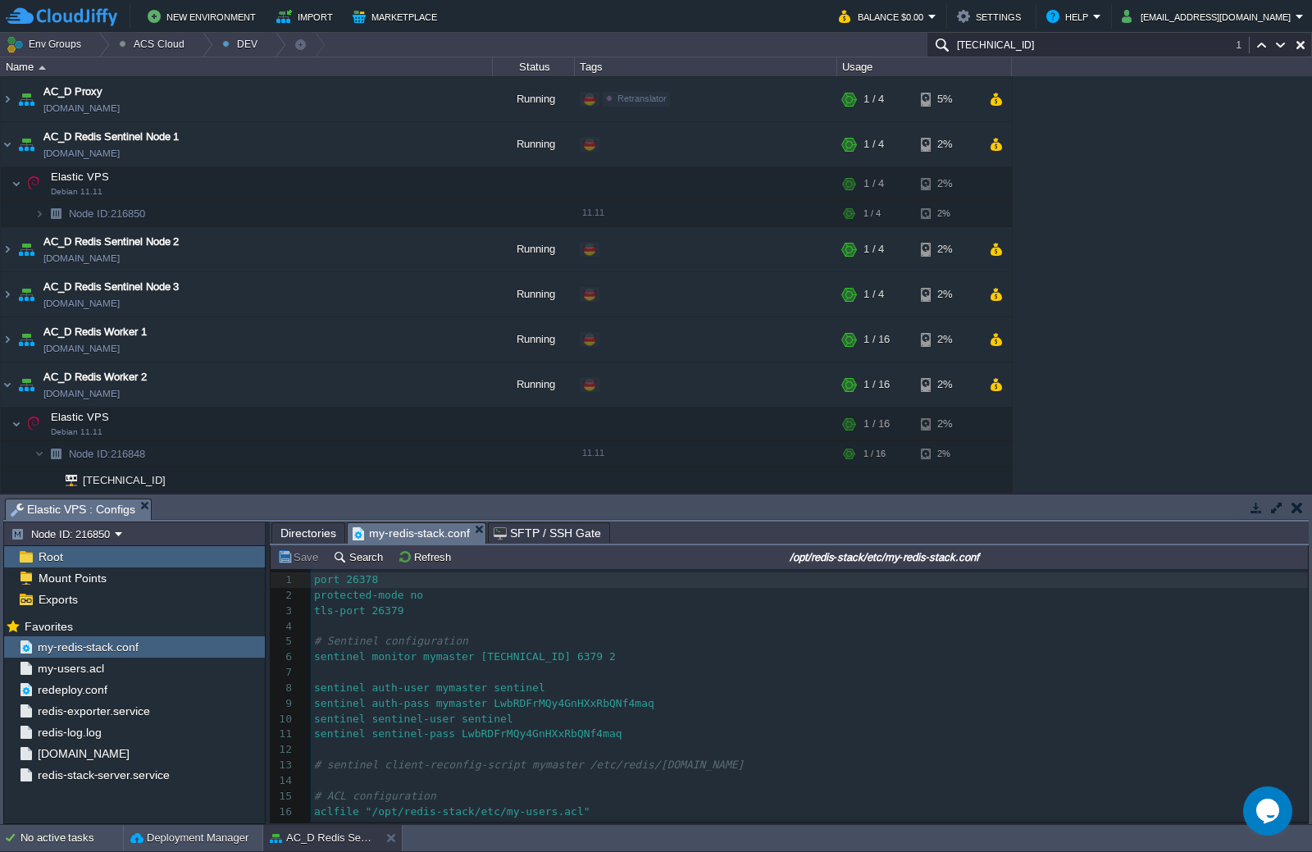
click at [1016, 563] on input "/opt/redis-stack/etc/my-redis-stack.conf" at bounding box center [884, 557] width 841 height 20
click at [326, 533] on span "Directories" at bounding box center [308, 533] width 56 height 20
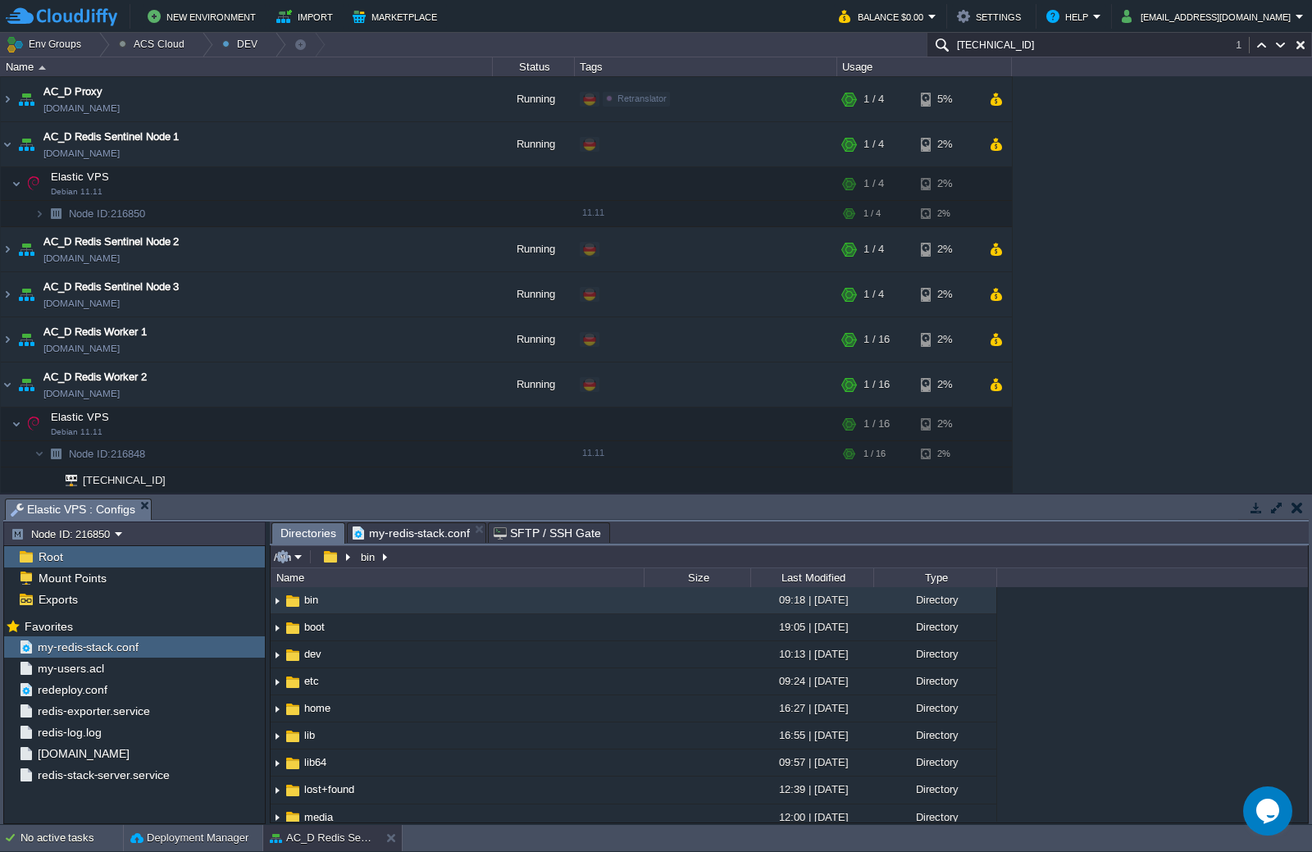
click at [522, 556] on input "/bin" at bounding box center [789, 556] width 1037 height 23
paste input "opt/redis-stack/etc/my-redis-stack.conf"
type input "/opt/redis-stack/etc/"
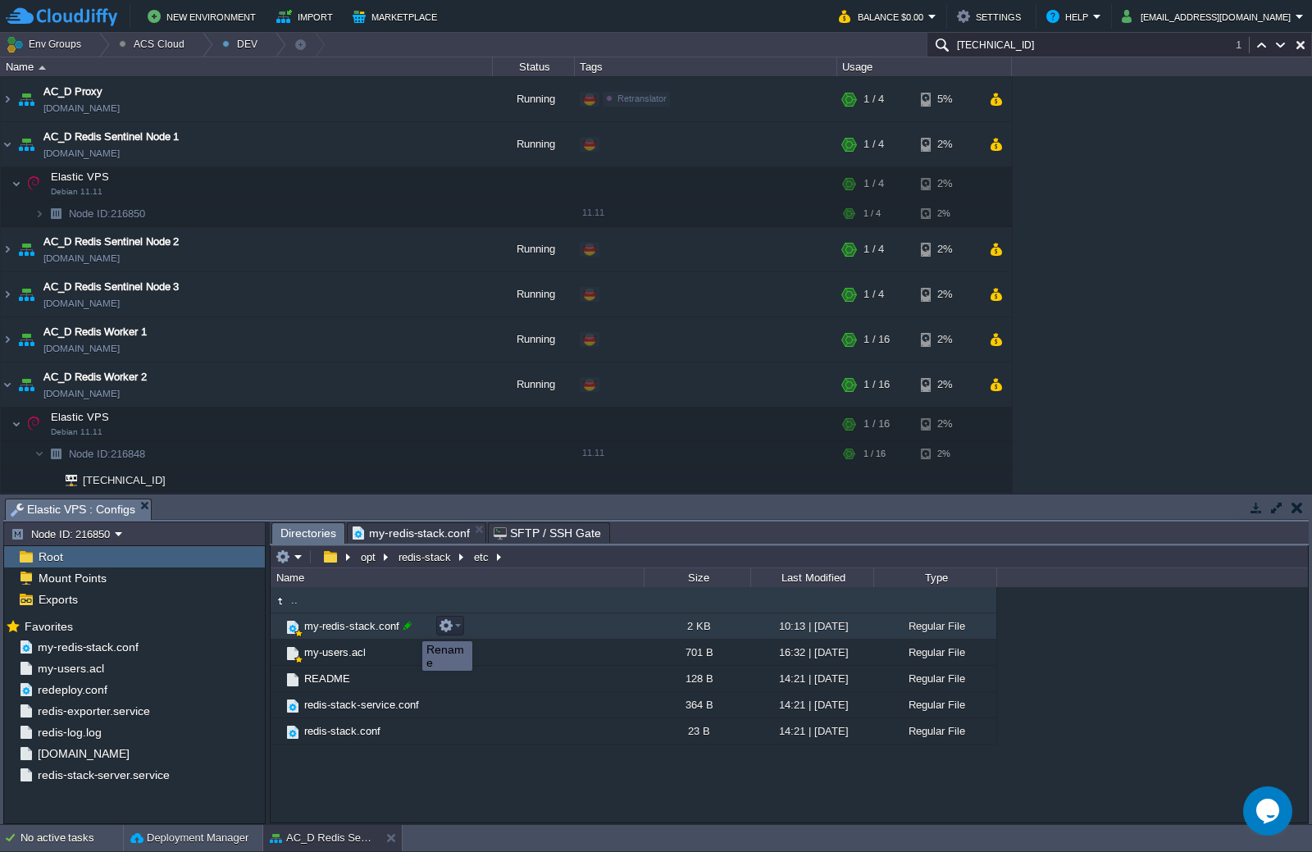
click at [410, 627] on div at bounding box center [407, 625] width 15 height 15
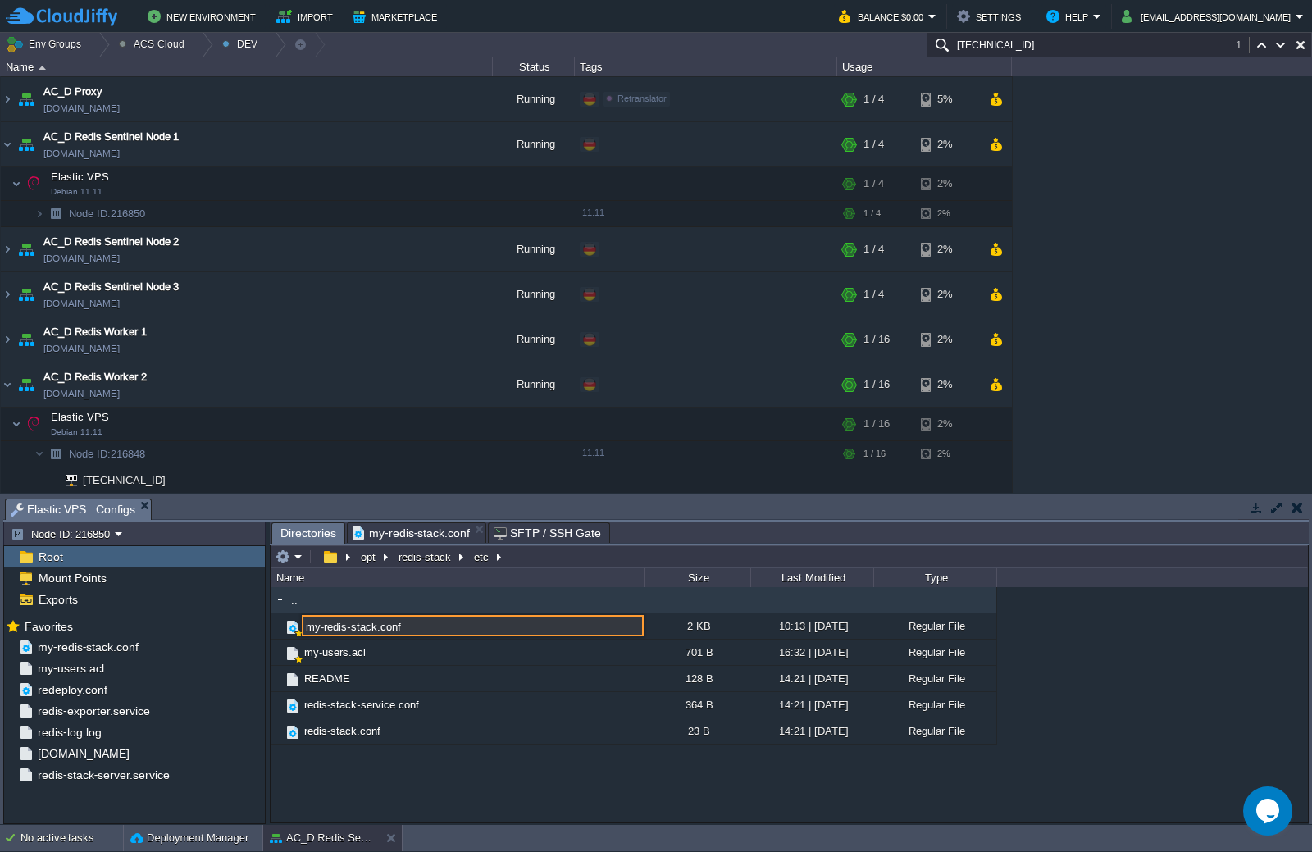
click at [410, 627] on input "my-redis-stack.conf" at bounding box center [473, 625] width 342 height 21
click at [296, 564] on em at bounding box center [289, 556] width 27 height 15
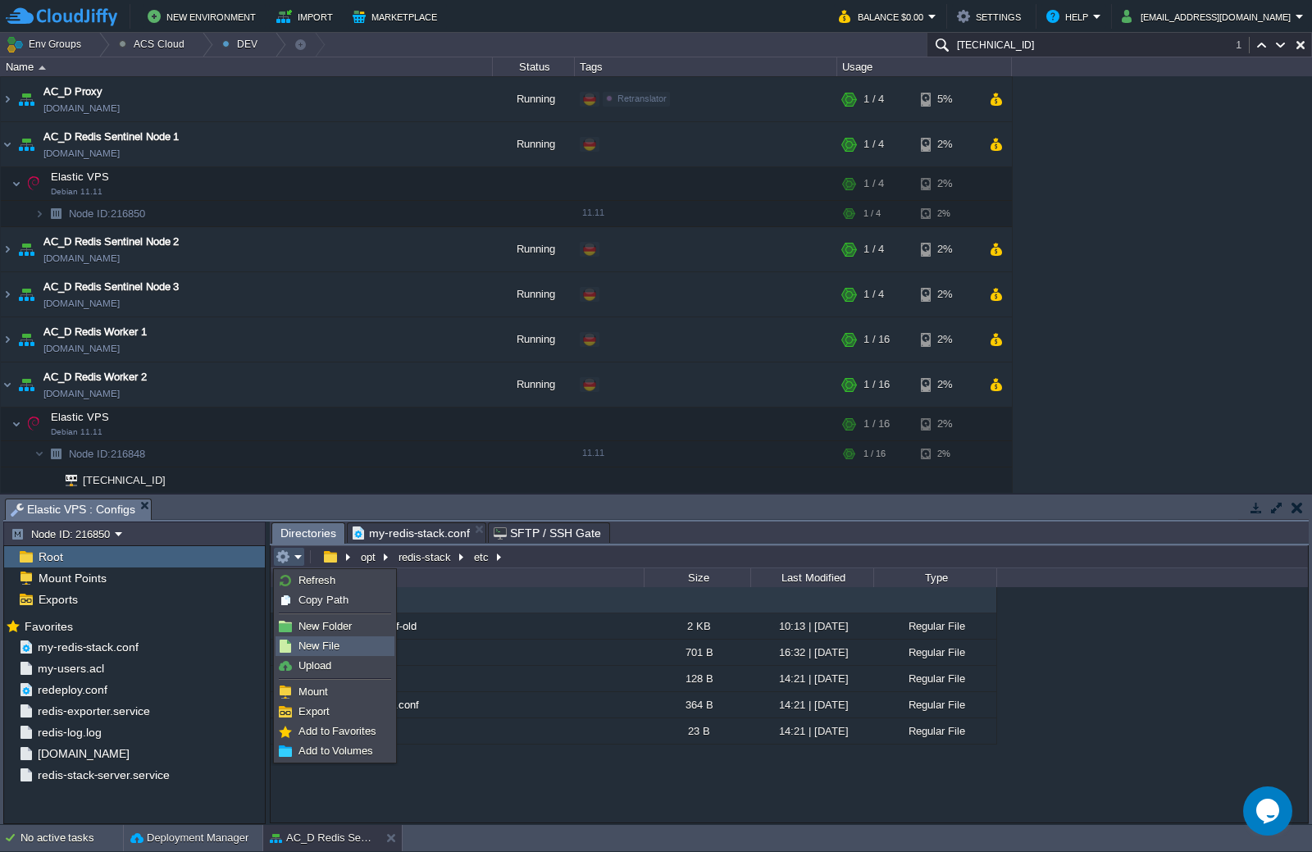
click at [326, 644] on span "New File" at bounding box center [319, 646] width 41 height 12
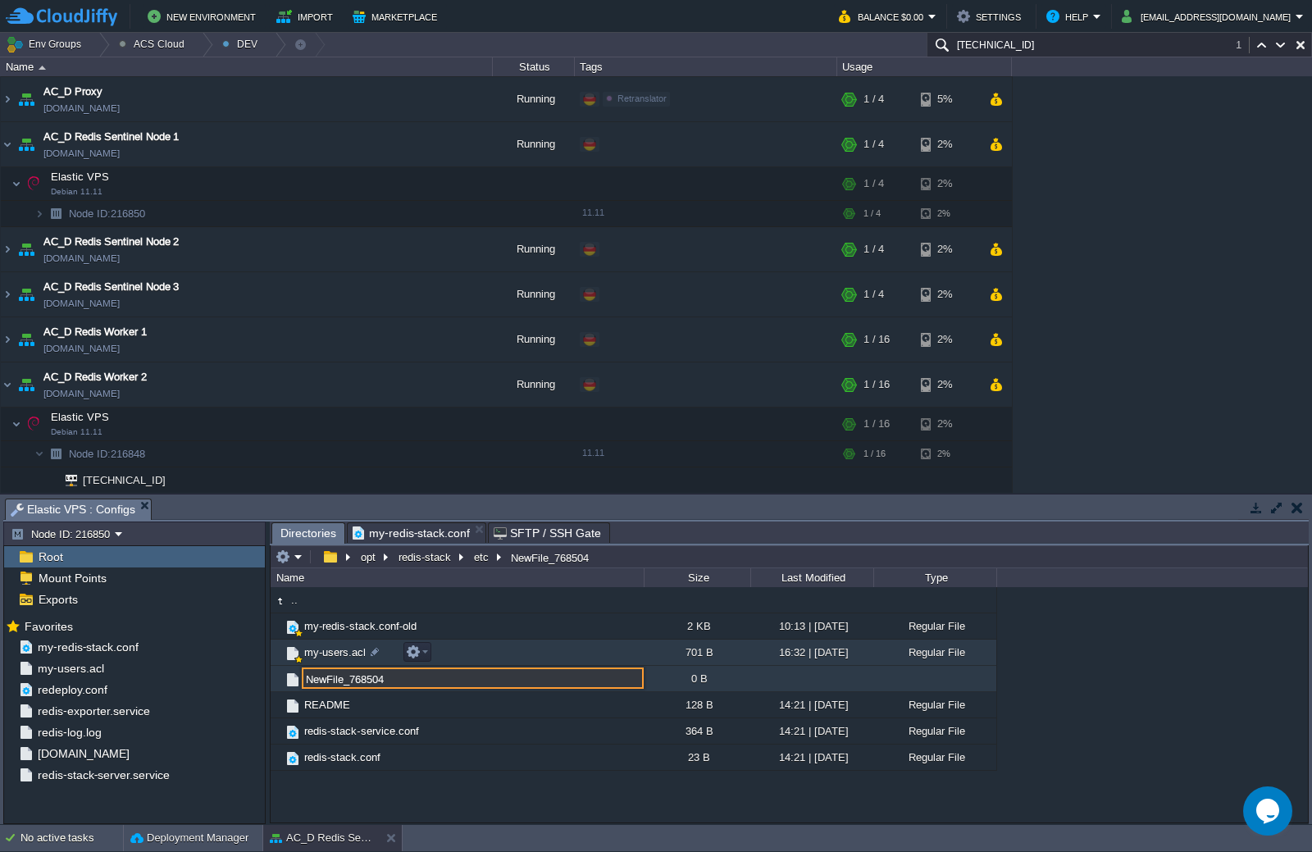
paste input "my-redis-stack.conf"
type input "my-redis-stack.conf"
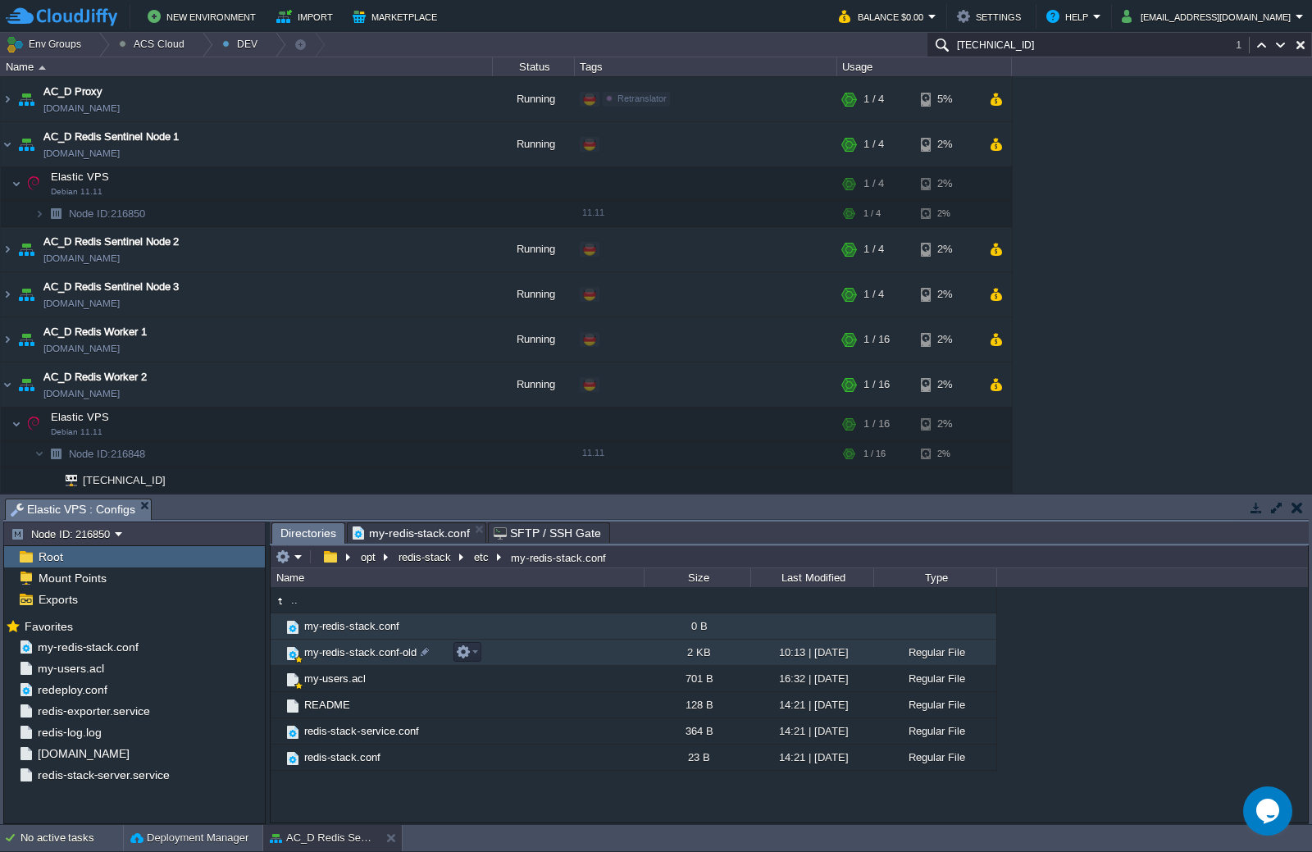
click at [367, 659] on span "my-redis-stack.conf-old" at bounding box center [360, 652] width 117 height 14
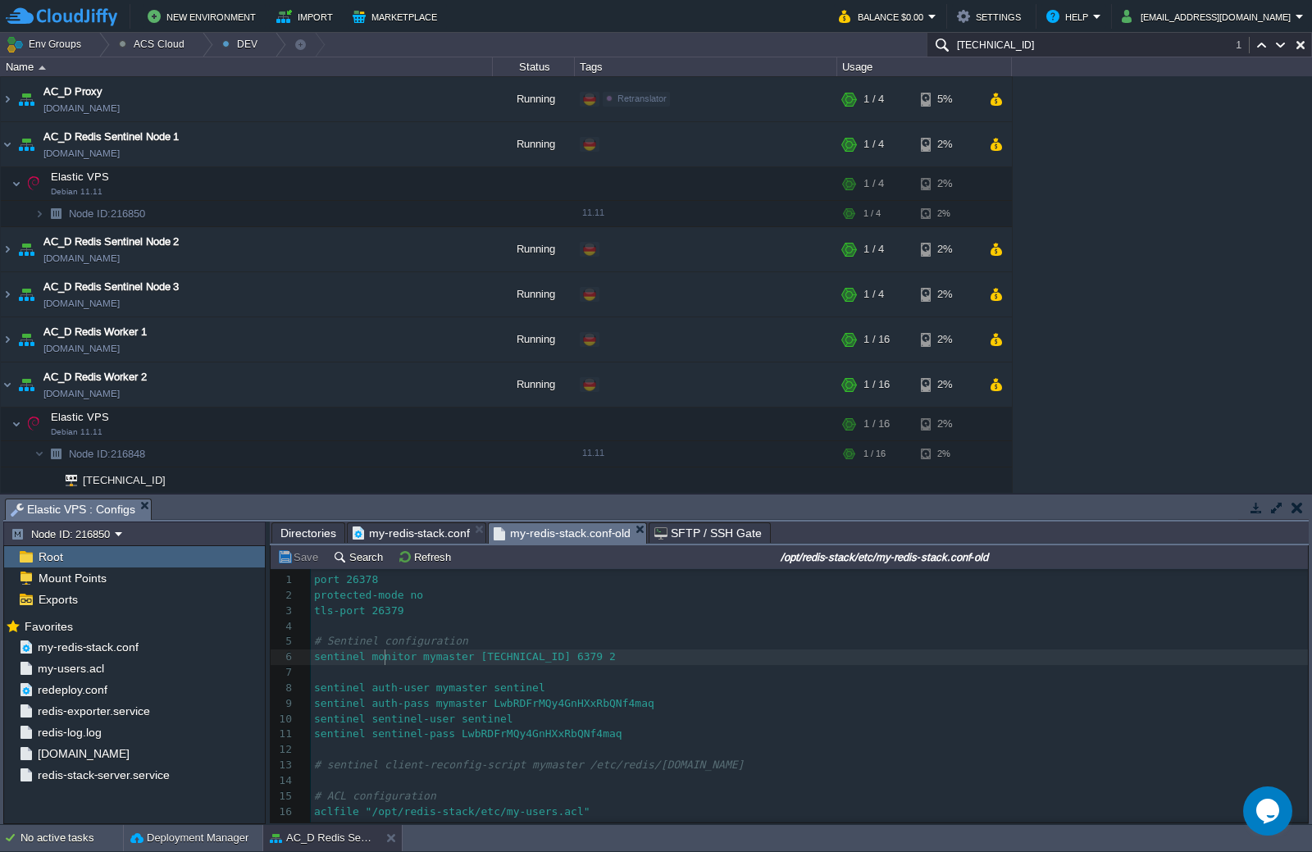
click at [384, 654] on div "51 1 port 26378 2 protected-mode no 3 tls-port 26379 4 ​ 5 # Sentinel configura…" at bounding box center [809, 773] width 997 height 402
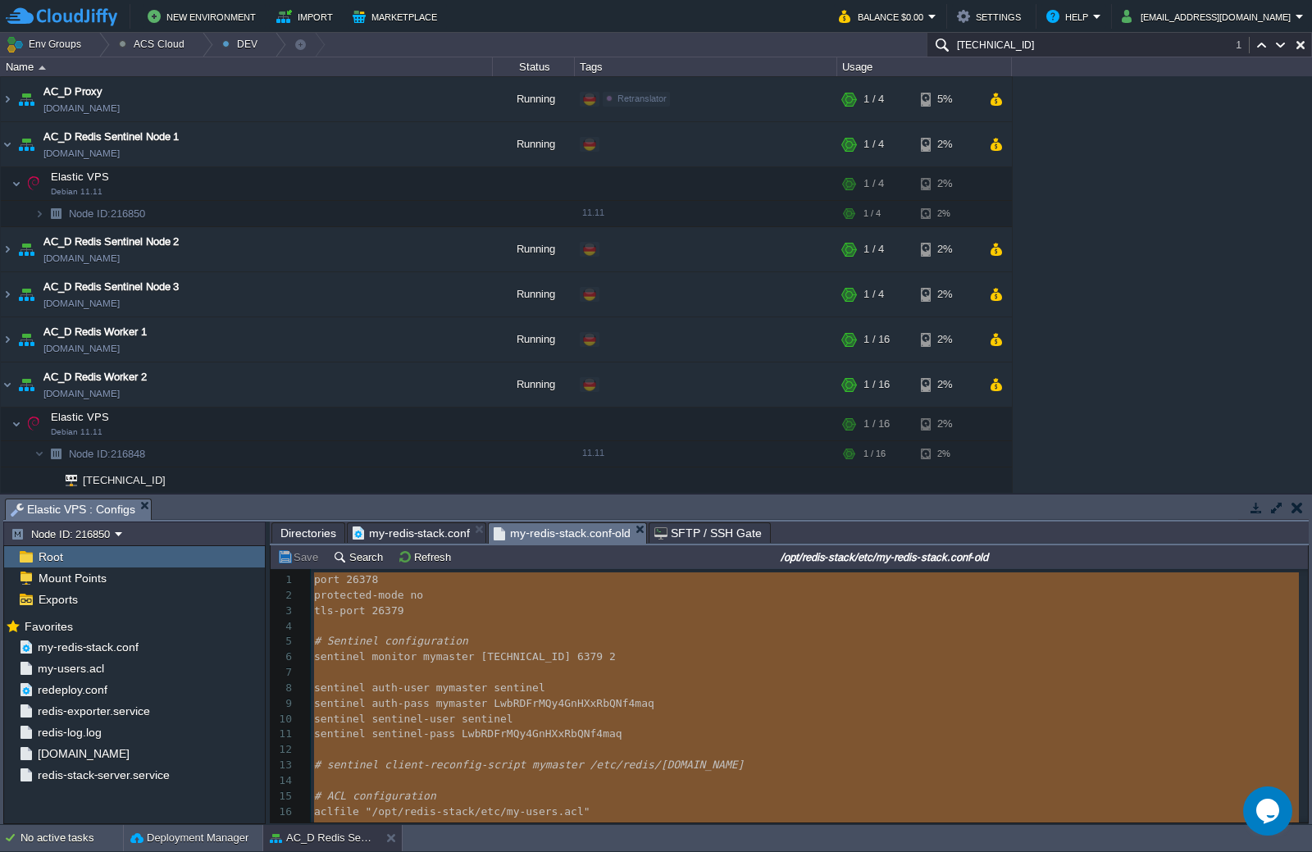
type textarea "port 26378 protected-mode no tls-port 26379 # Sentinel configuration sentinel m…"
click at [414, 535] on span "my-redis-stack.conf" at bounding box center [411, 533] width 117 height 20
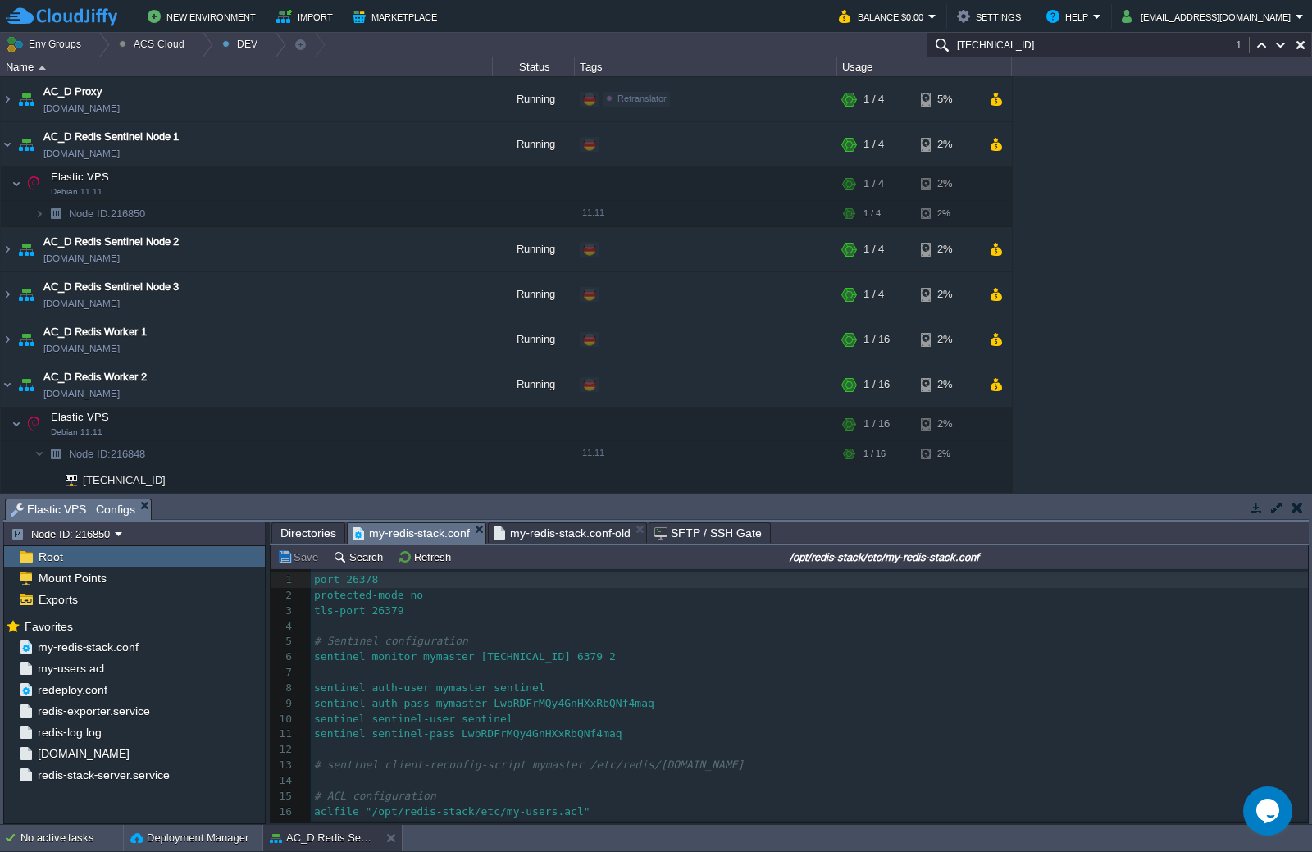
click at [399, 604] on pre "protected-mode no" at bounding box center [809, 596] width 997 height 16
type textarea "-"
click at [385, 626] on pre "​" at bounding box center [809, 627] width 997 height 16
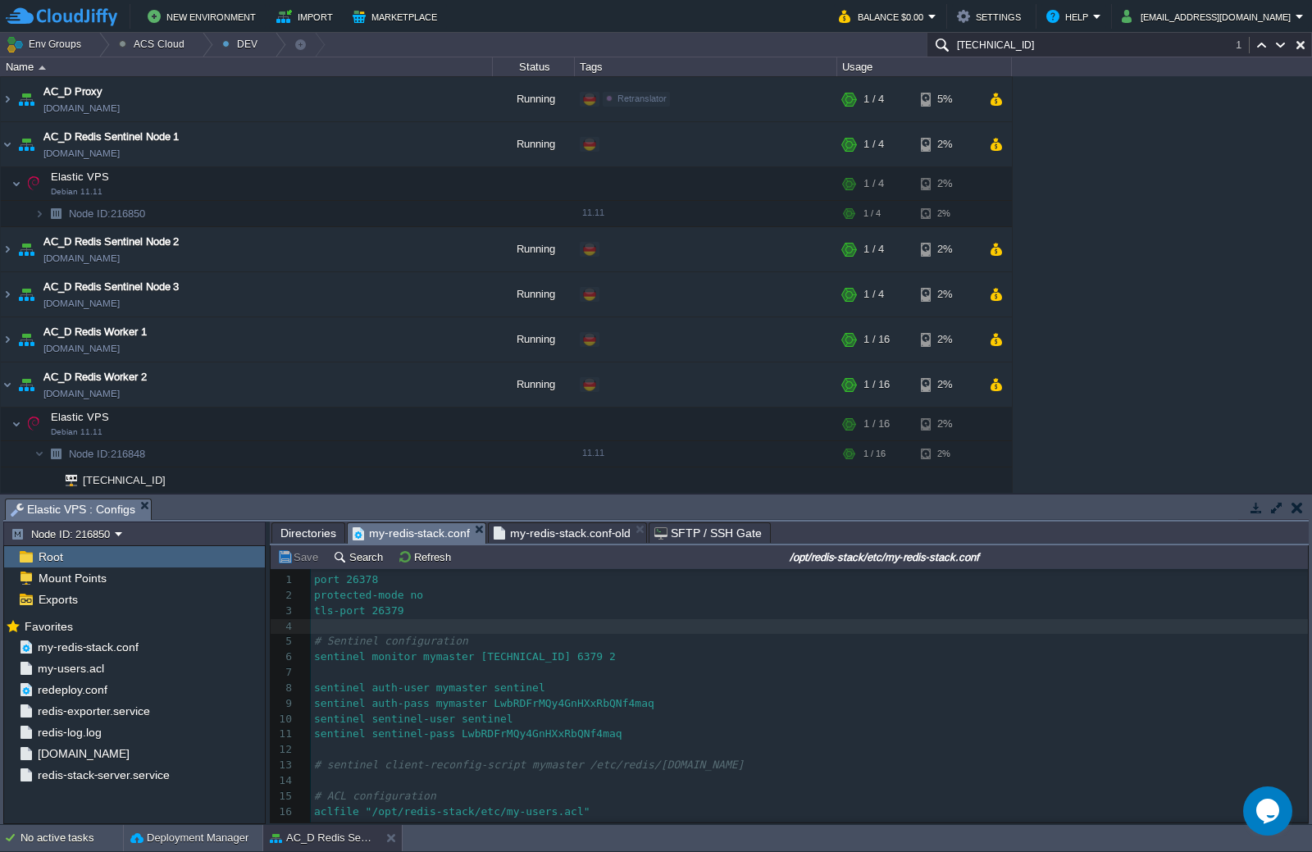
click at [545, 541] on span "my-redis-stack.conf-old" at bounding box center [562, 533] width 137 height 20
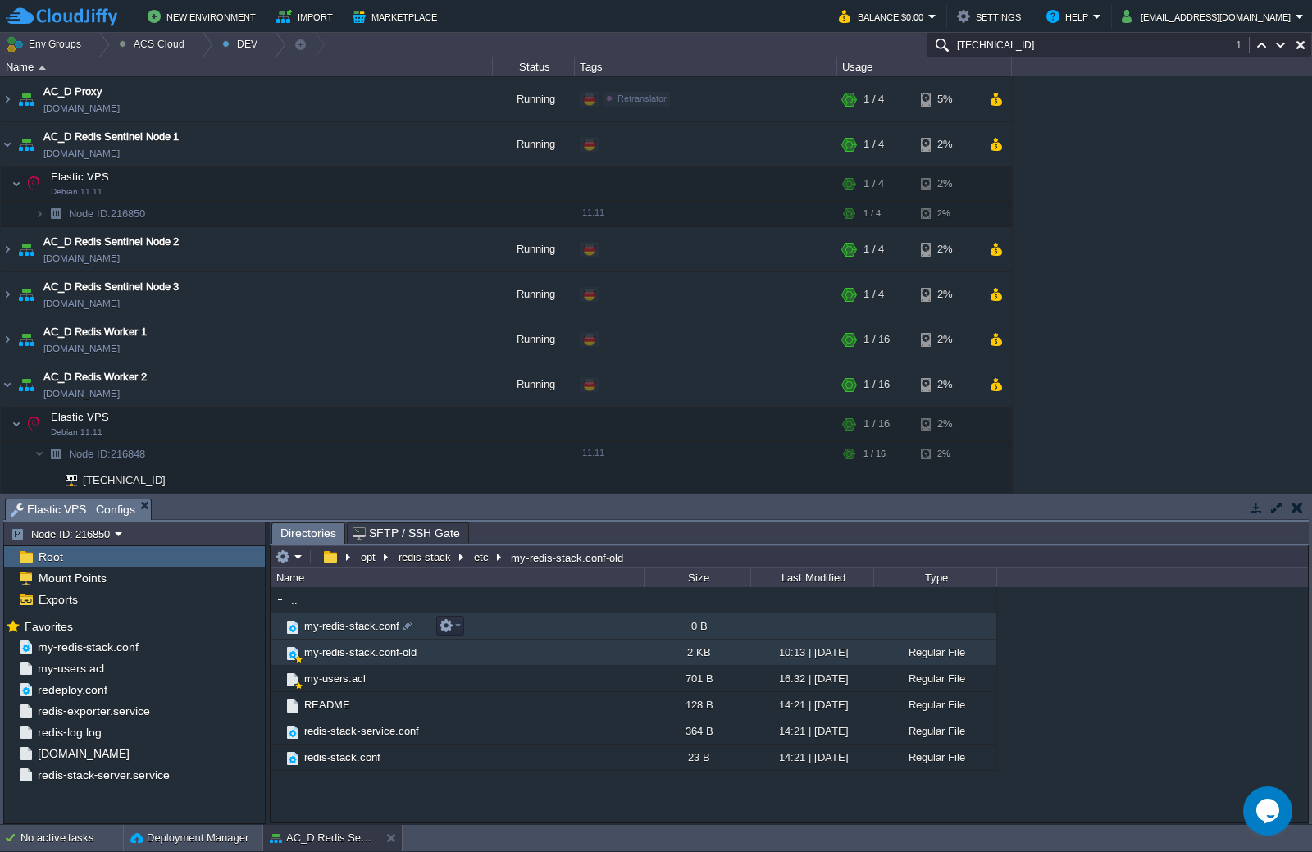
click at [379, 626] on span "my-redis-stack.conf" at bounding box center [352, 626] width 100 height 14
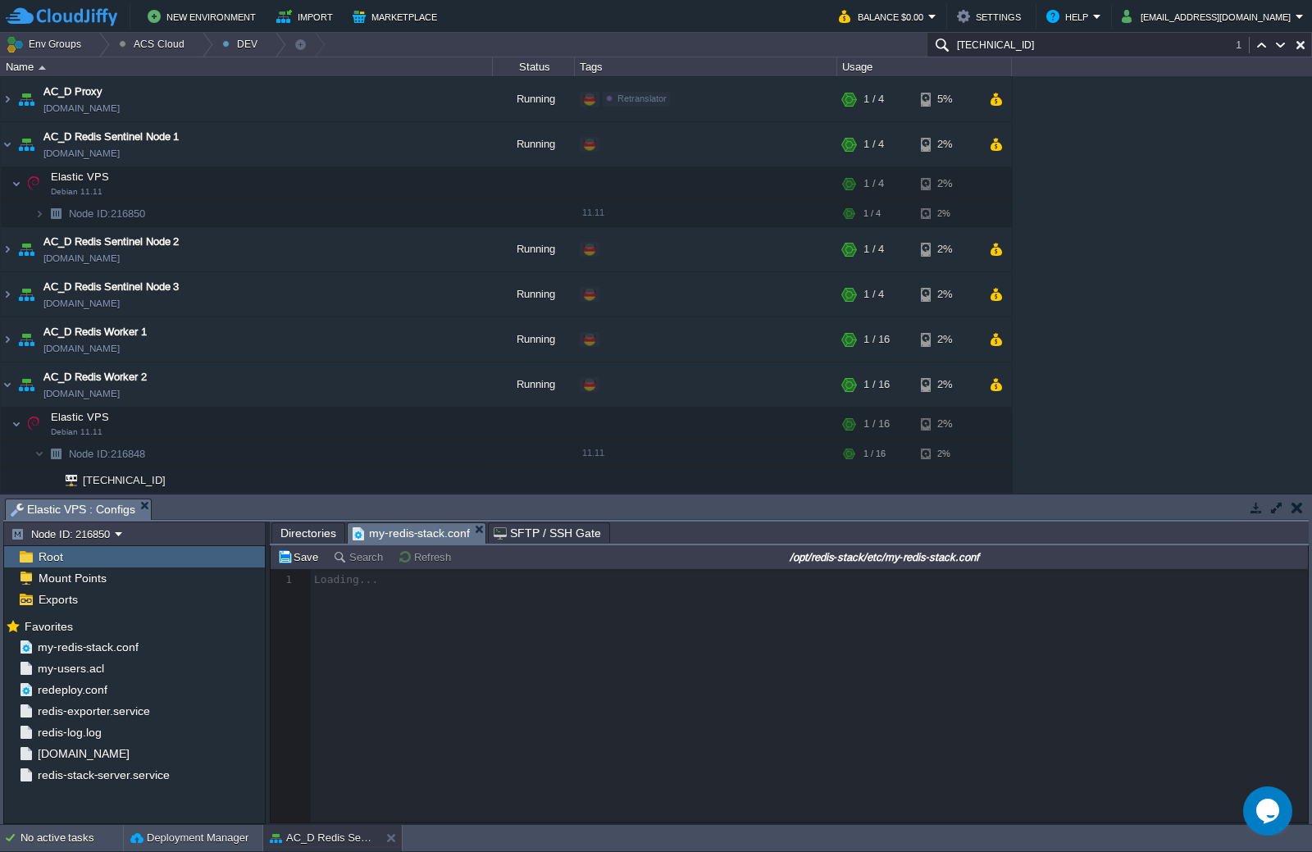
scroll to position [6, 0]
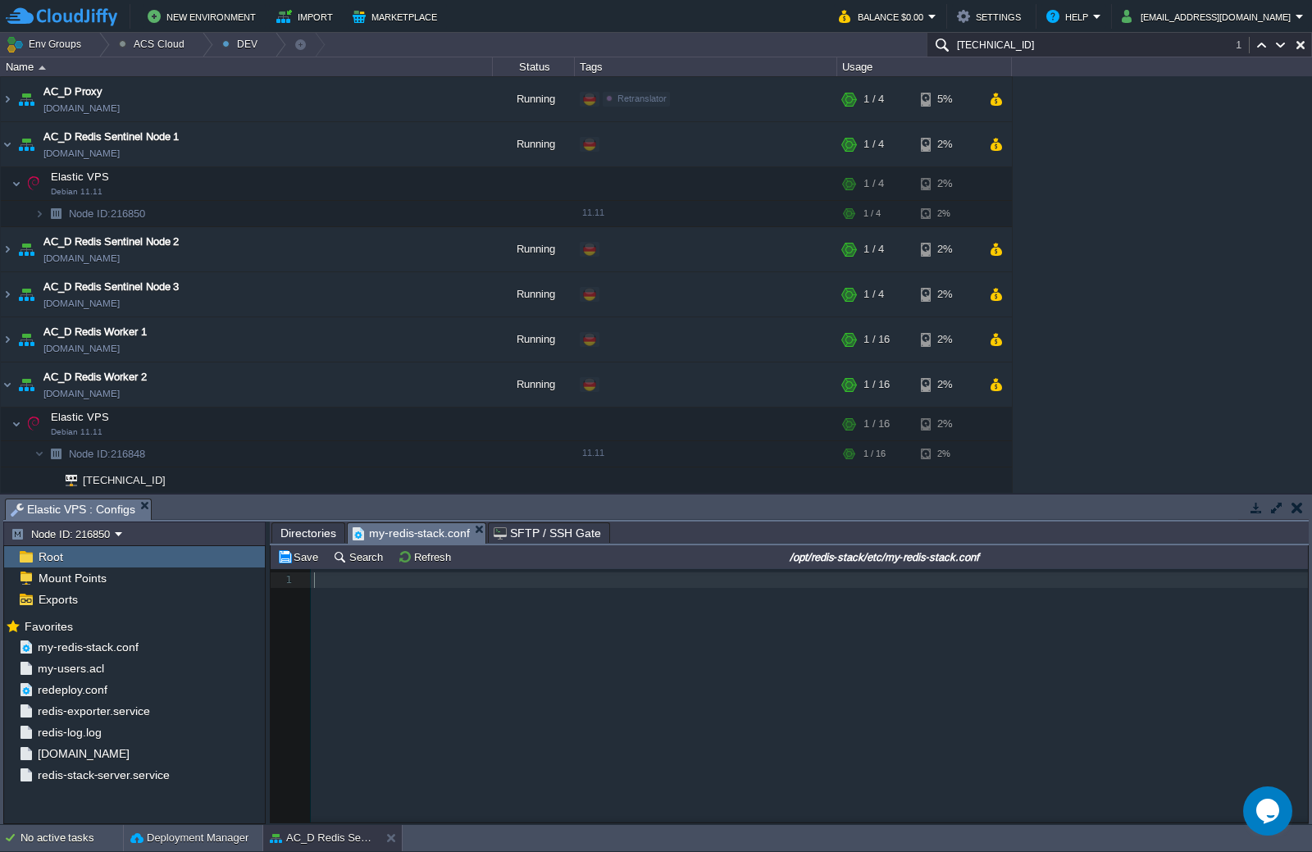
click at [501, 649] on div "1 1 ​" at bounding box center [802, 708] width 1062 height 278
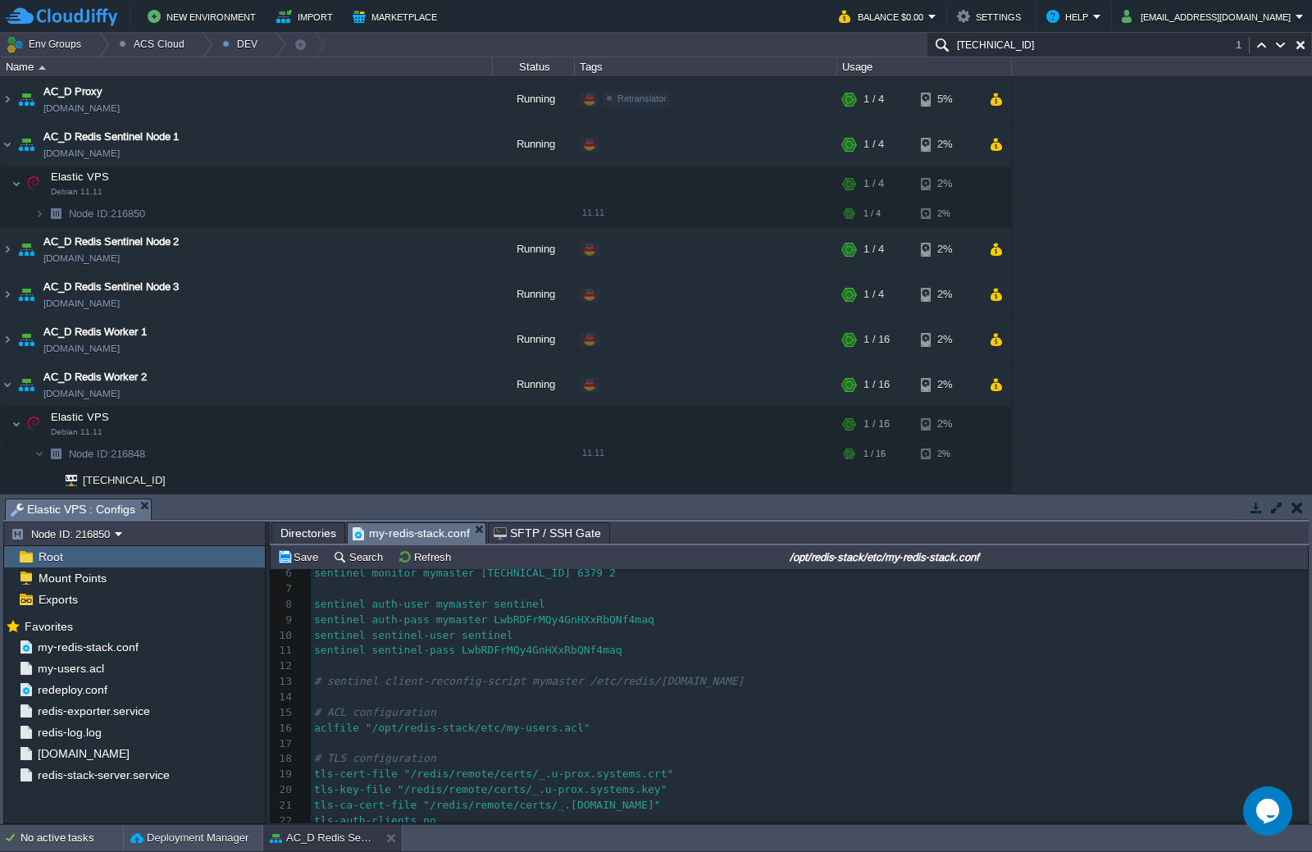
scroll to position [0, 0]
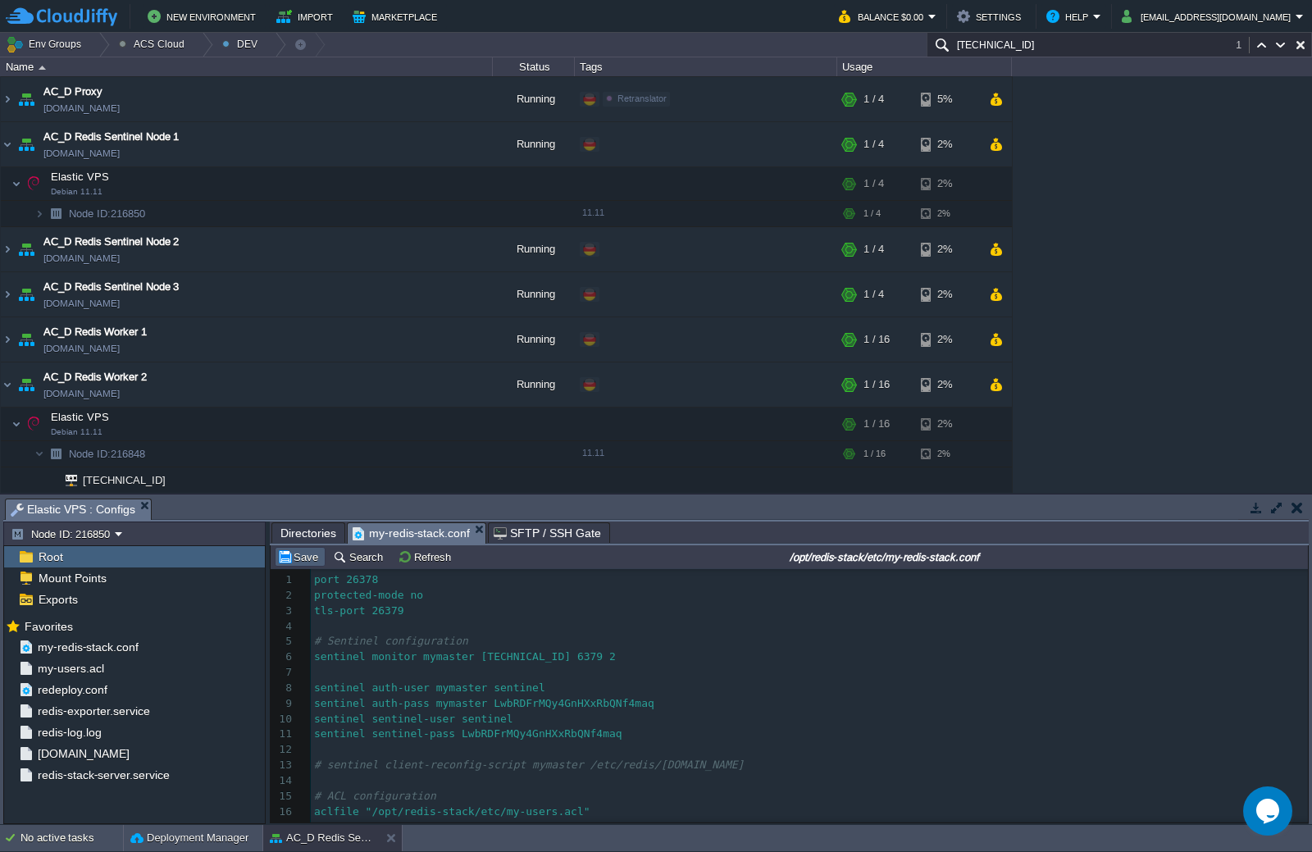
click at [320, 562] on button "Save" at bounding box center [300, 556] width 46 height 15
click at [363, 581] on div "xxxxxxxxxx 51 sentinel known-sentinel mymaster [TECHNICAL_ID] 26379 2e7806dd9b0…" at bounding box center [809, 773] width 997 height 402
type textarea "0"
click at [385, 607] on div "x sentinel known-sentinel mymaster [TECHNICAL_ID] 26379 2e7806dd9b0551b38a29b3d…" at bounding box center [809, 773] width 997 height 402
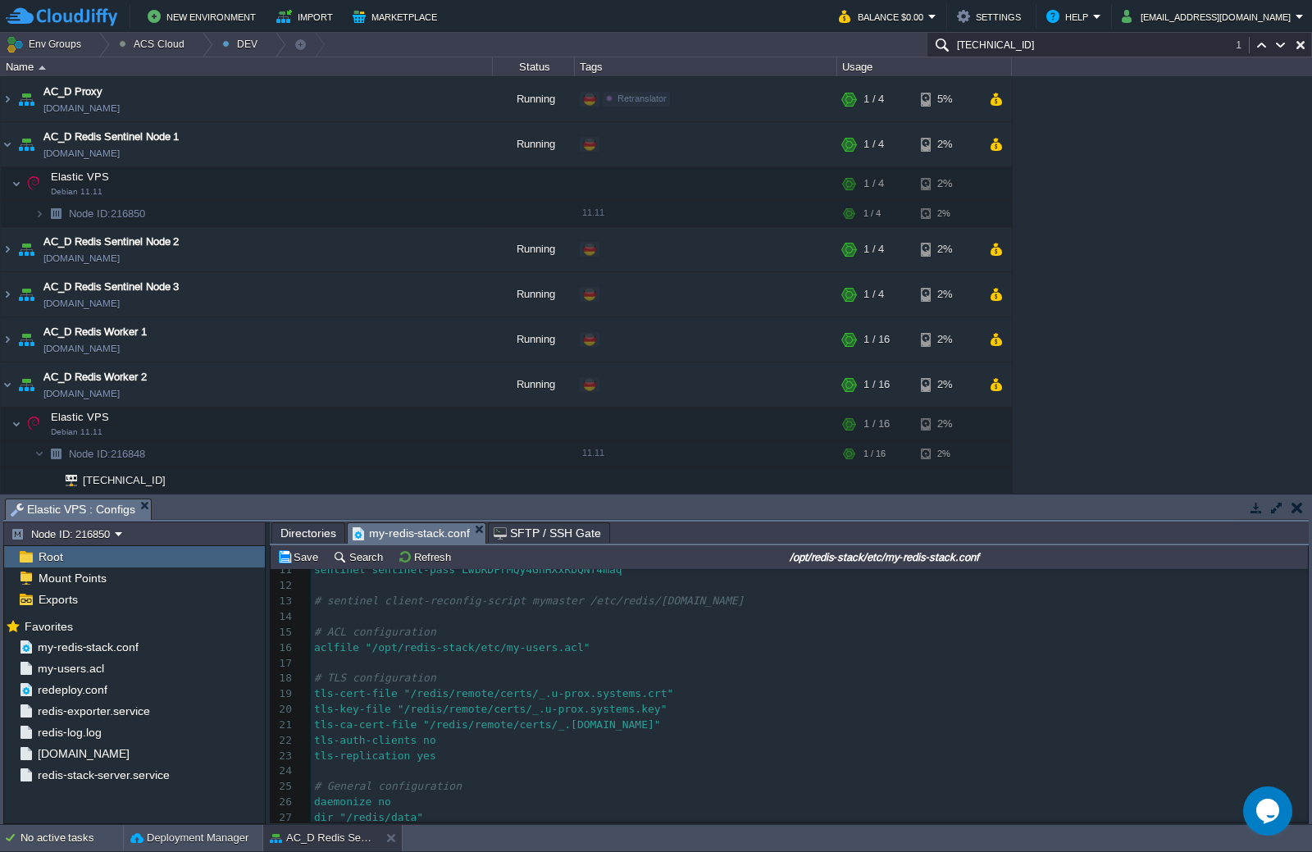
scroll to position [0, 0]
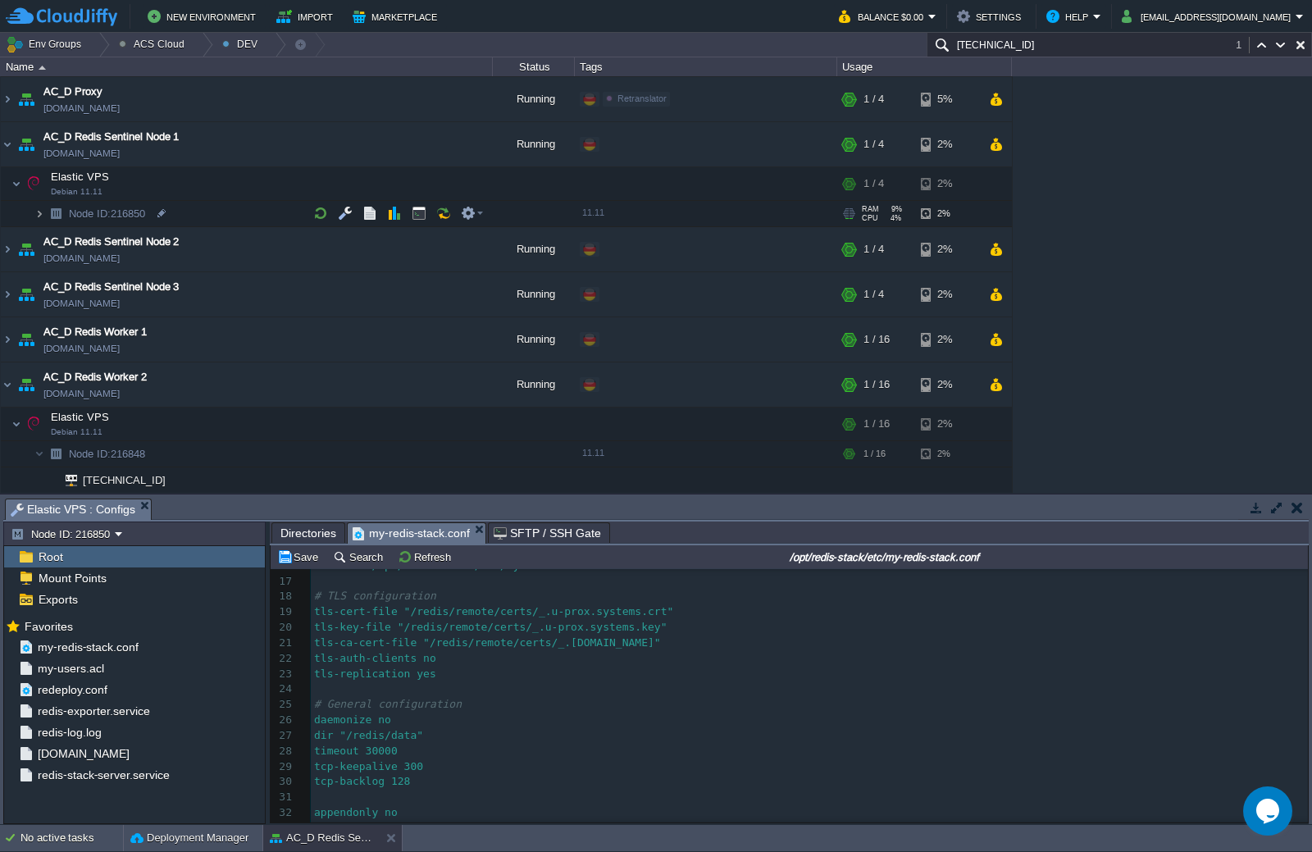
click at [41, 217] on img at bounding box center [39, 213] width 10 height 25
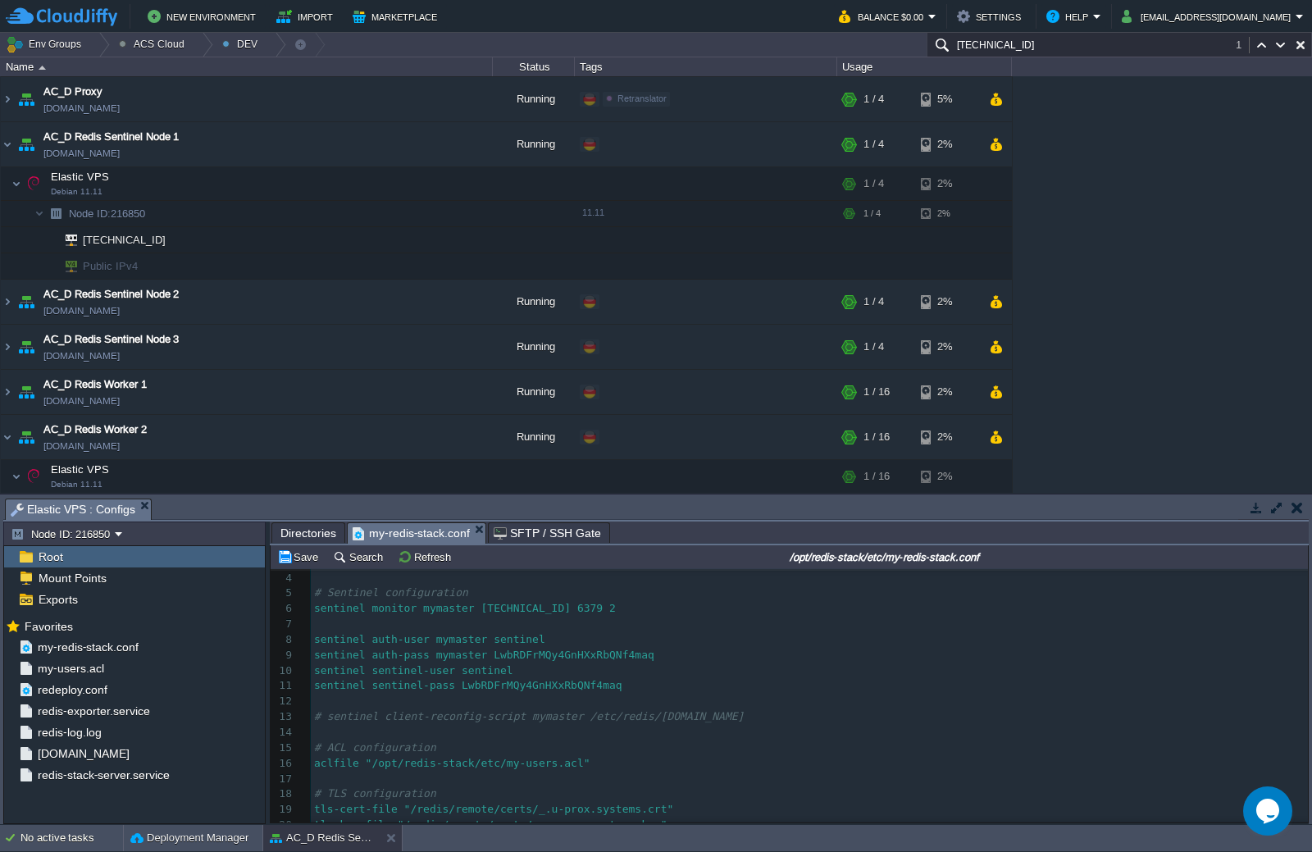
scroll to position [81, 0]
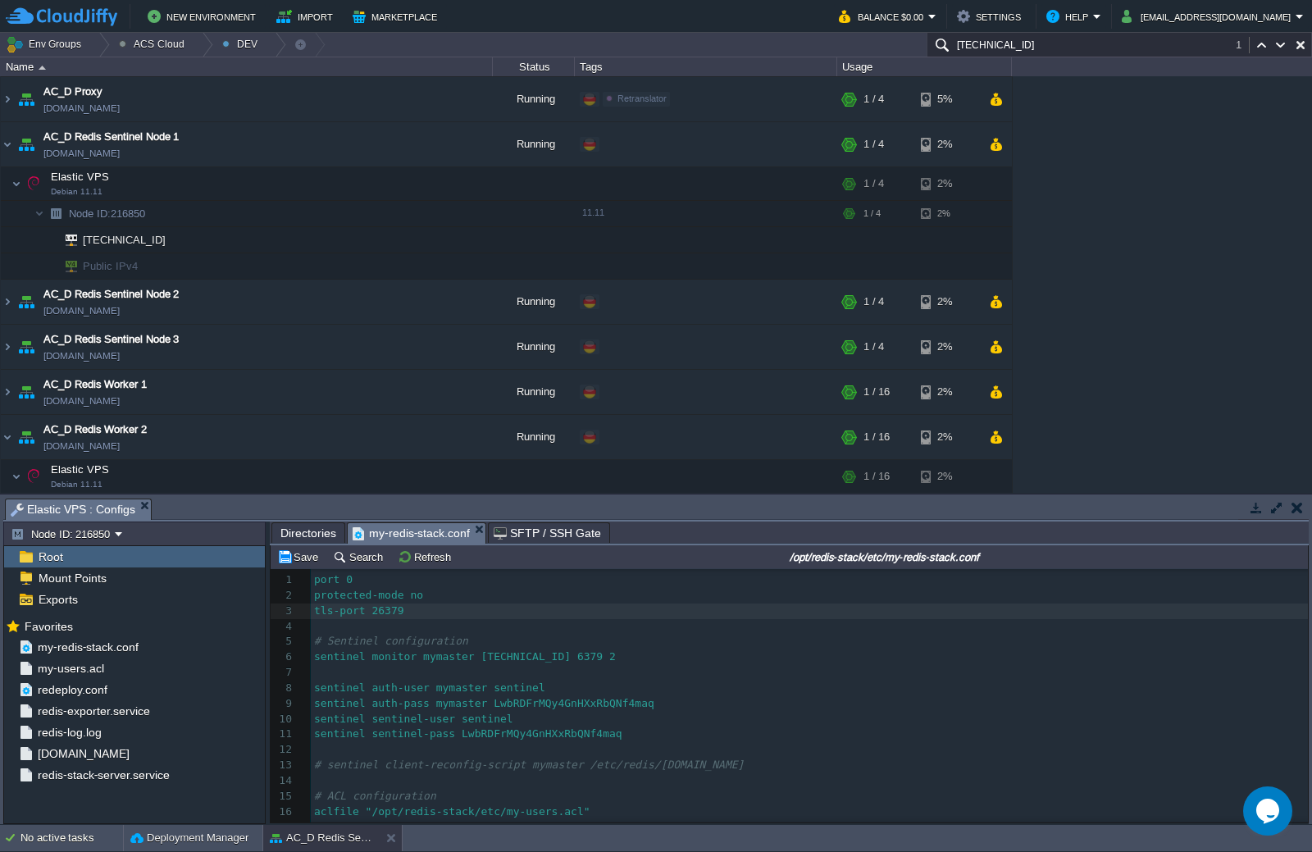
click at [572, 605] on pre "tls-port 26379" at bounding box center [809, 612] width 997 height 16
click at [317, 535] on span "Directories" at bounding box center [308, 533] width 56 height 20
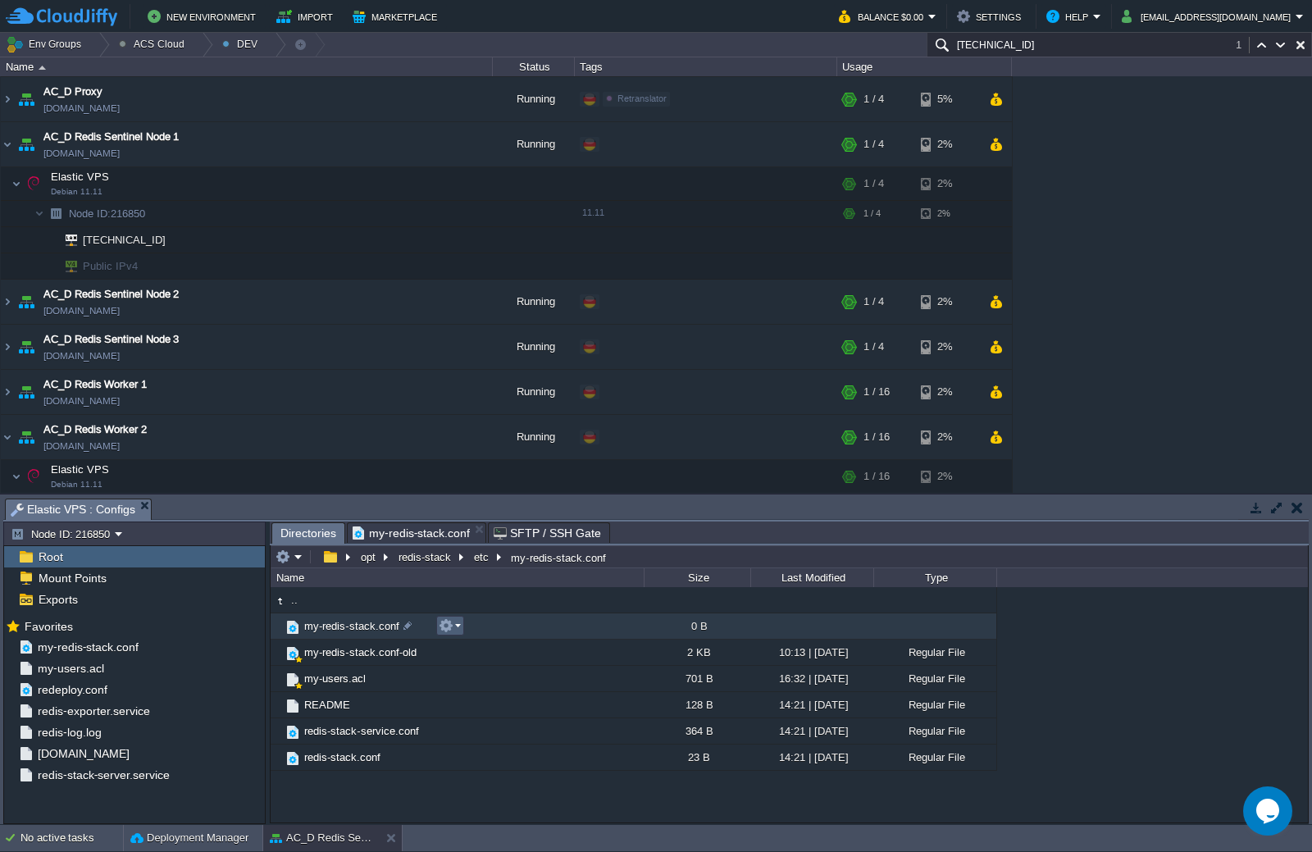
click at [456, 631] on em at bounding box center [450, 625] width 22 height 15
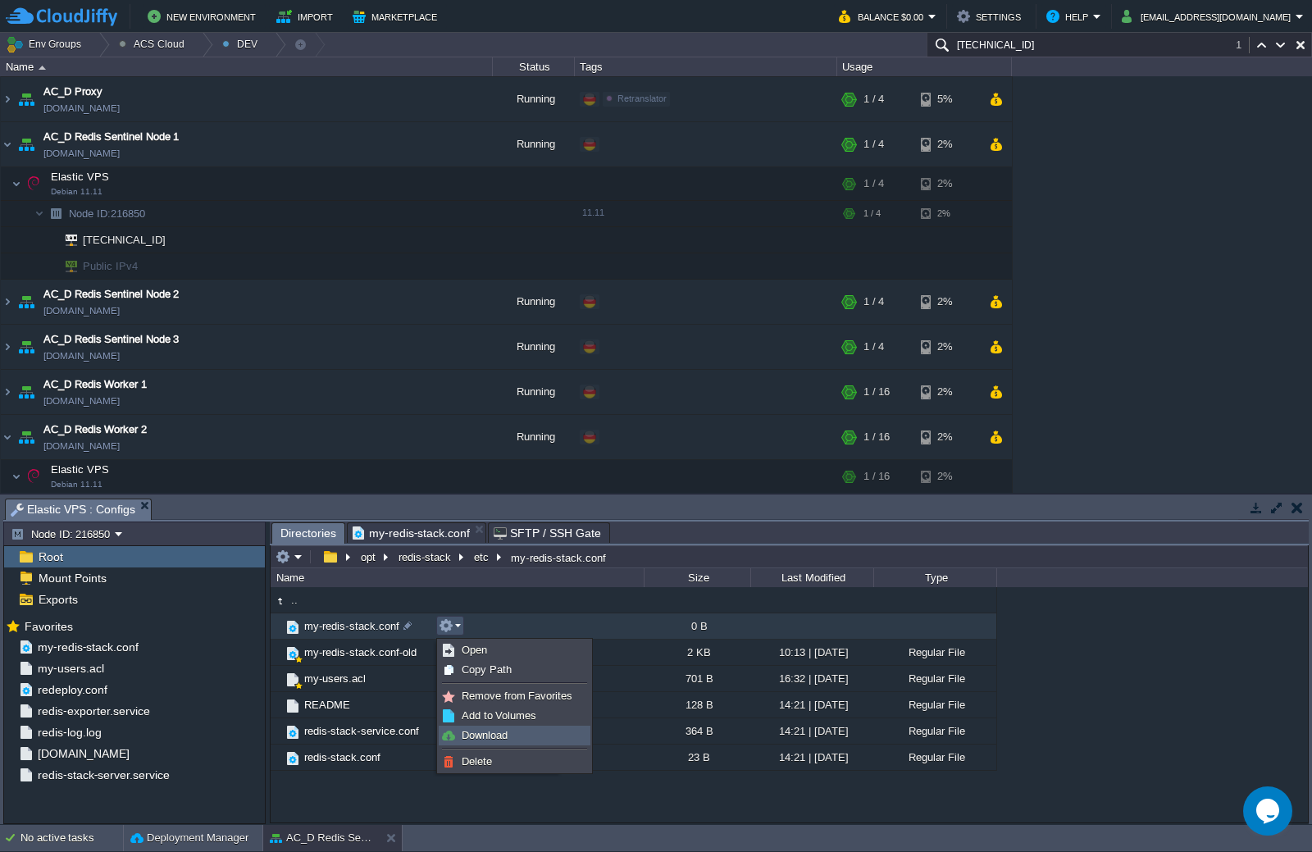
click at [482, 734] on span "Download" at bounding box center [485, 735] width 46 height 12
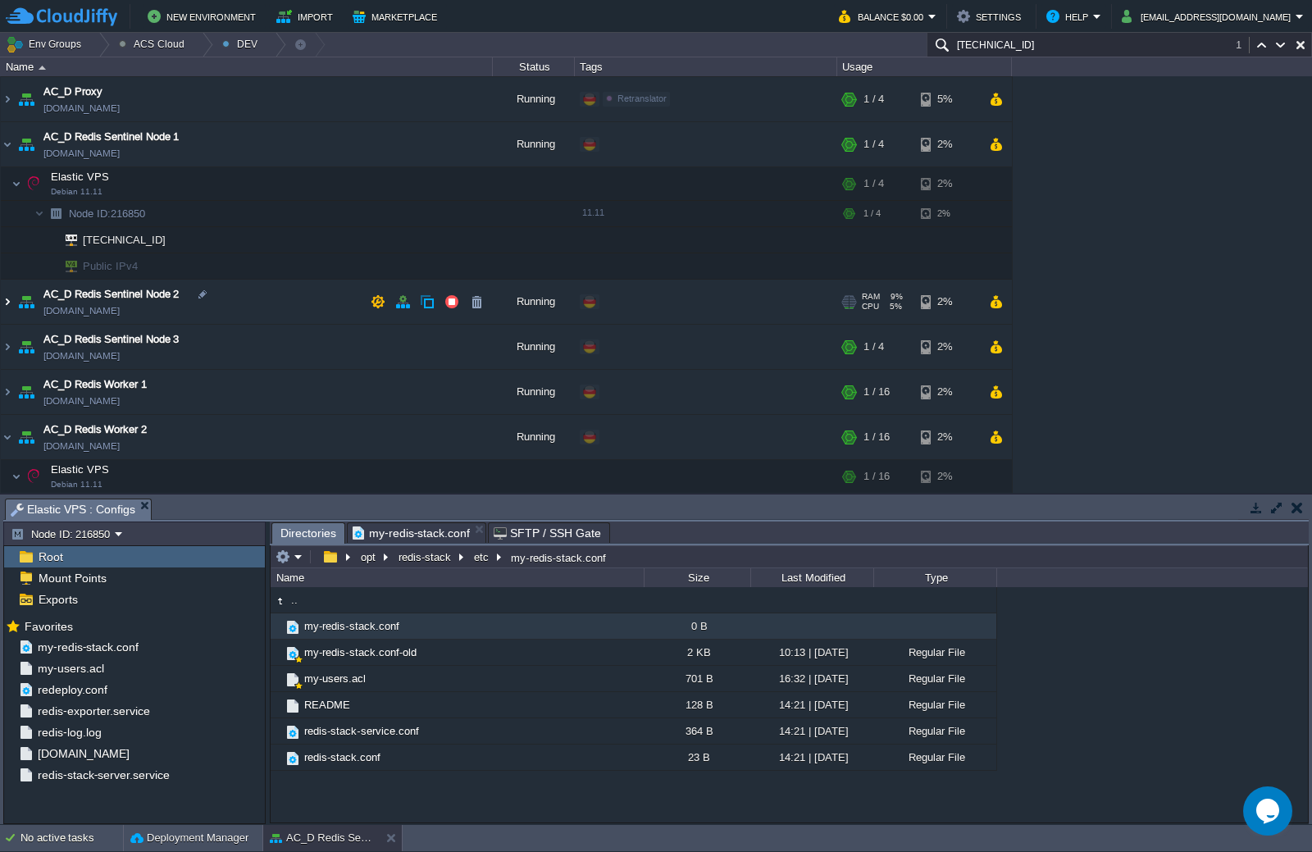
click at [11, 305] on img at bounding box center [7, 302] width 13 height 44
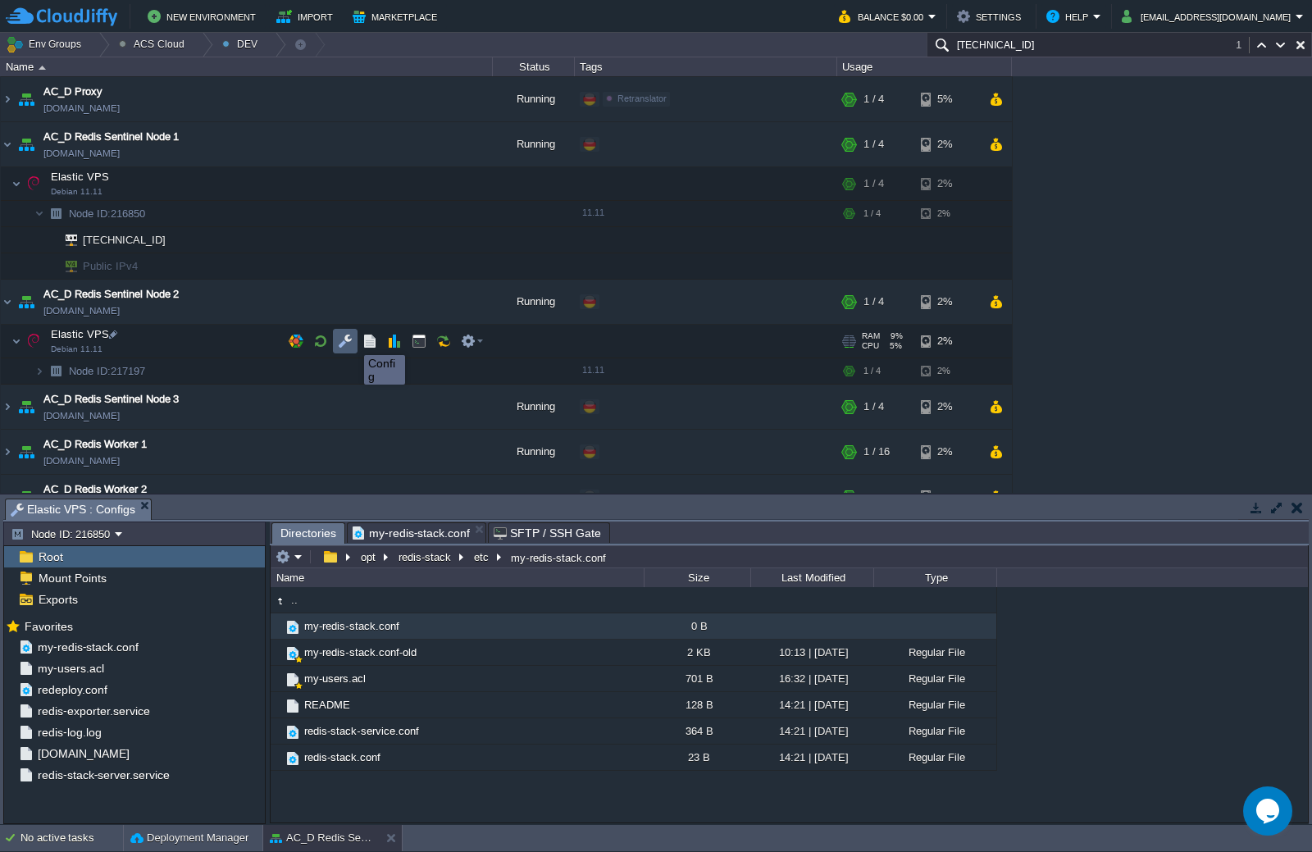
click at [351, 340] on button "button" at bounding box center [345, 341] width 15 height 15
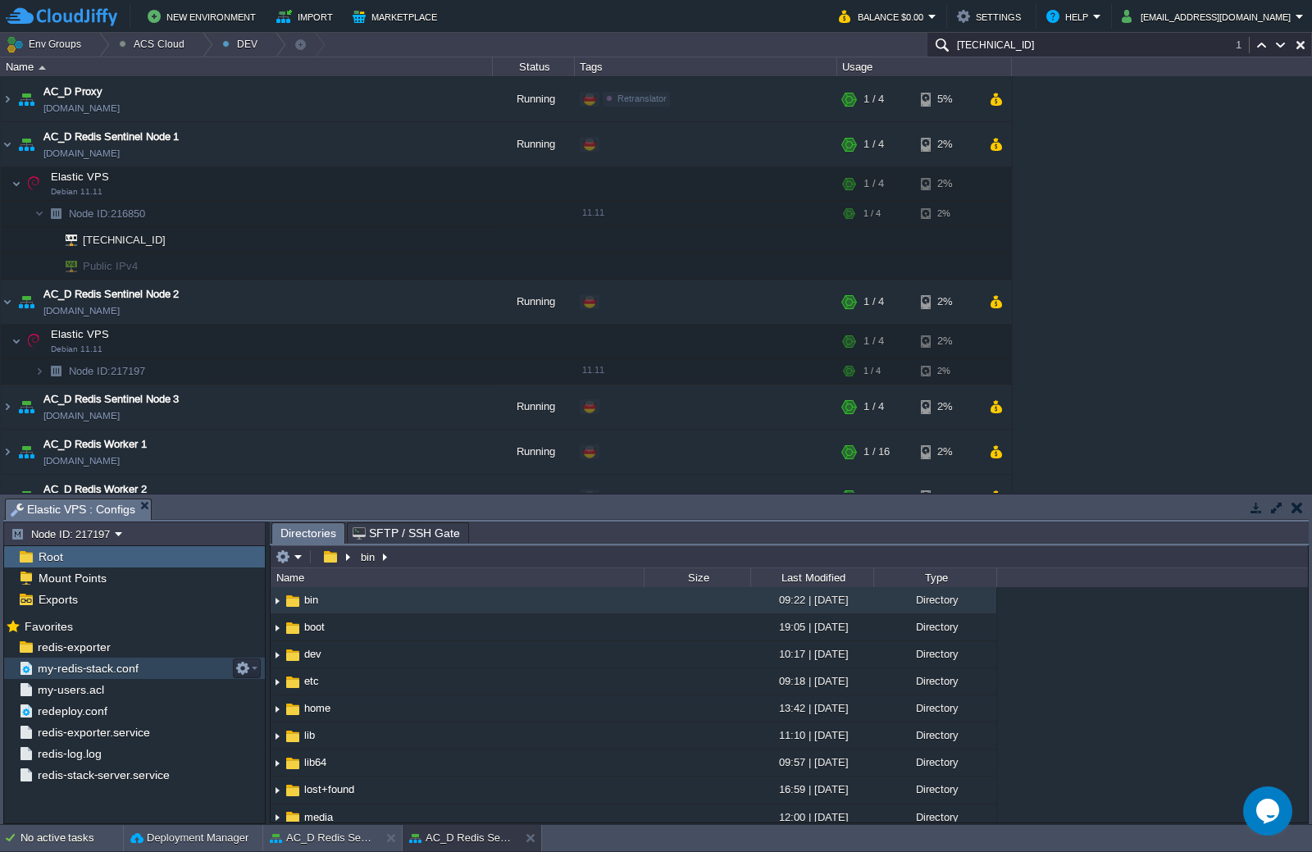
click at [141, 668] on div "my-redis-stack.conf" at bounding box center [134, 668] width 261 height 21
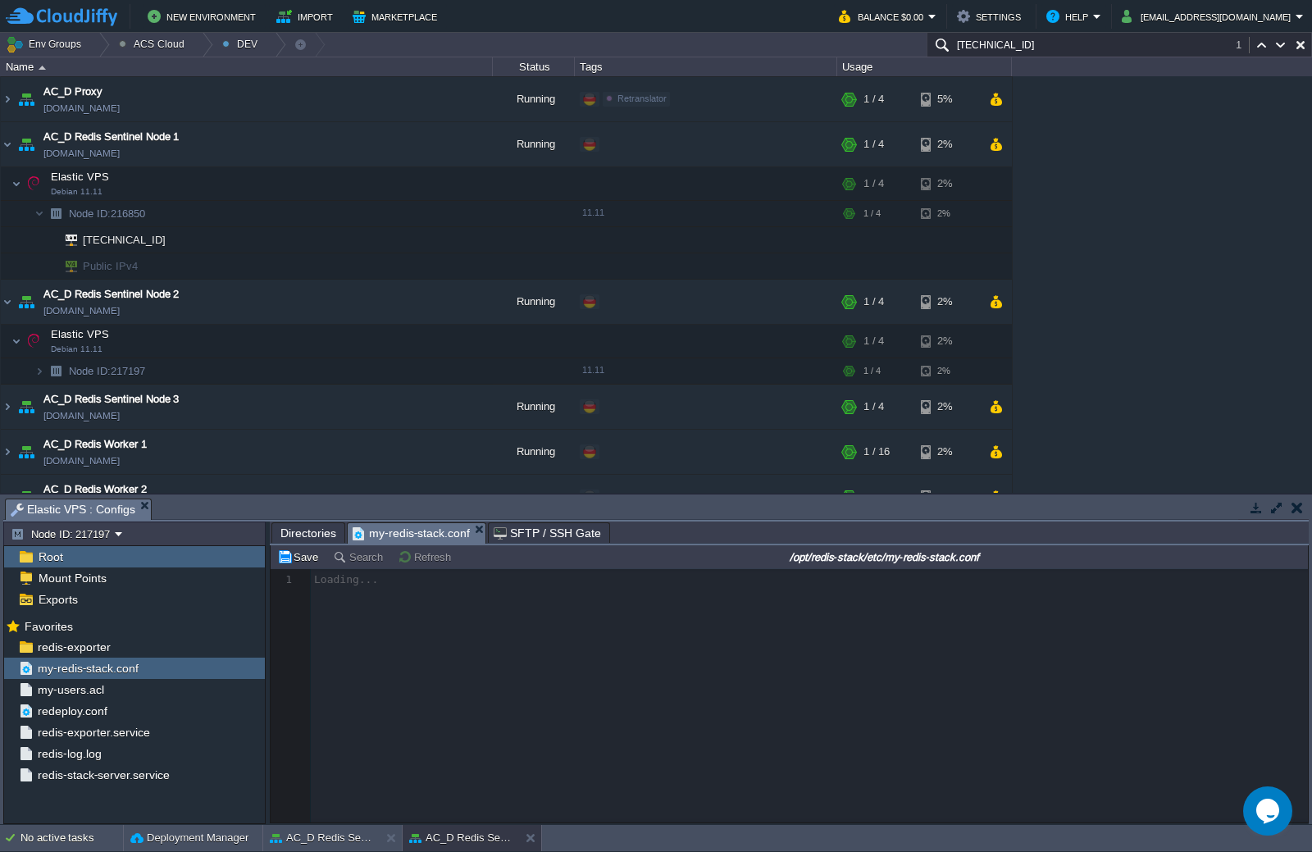
click at [1026, 557] on input "/opt/redis-stack/etc/my-redis-stack.conf" at bounding box center [884, 557] width 841 height 20
click at [310, 533] on span "Directories" at bounding box center [308, 533] width 56 height 20
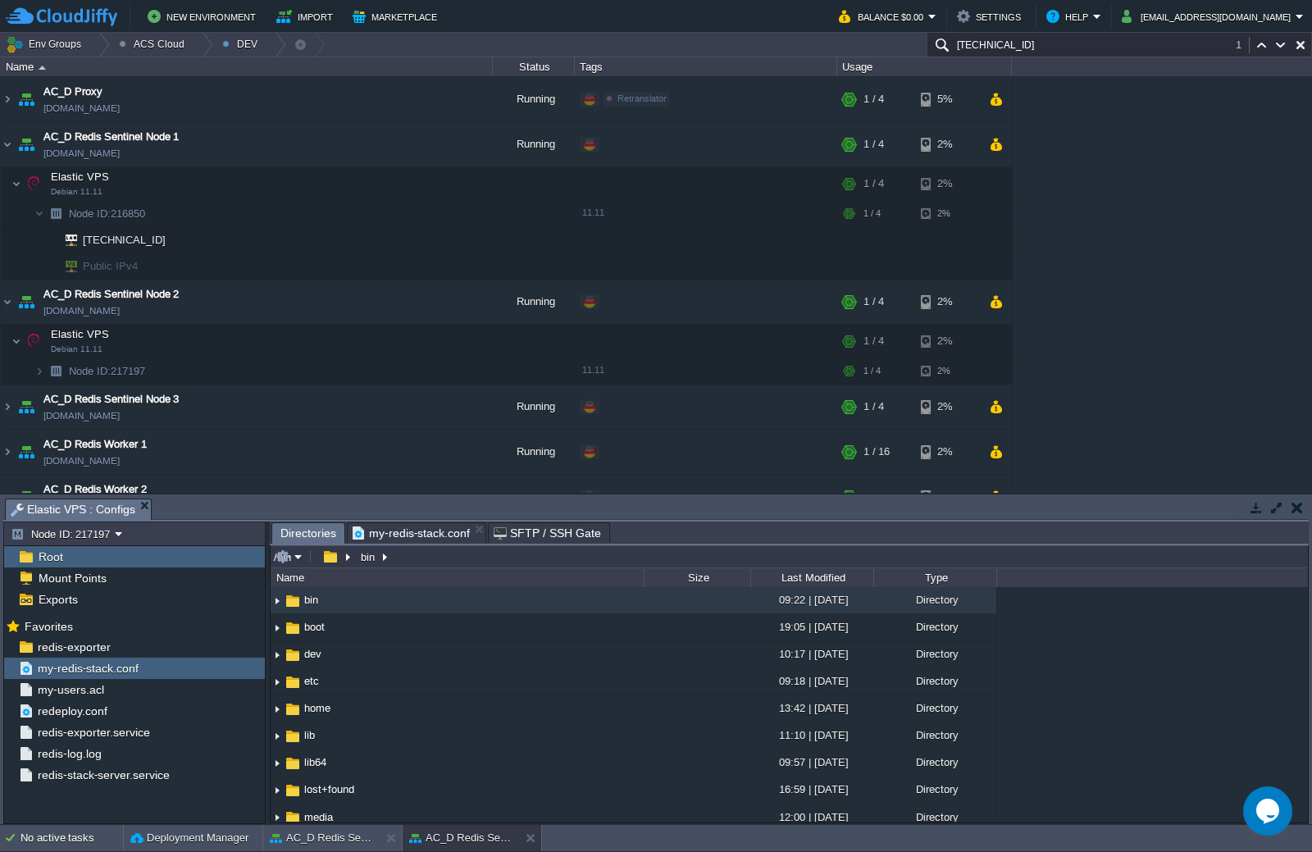
click at [535, 566] on input "/bin" at bounding box center [789, 556] width 1037 height 23
paste input "opt/redis-stack/etc/my-redis-stack.conf"
type input "/opt/redis-stack/etc/"
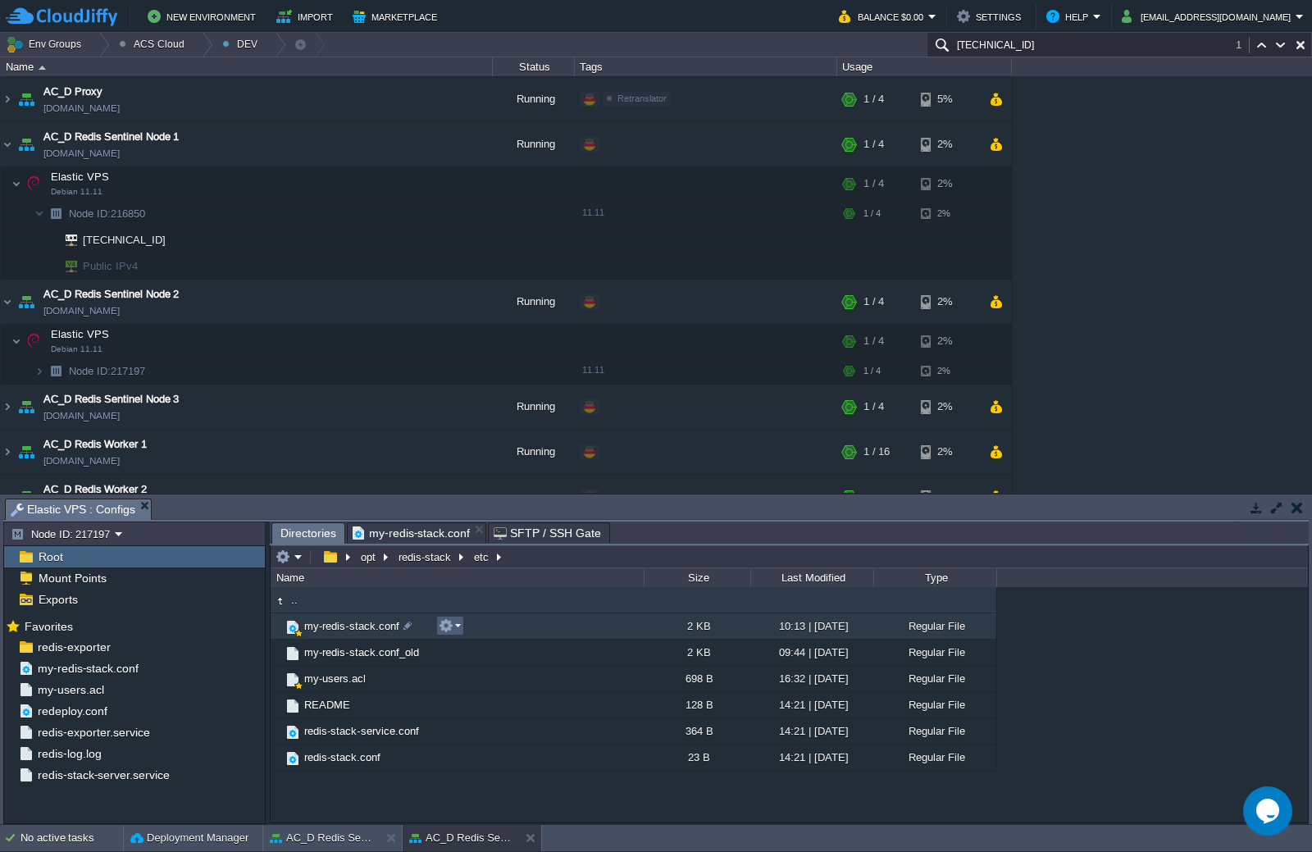
click at [463, 629] on td at bounding box center [450, 626] width 28 height 20
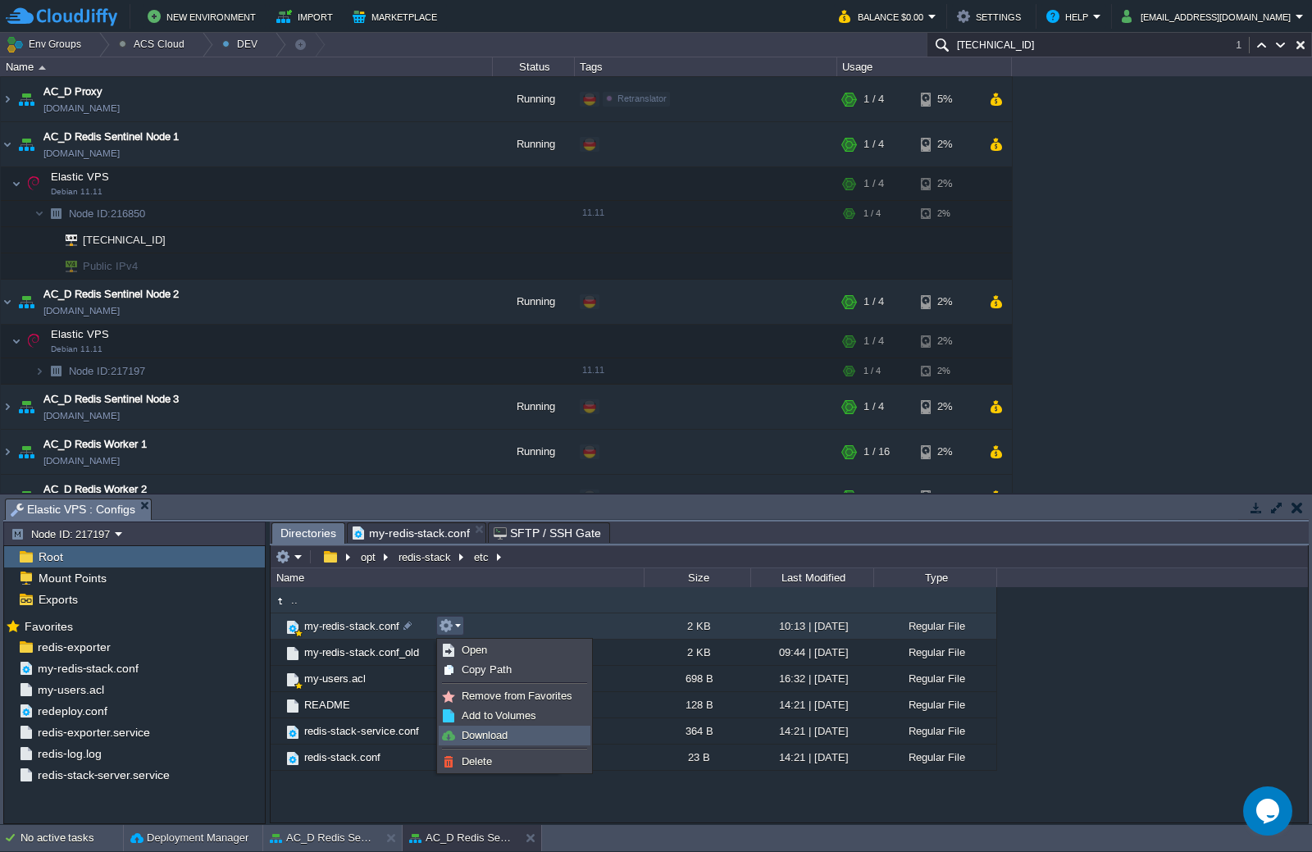
click at [512, 735] on link "Download" at bounding box center [515, 736] width 150 height 18
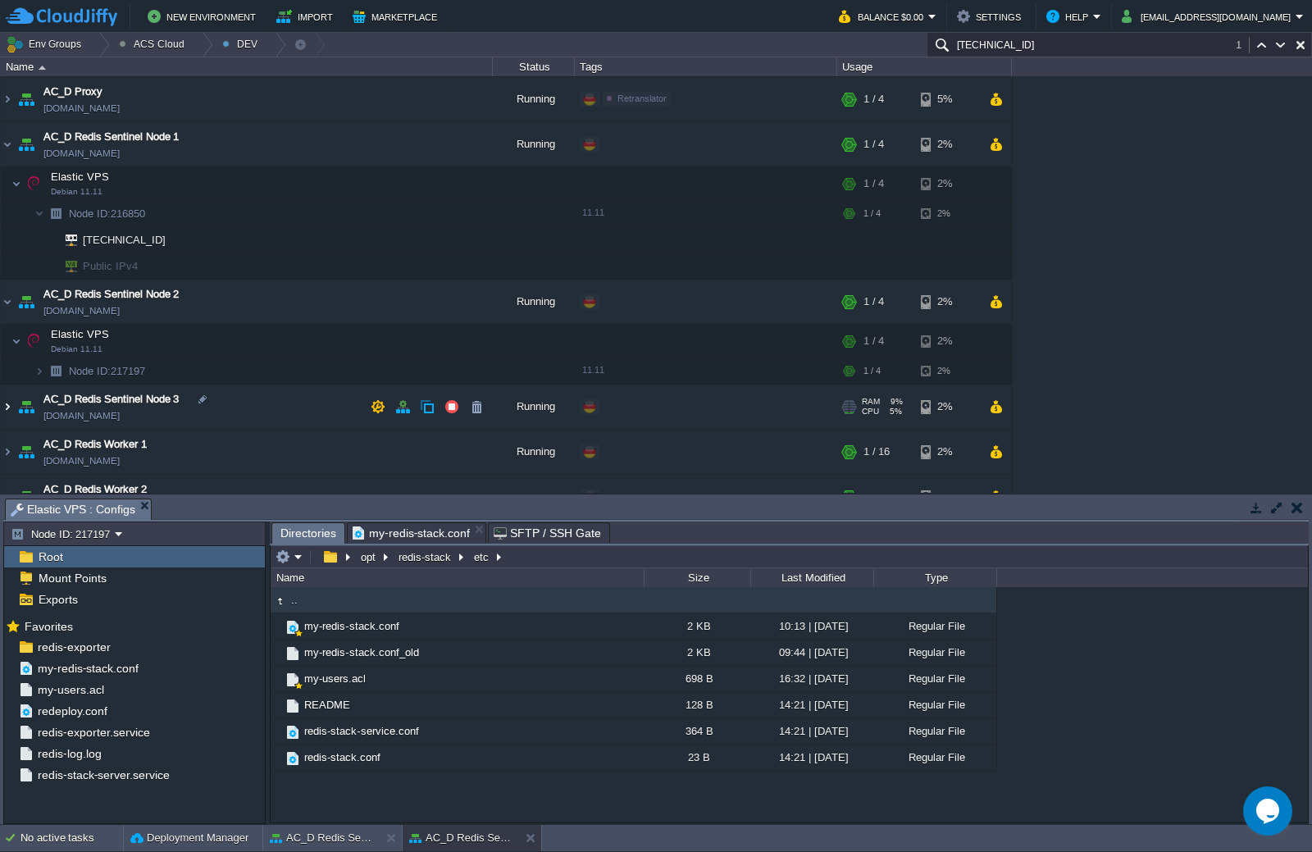
click at [12, 411] on img at bounding box center [7, 407] width 13 height 44
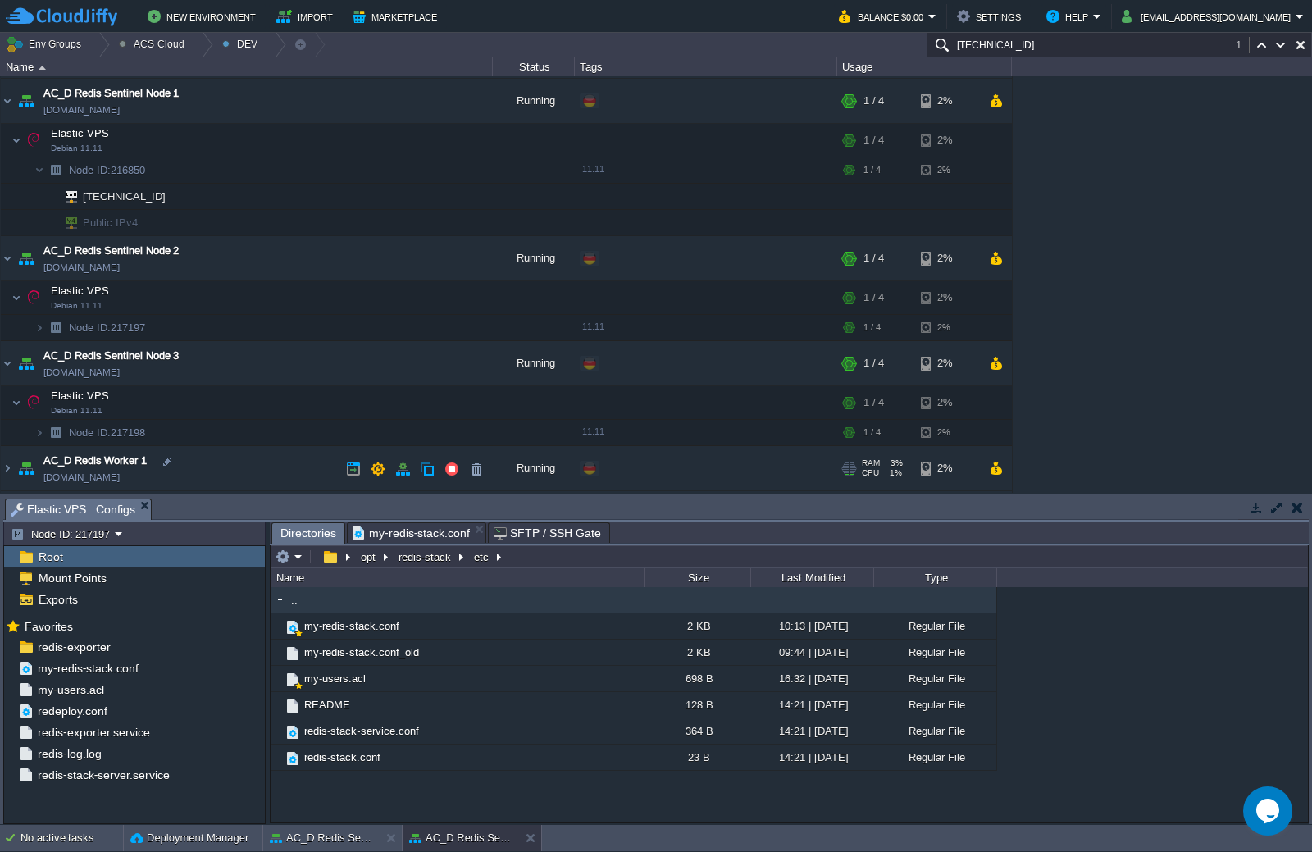
scroll to position [1164, 0]
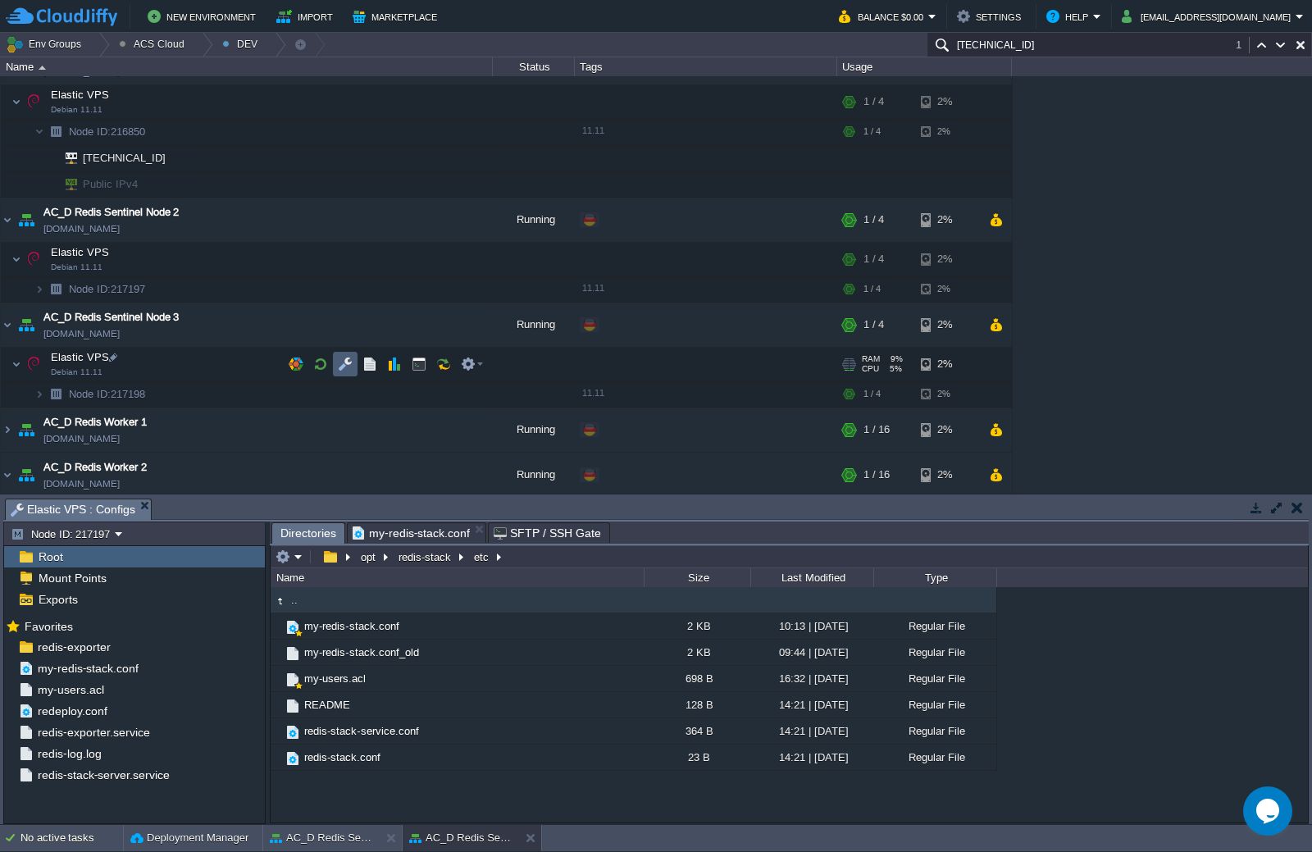
click at [338, 362] on button "button" at bounding box center [345, 364] width 15 height 15
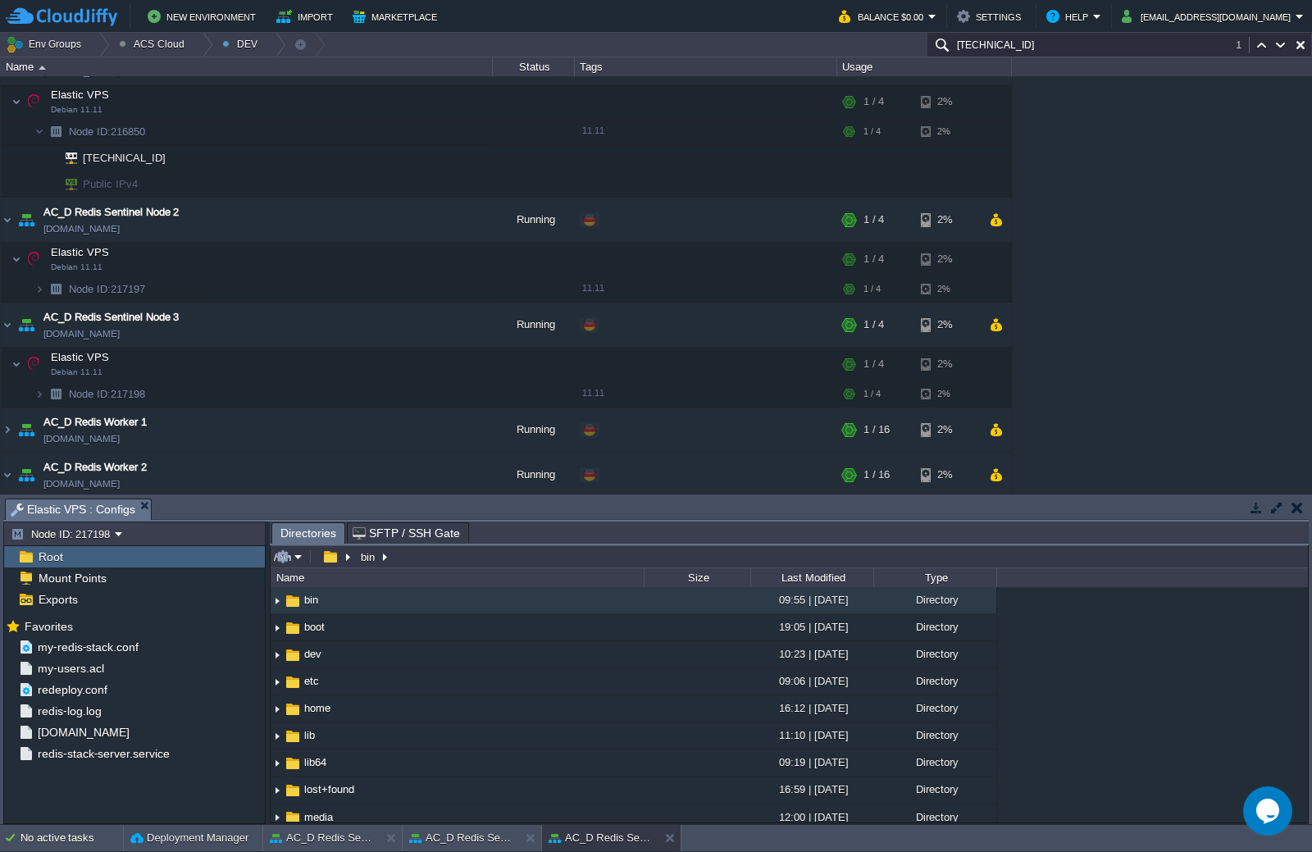
click at [458, 558] on input "/bin" at bounding box center [789, 556] width 1037 height 23
paste input "opt/redis-stack/etc/my-redis-stack.conf"
type input "/opt/redis-stack/etc/"
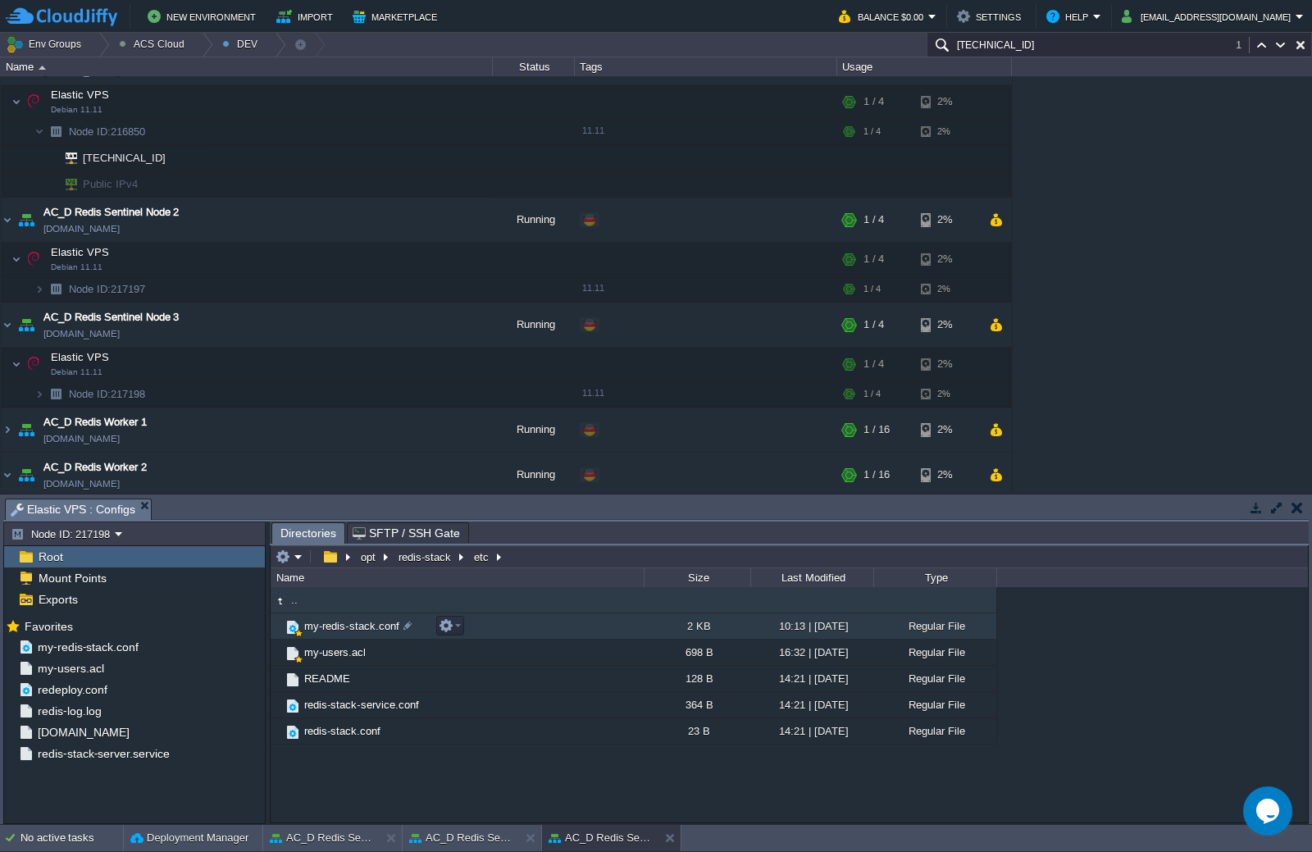
click at [377, 623] on span "my-redis-stack.conf" at bounding box center [352, 626] width 100 height 14
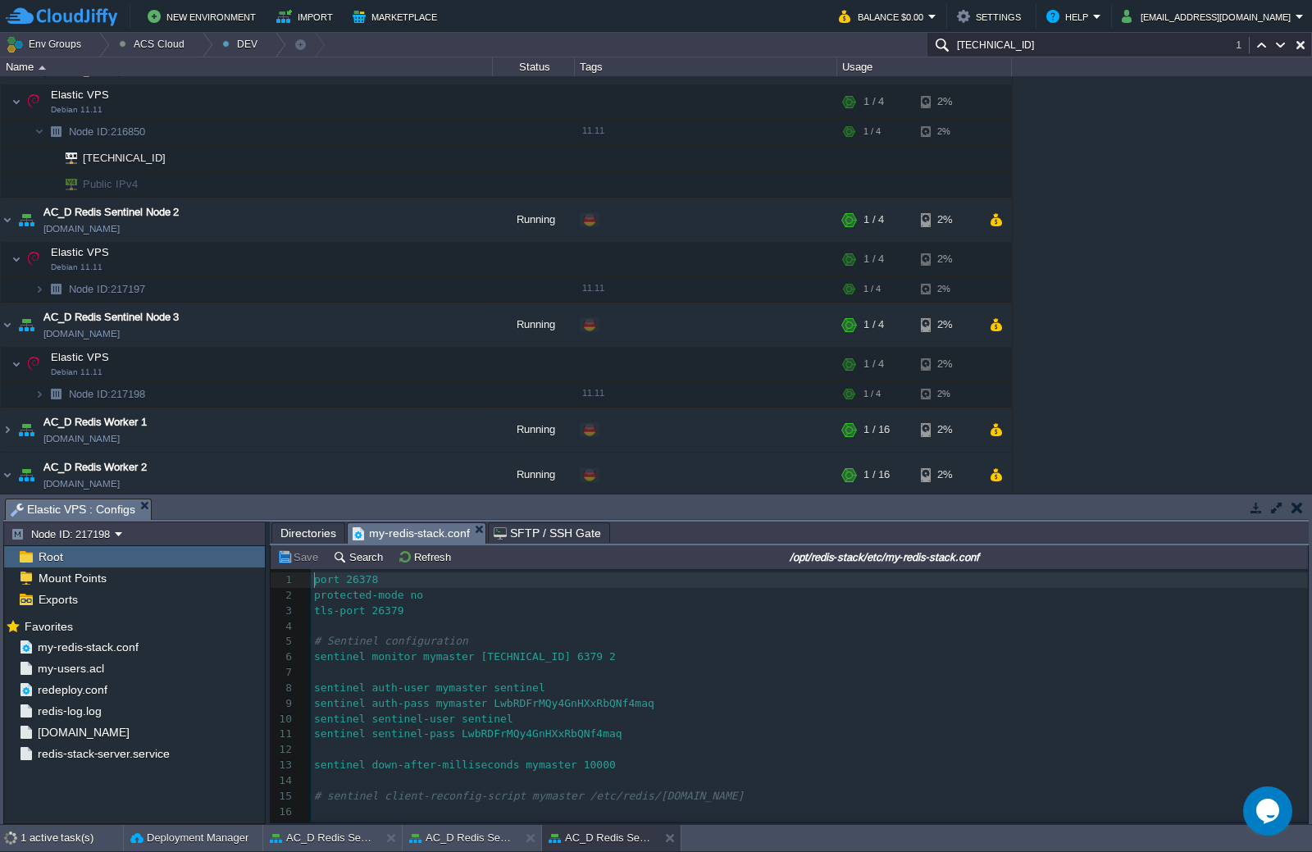
scroll to position [6, 0]
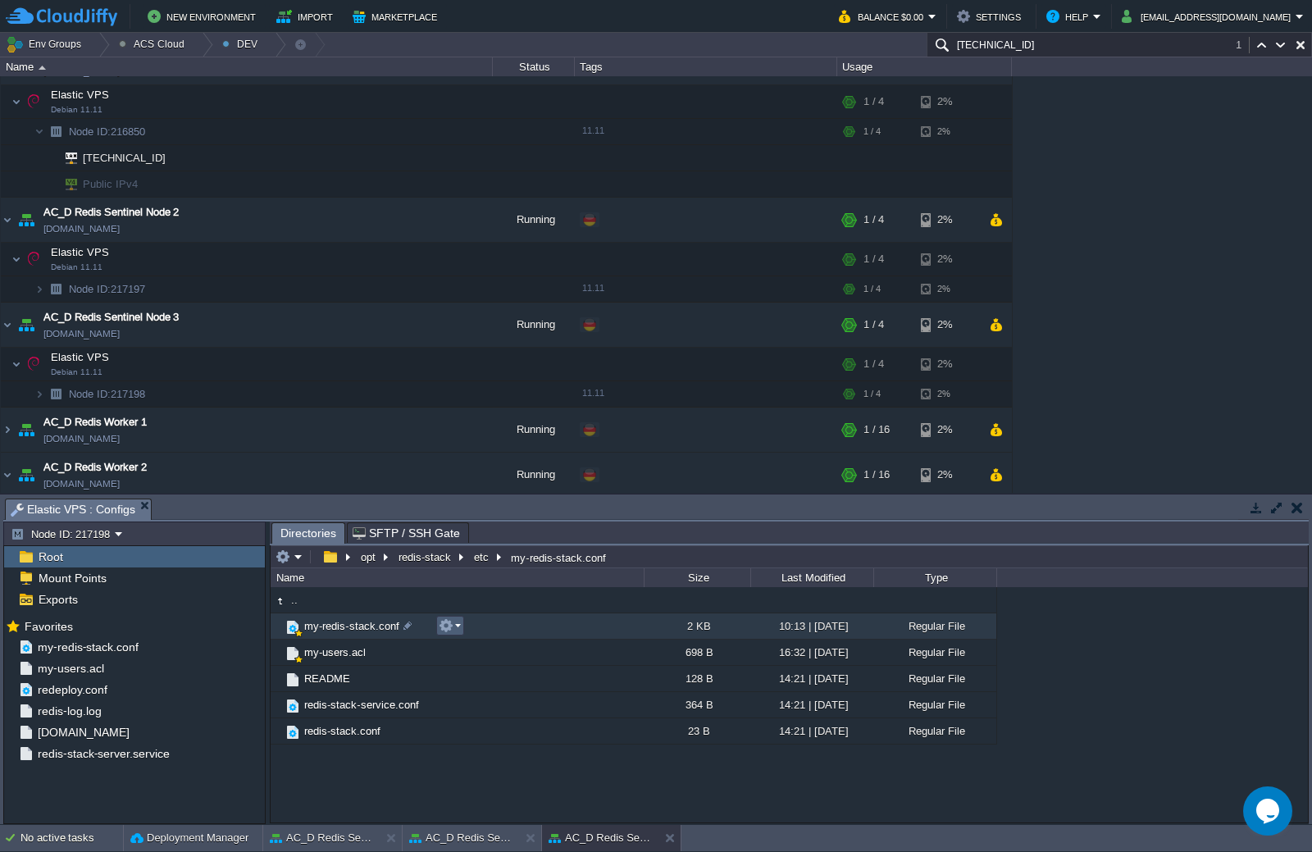
click at [462, 625] on td at bounding box center [450, 626] width 28 height 20
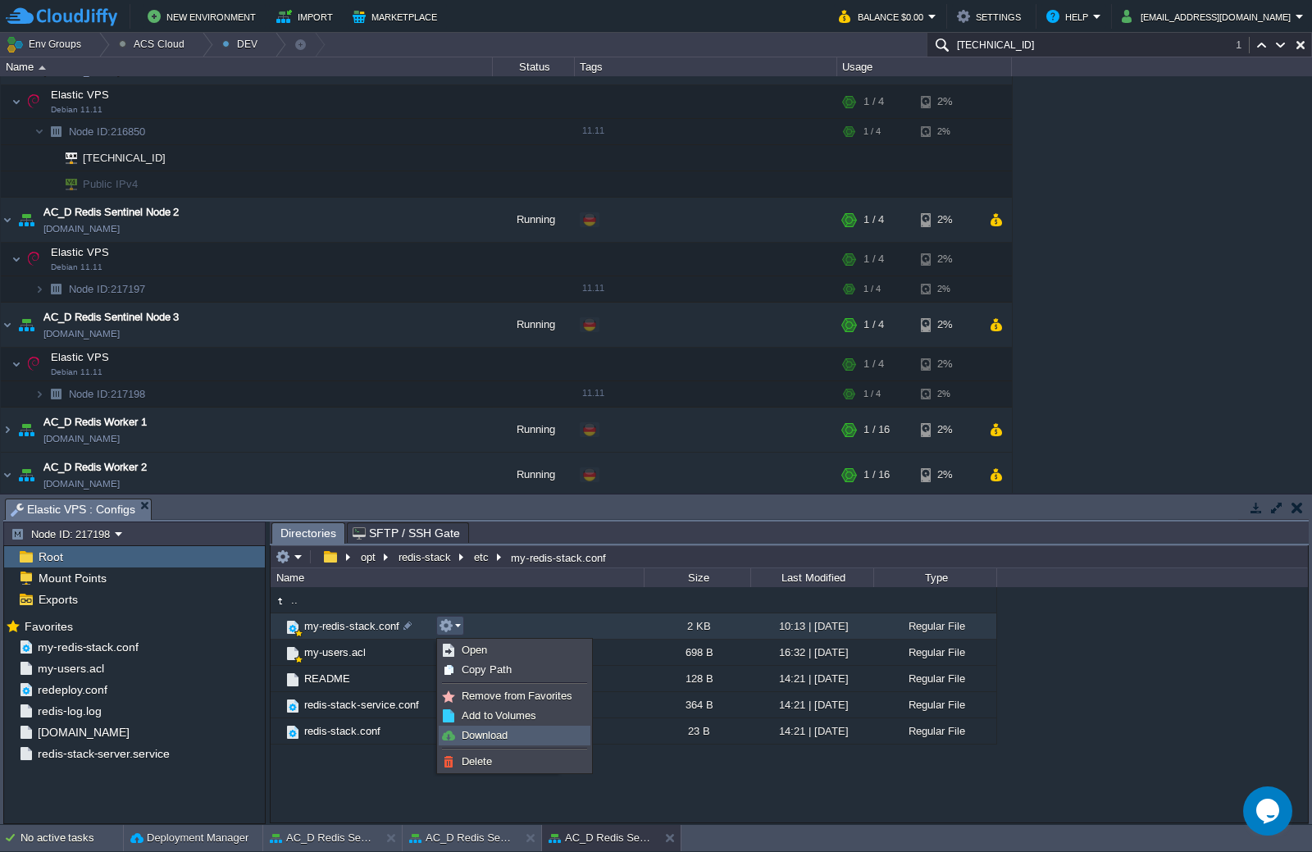
click at [503, 730] on span "Download" at bounding box center [485, 735] width 46 height 12
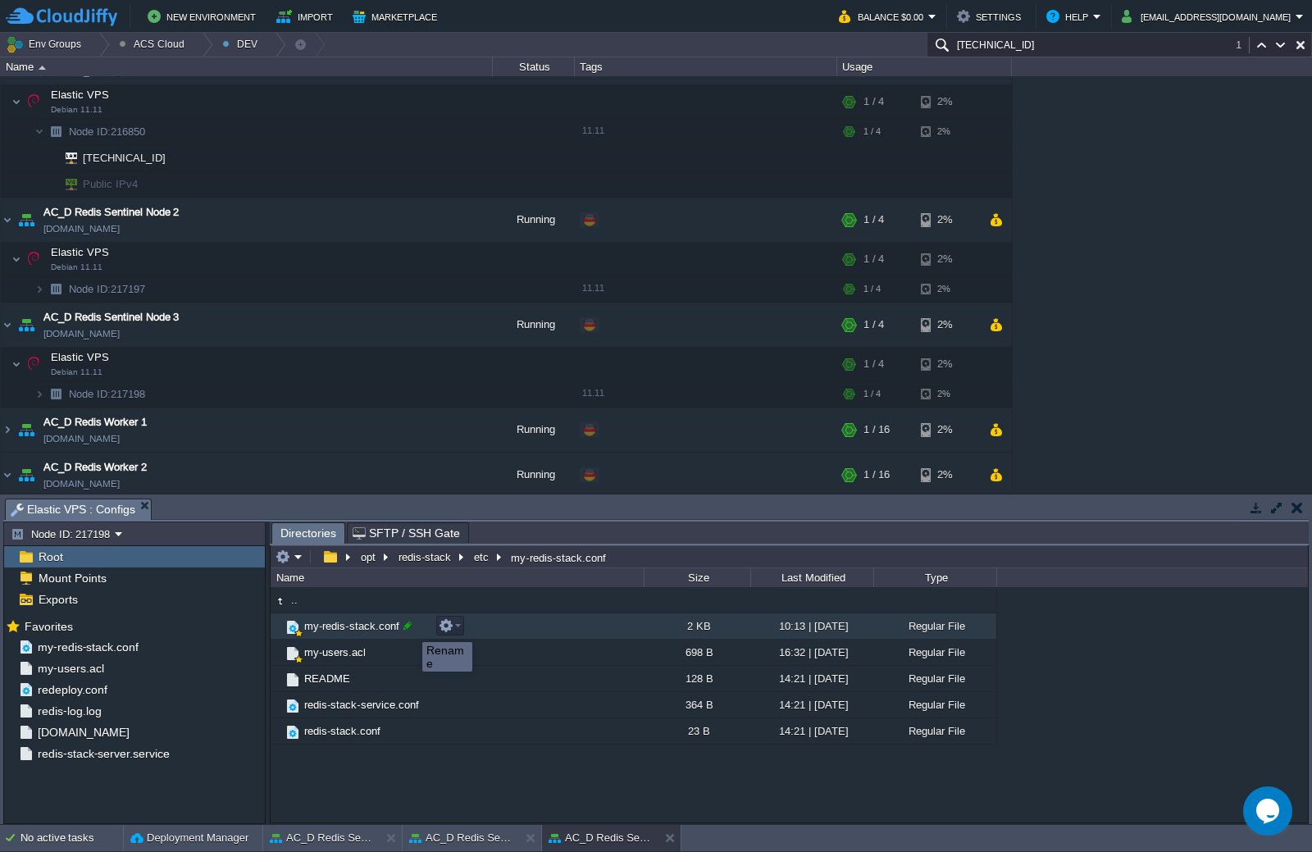
click at [410, 627] on div at bounding box center [407, 625] width 15 height 15
click at [411, 631] on input "my-redis-stack.conf" at bounding box center [473, 625] width 342 height 21
click at [434, 631] on input "my-redis-stack.conf" at bounding box center [473, 625] width 342 height 21
click at [434, 631] on td "my-redis-stack.conf-щдв" at bounding box center [457, 626] width 373 height 26
click at [426, 627] on div at bounding box center [430, 625] width 15 height 15
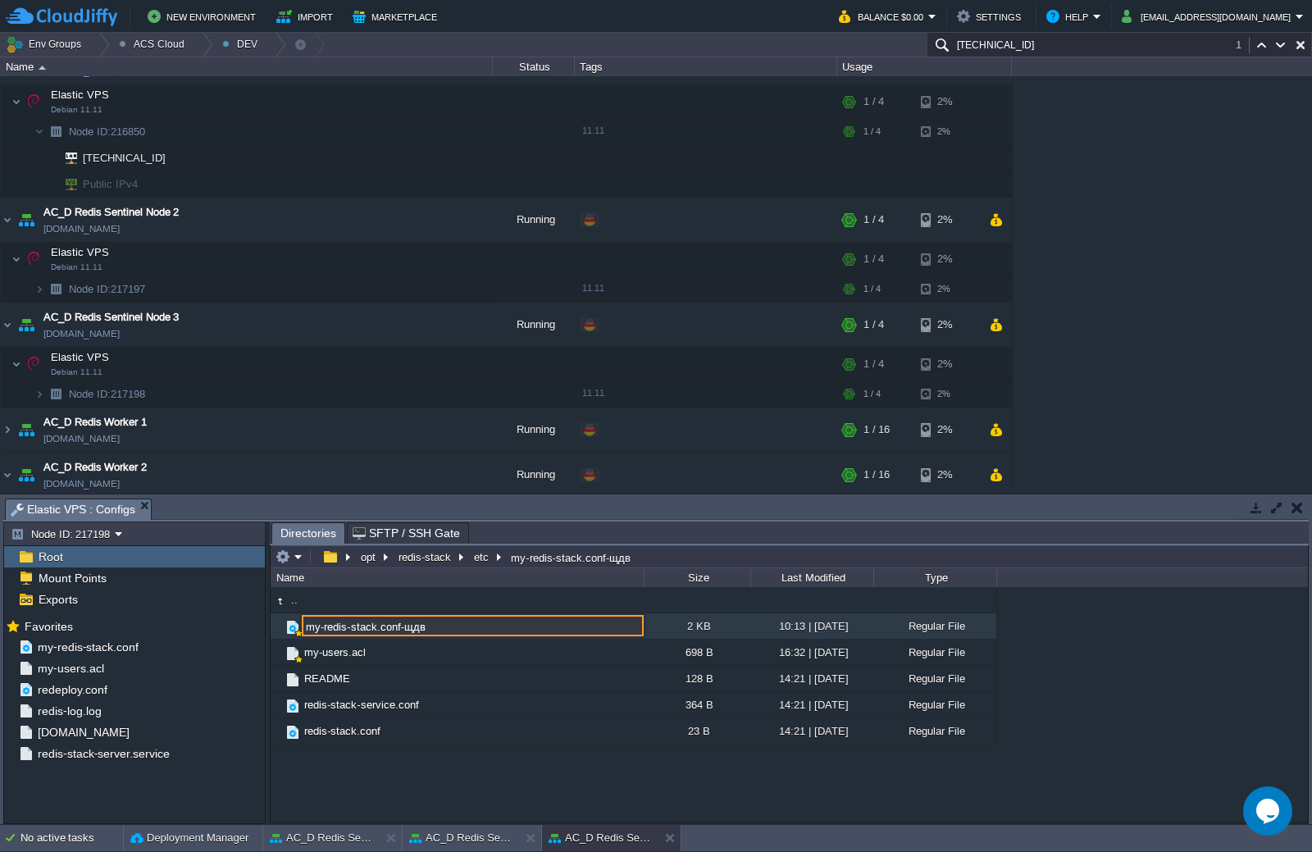
click at [432, 627] on input "my-redis-stack.conf-щдв" at bounding box center [473, 625] width 342 height 21
click at [295, 562] on em at bounding box center [289, 556] width 27 height 15
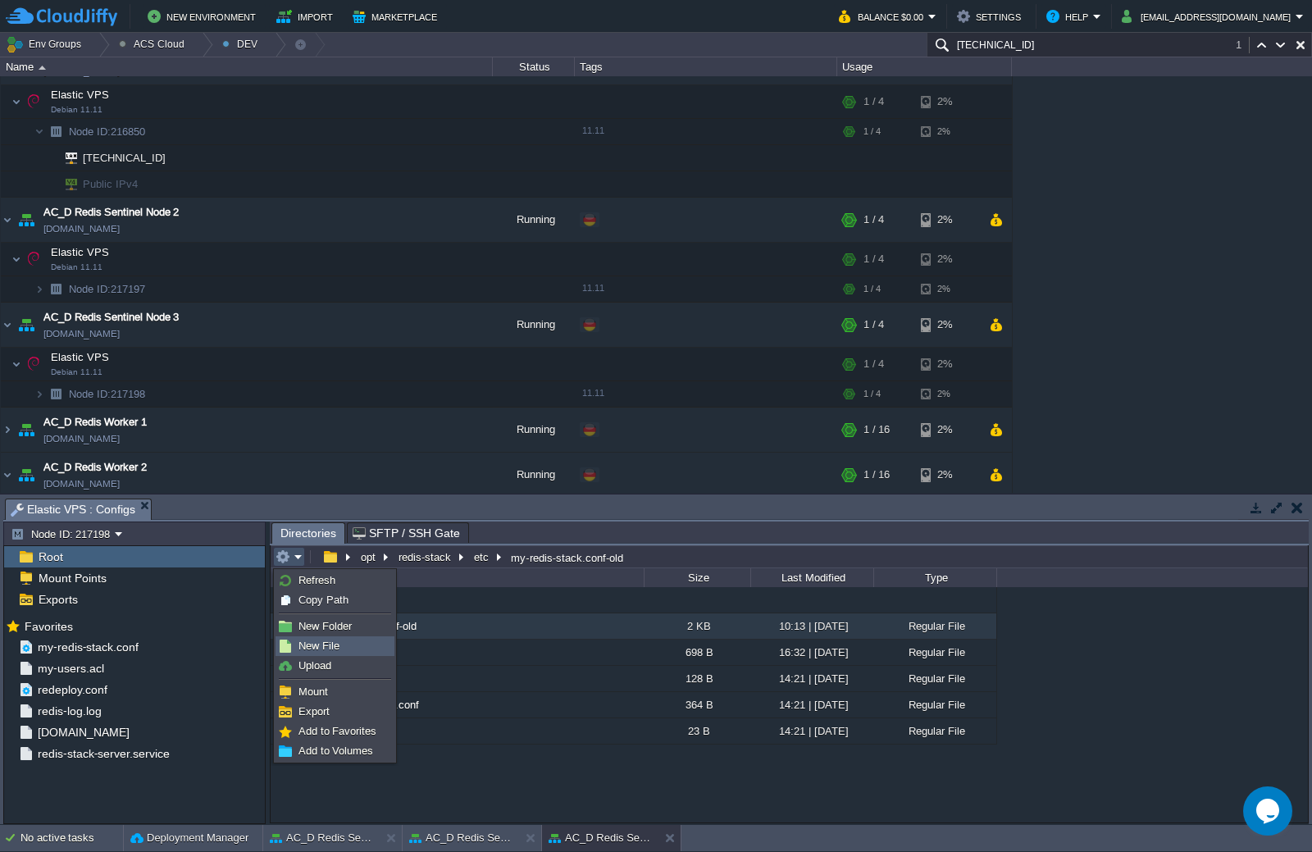
click at [314, 641] on span "New File" at bounding box center [319, 646] width 41 height 12
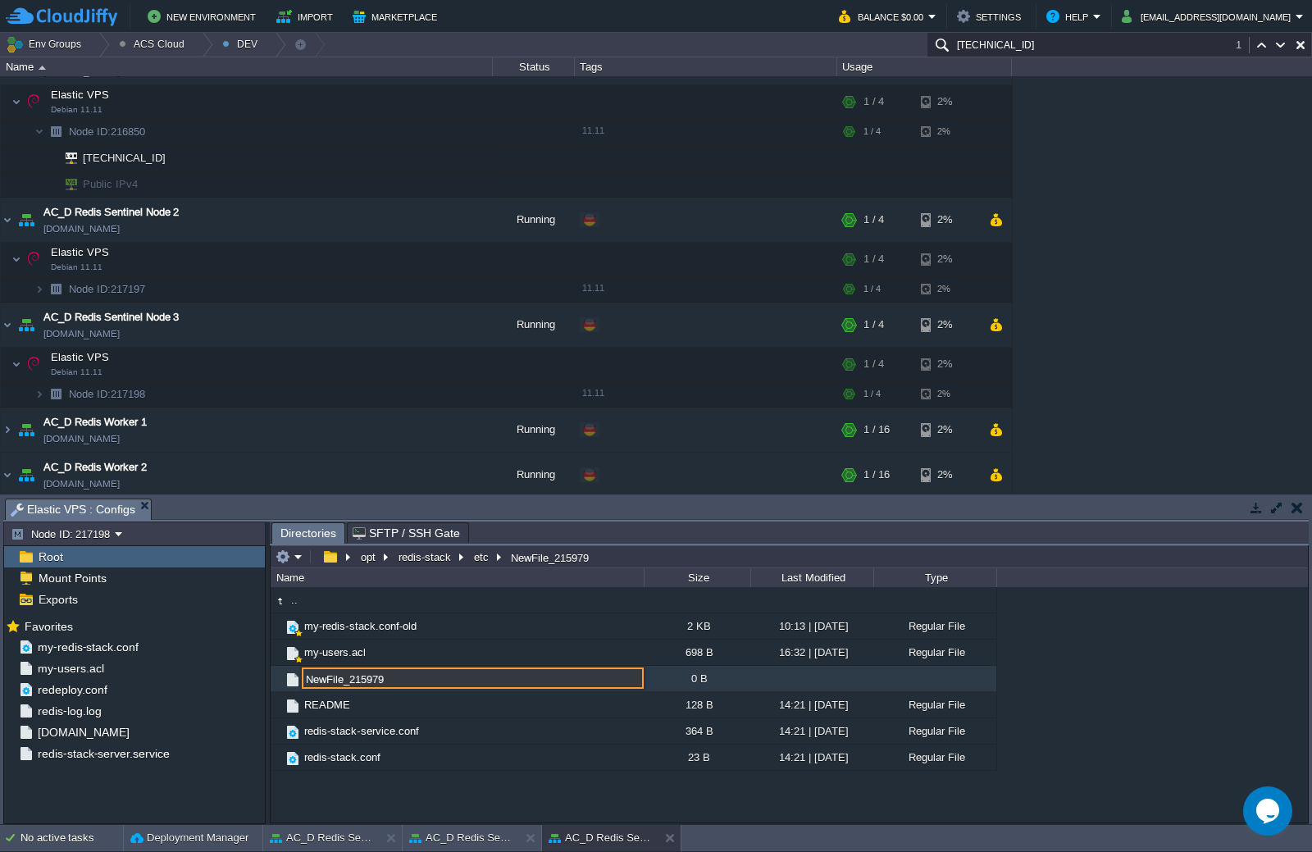
paste input "my-redis-stack.conf"
type input "my-redis-stack.conf"
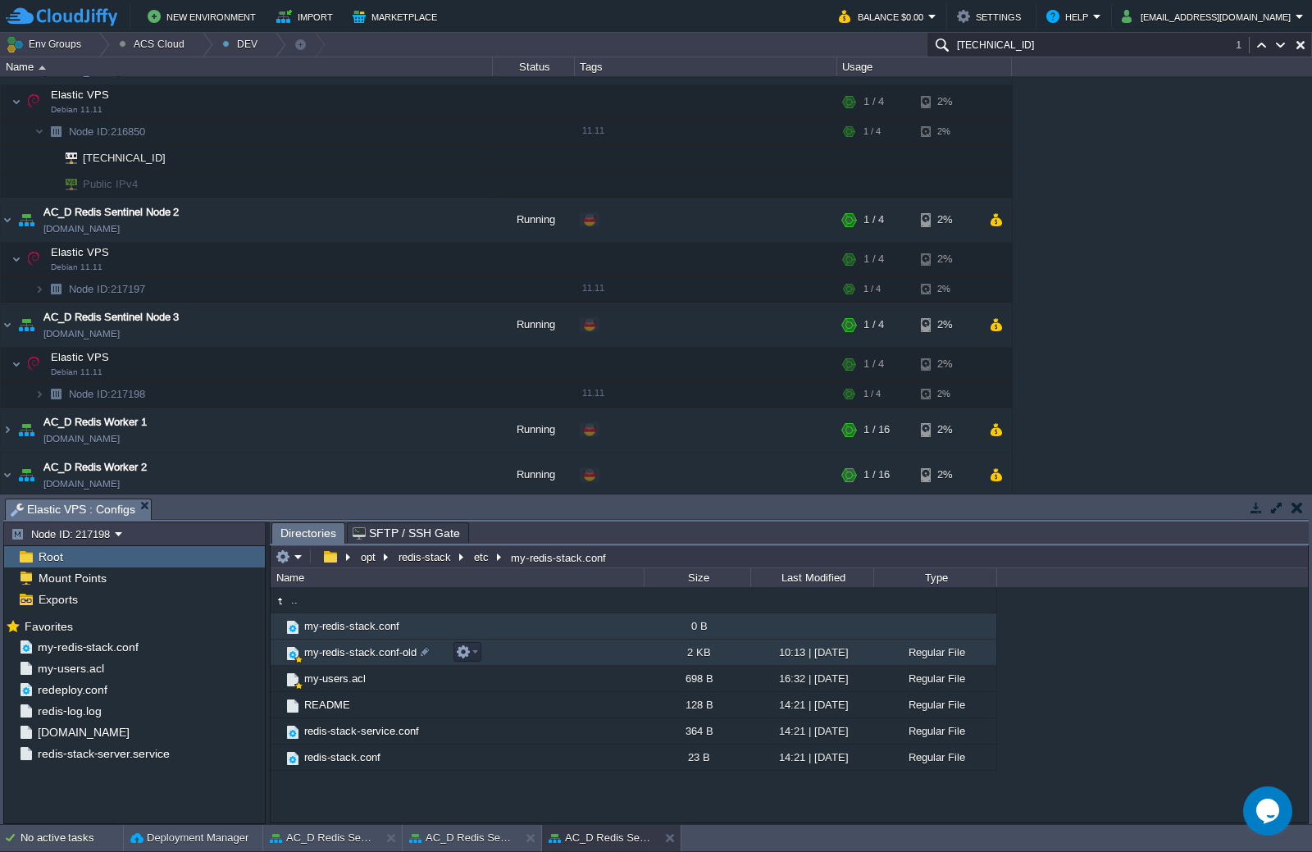
click at [376, 657] on span "my-redis-stack.conf-old" at bounding box center [360, 652] width 117 height 14
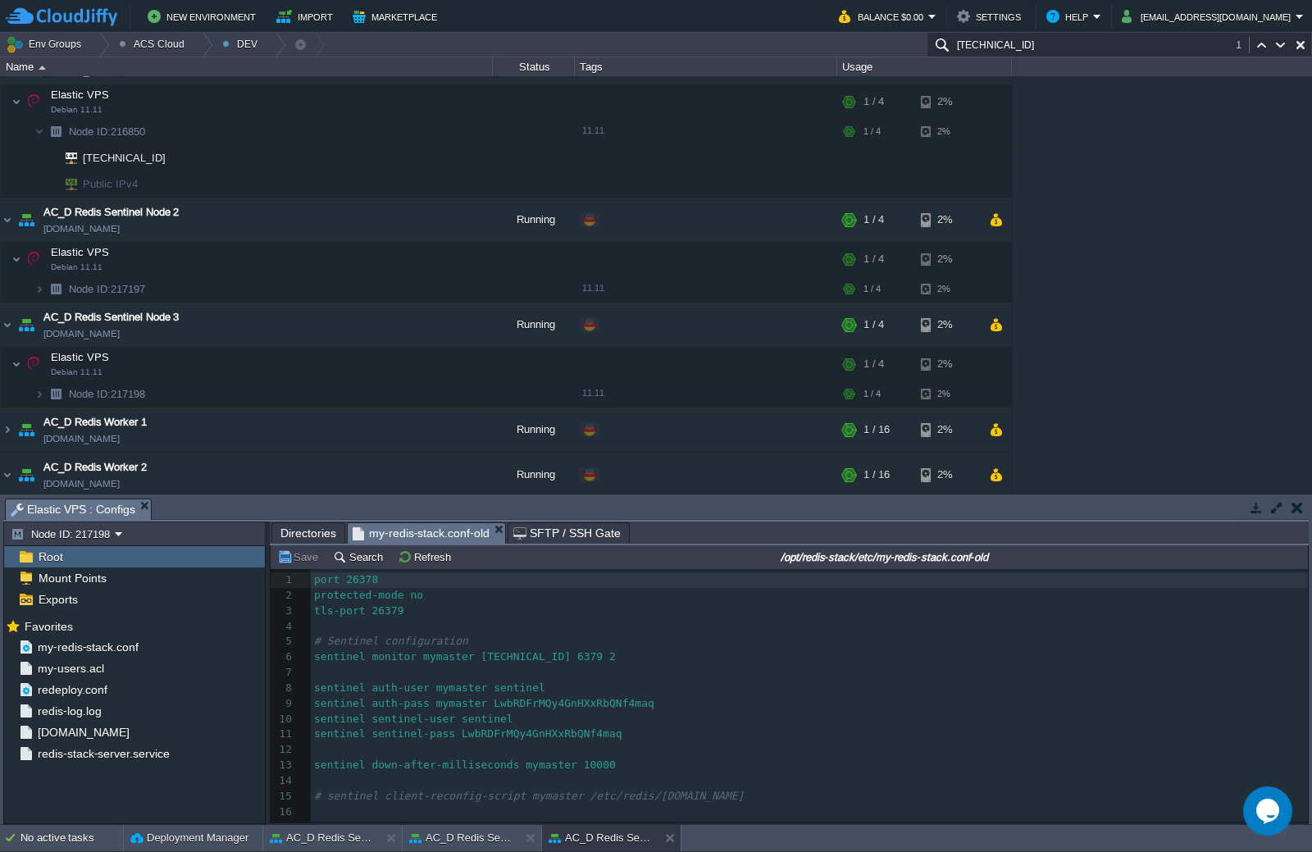
click at [403, 623] on pre "​" at bounding box center [809, 627] width 997 height 16
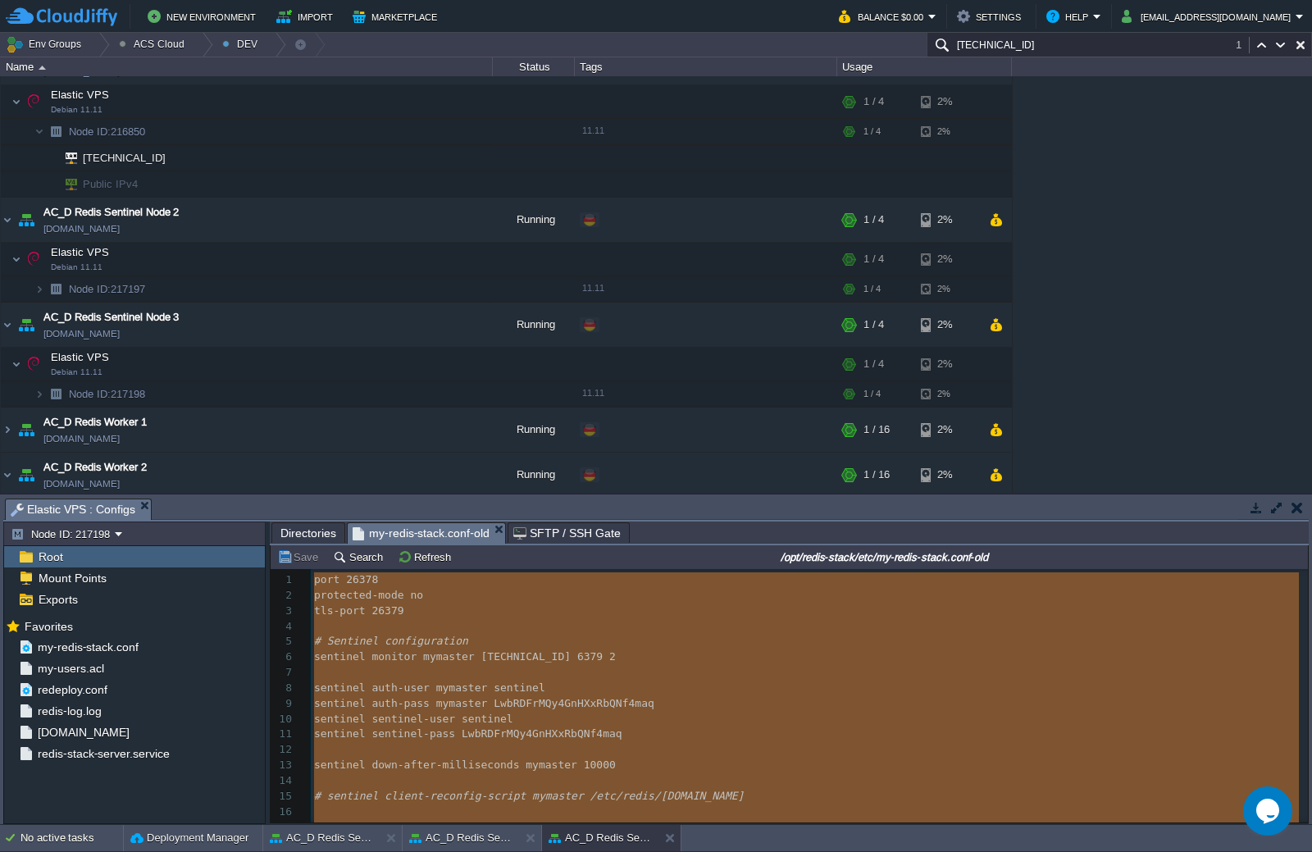
type textarea "port 26378 protected-mode no tls-port 26379 # Sentinel configuration sentinel m…"
click at [297, 528] on span "Directories" at bounding box center [308, 533] width 56 height 20
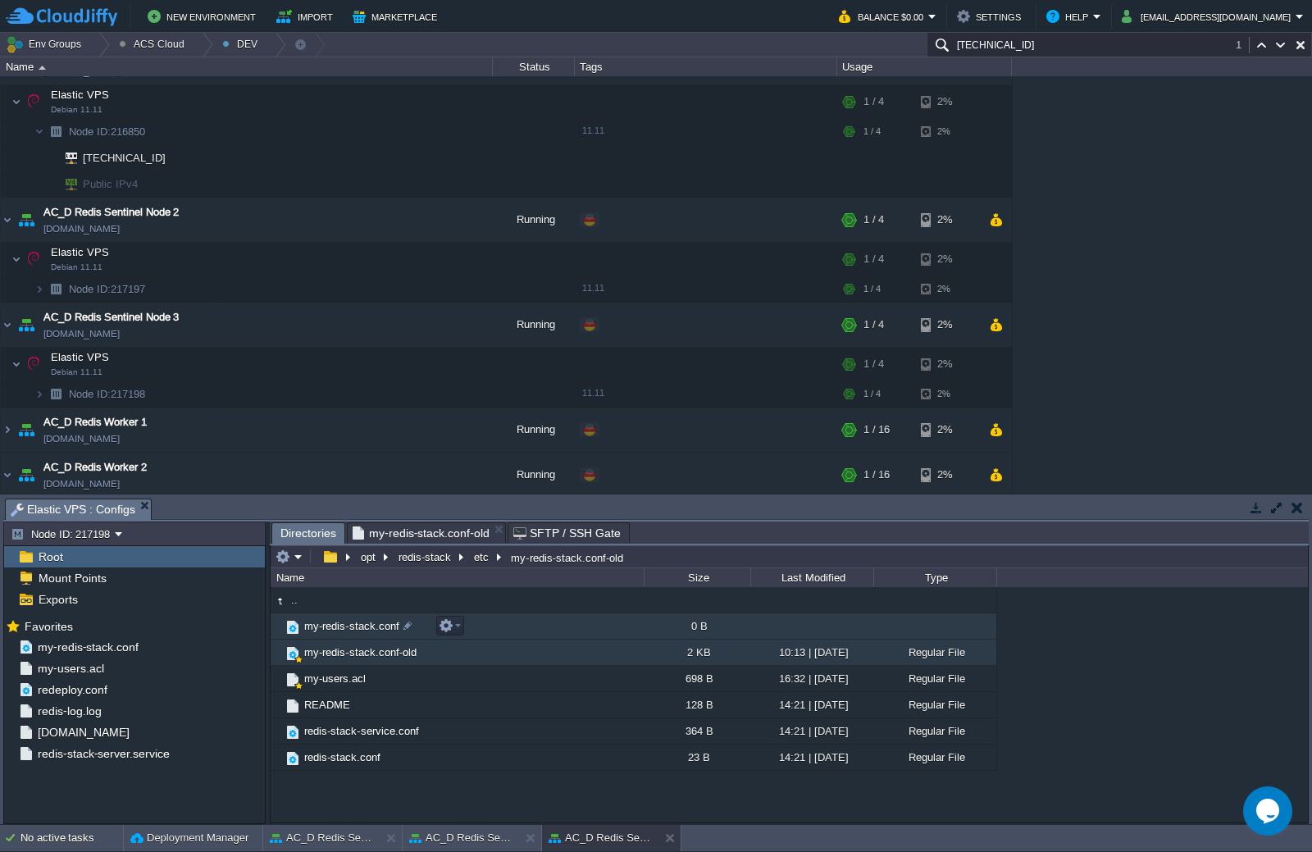
click at [372, 623] on span "my-redis-stack.conf" at bounding box center [352, 626] width 100 height 14
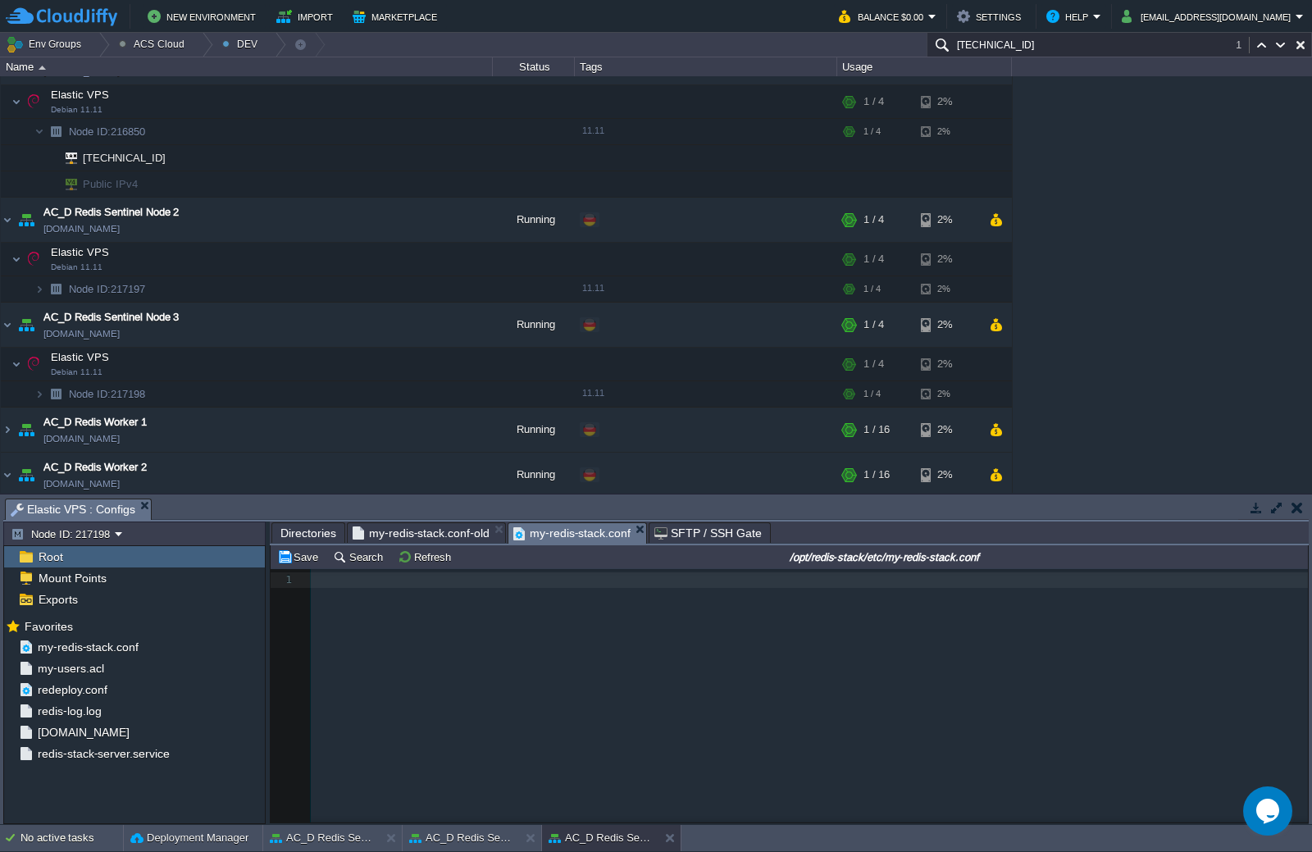
click at [350, 582] on pre "​" at bounding box center [812, 580] width 1003 height 16
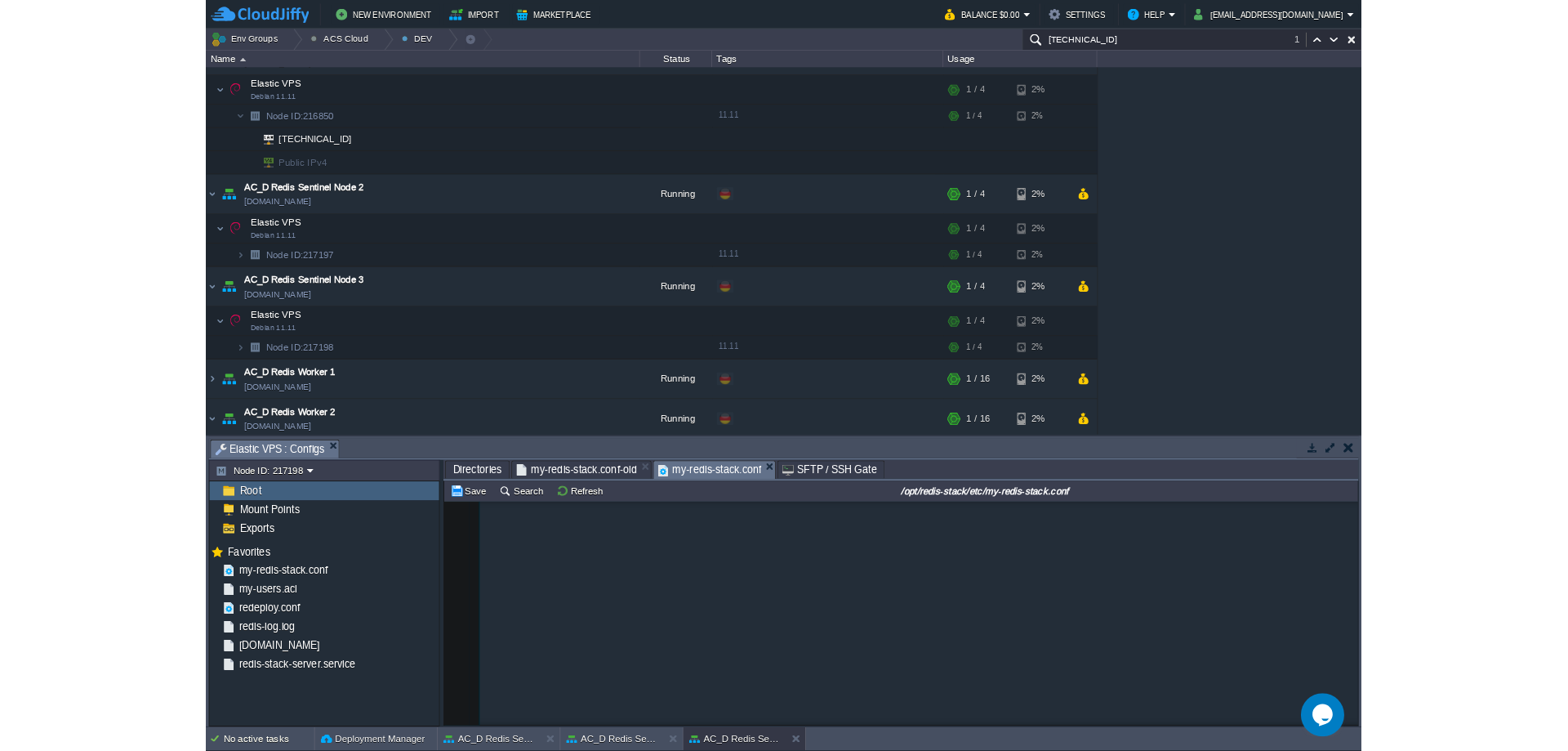
scroll to position [555, 0]
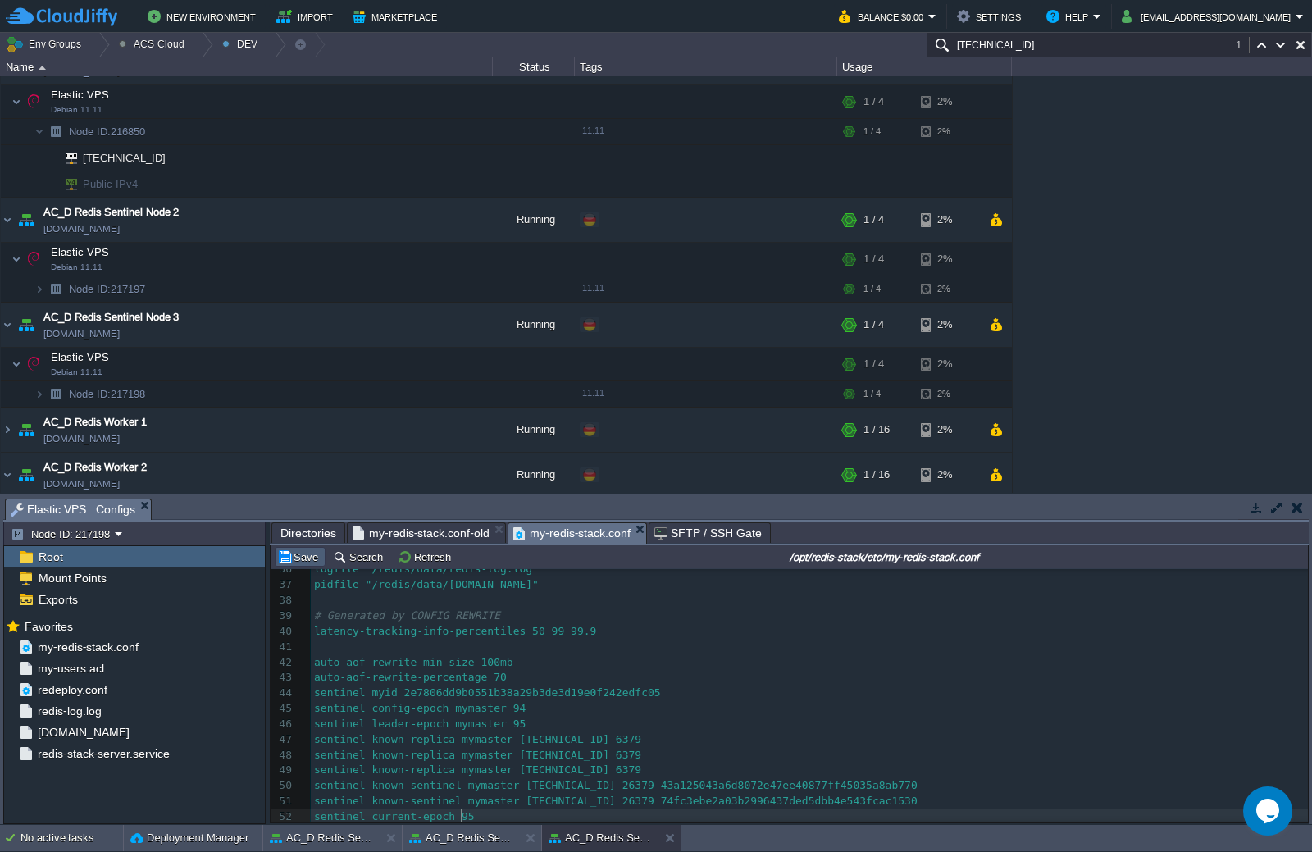
click at [307, 563] on button "Save" at bounding box center [300, 556] width 46 height 15
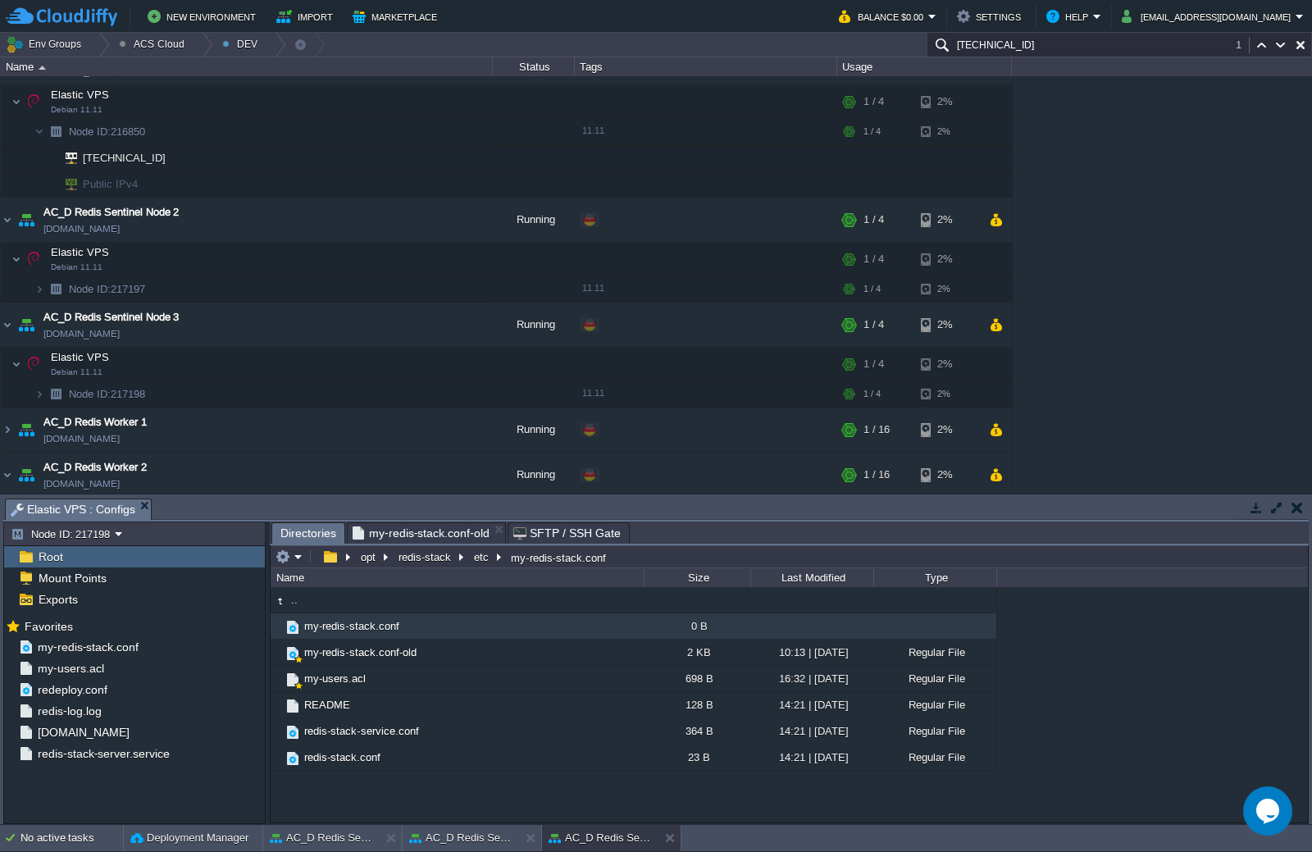
click at [466, 532] on span "my-redis-stack.conf-old" at bounding box center [421, 533] width 137 height 20
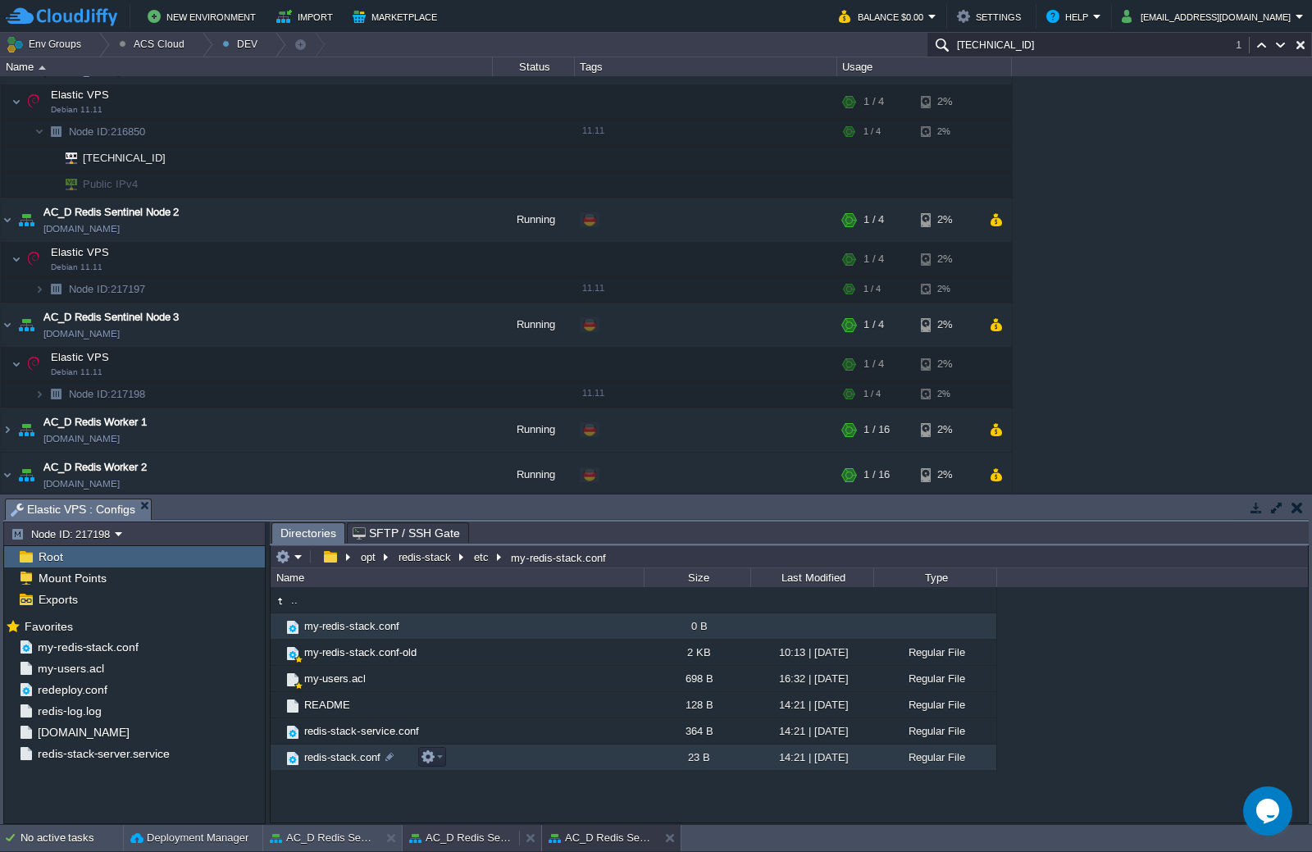
click at [485, 753] on button "AC_D Redis Sentinel Node 2" at bounding box center [460, 838] width 103 height 16
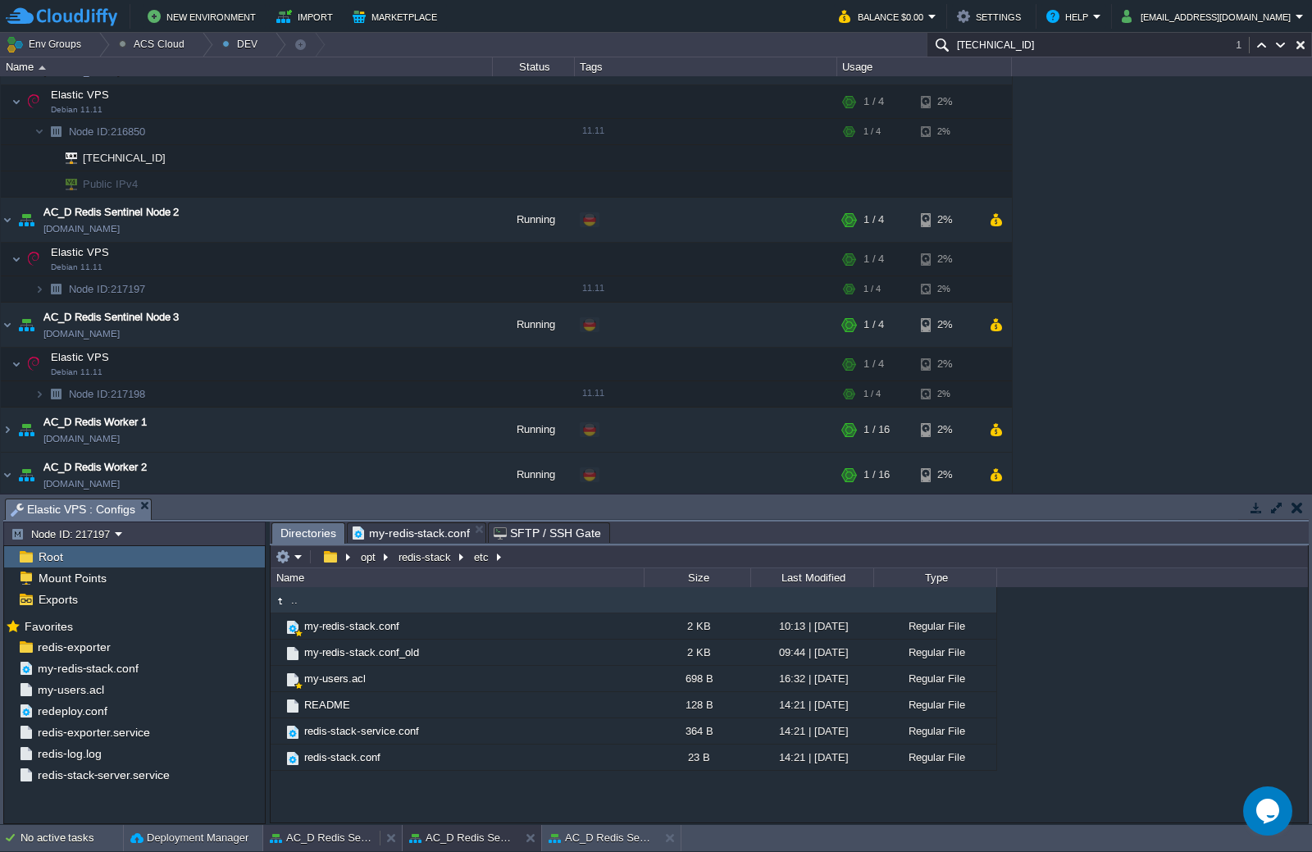
click at [351, 753] on button "AC_D Redis Sentinel Node 1" at bounding box center [321, 838] width 103 height 16
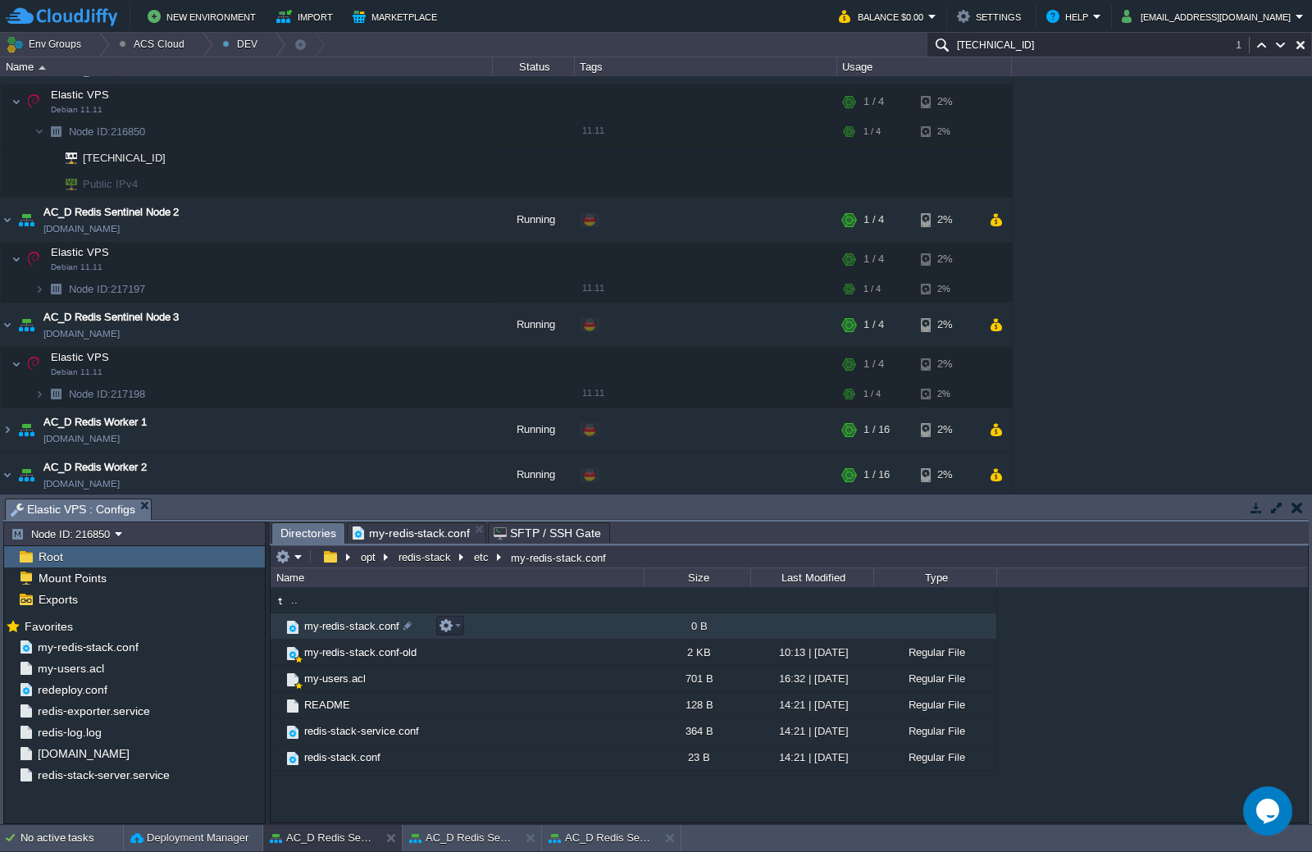
click at [350, 632] on span "my-redis-stack.conf" at bounding box center [352, 626] width 100 height 14
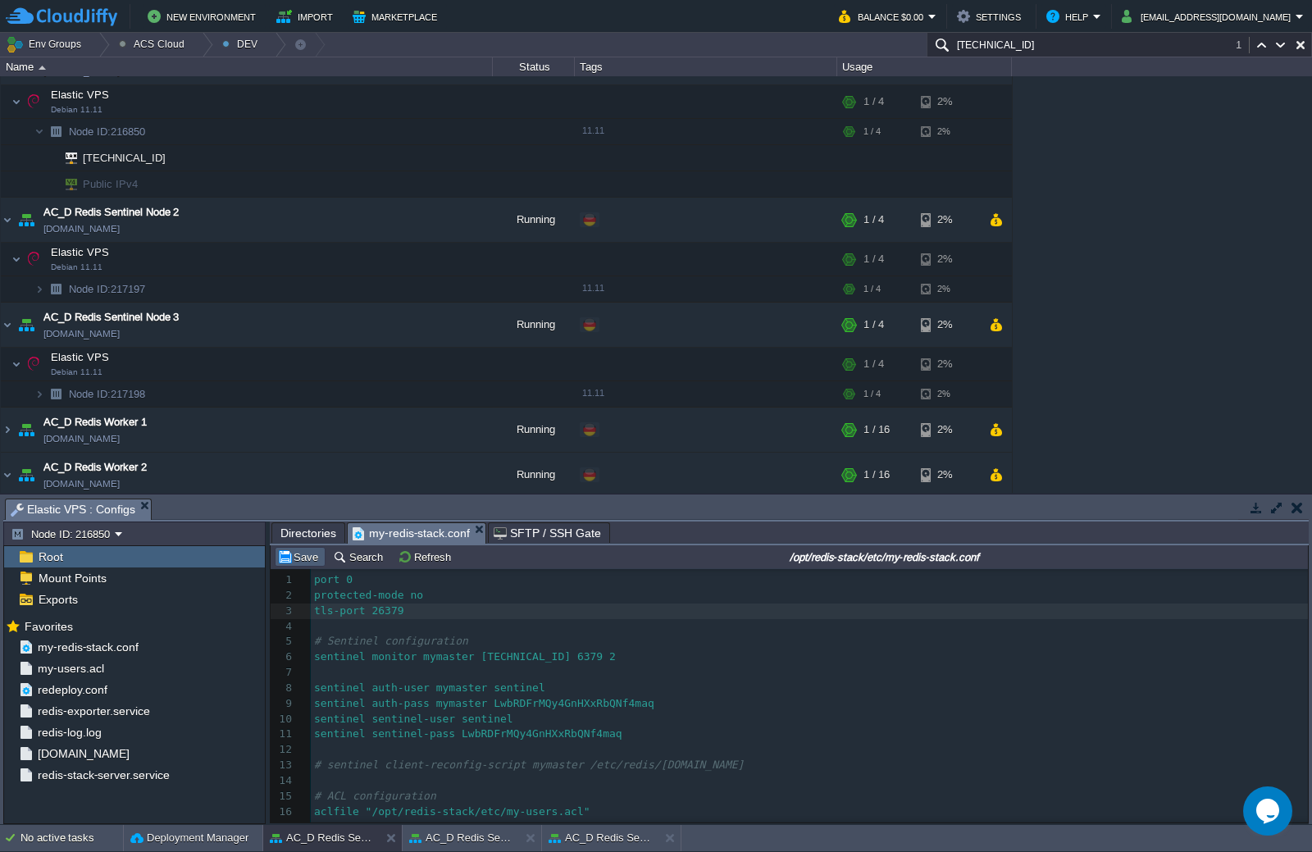
click at [303, 557] on button "Save" at bounding box center [300, 556] width 46 height 15
